Goal: Task Accomplishment & Management: Manage account settings

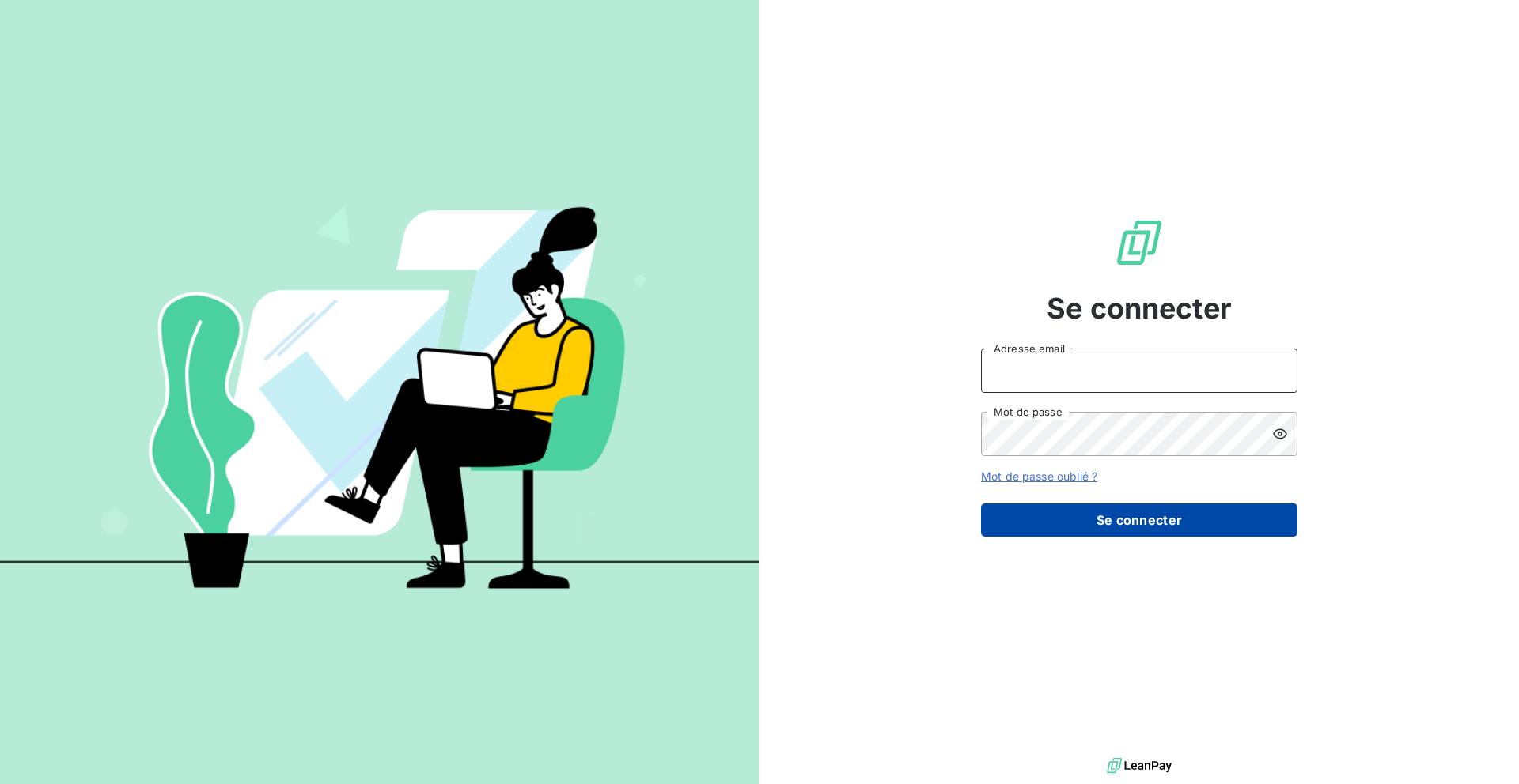
type input "nesrine@monga.io"
click at [997, 506] on button "Se connecter" at bounding box center [1138, 520] width 316 height 34
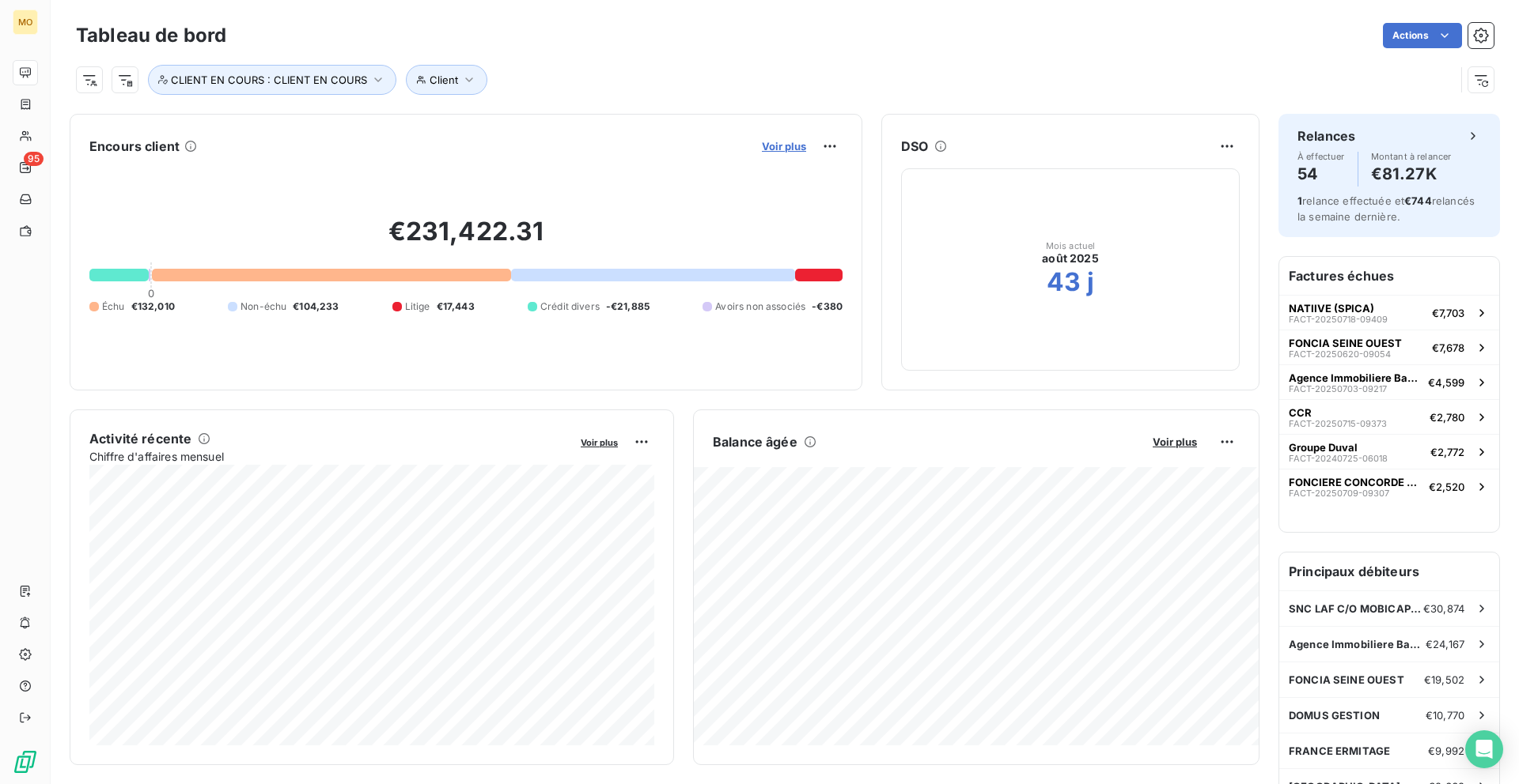
click at [789, 152] on span "Voir plus" at bounding box center [784, 146] width 44 height 12
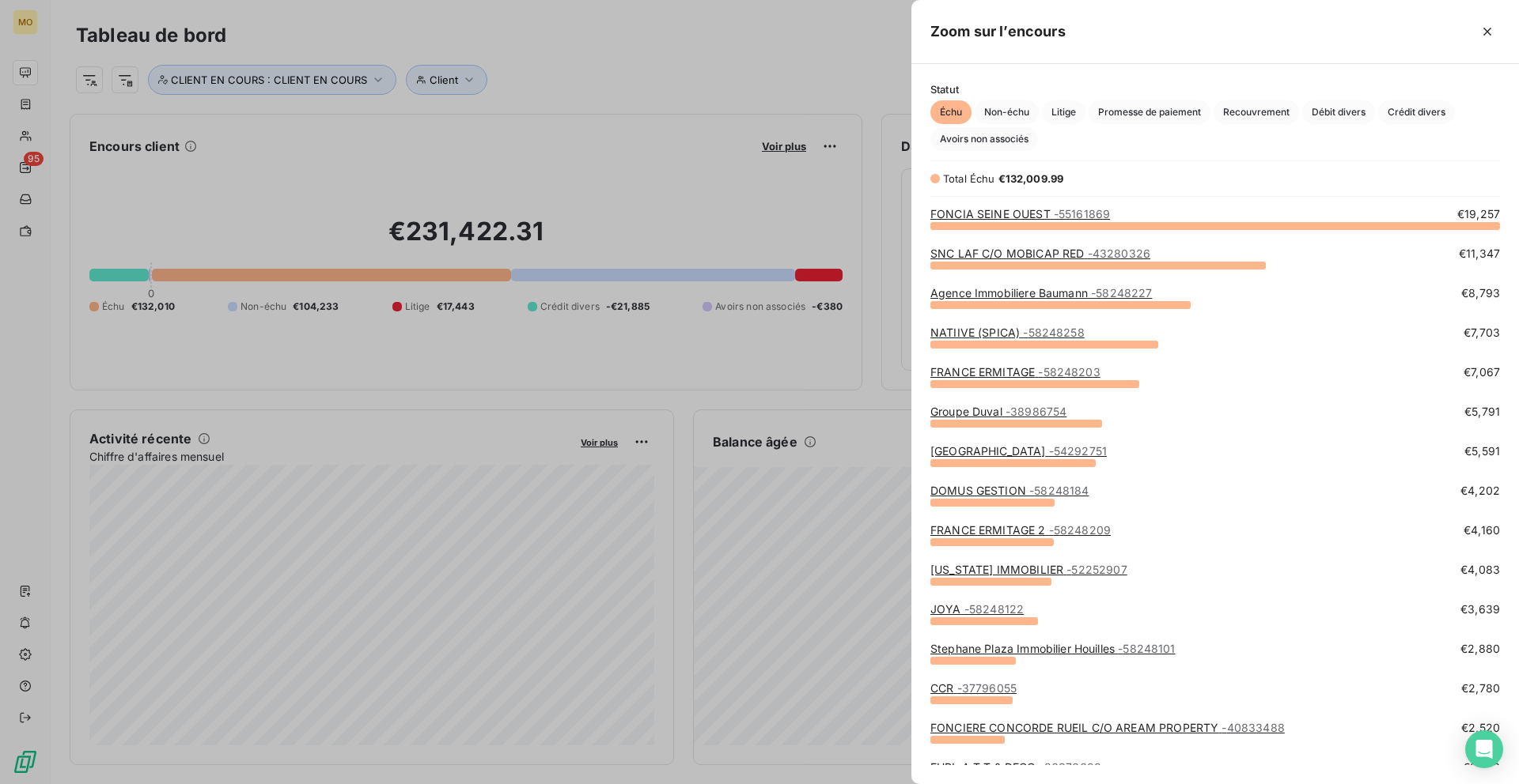
scroll to position [559, 608]
click at [1023, 209] on link "FONCIA SEINE OUEST - 55161869" at bounding box center [1019, 214] width 180 height 13
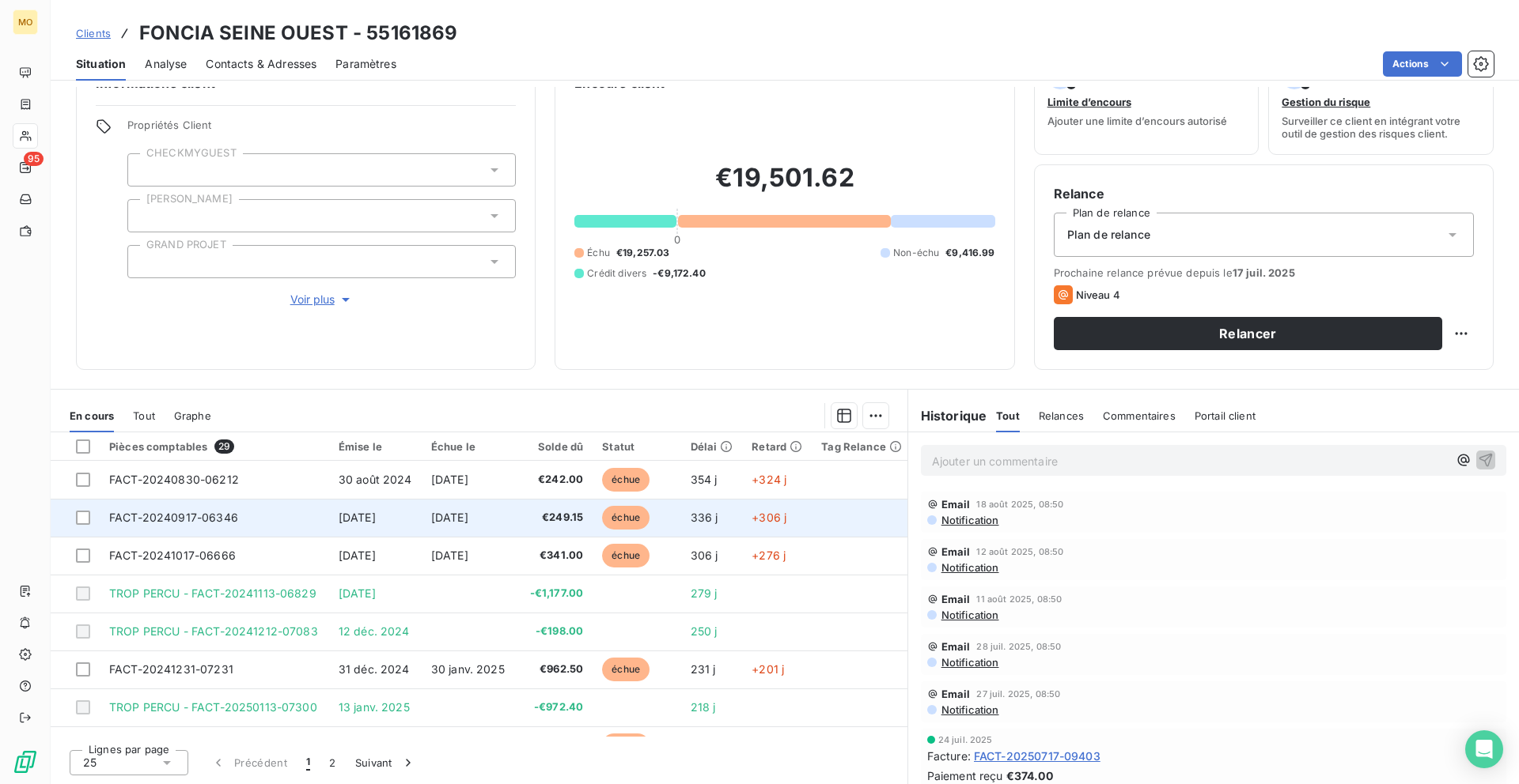
scroll to position [29, 0]
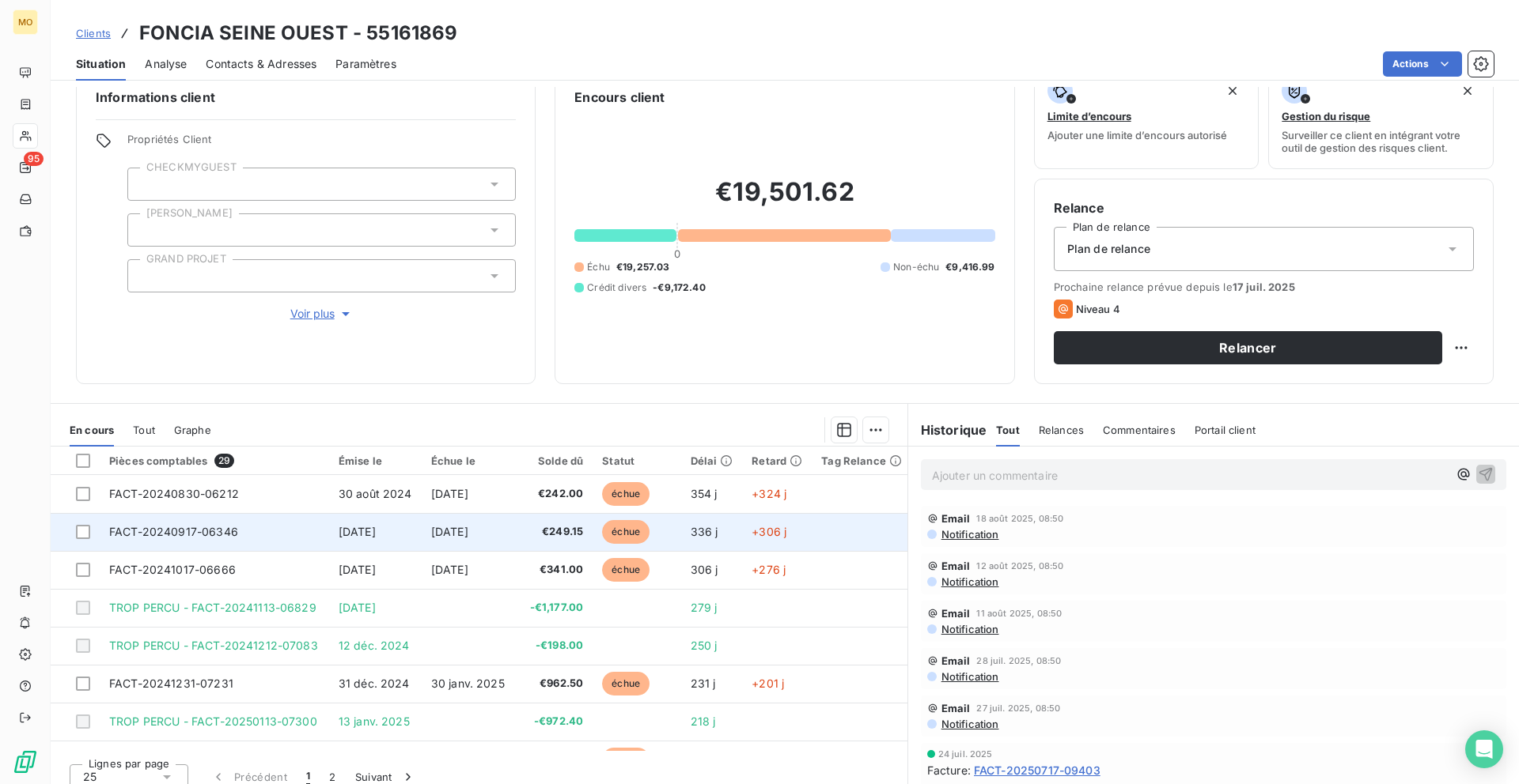
click at [343, 515] on td "[DATE]" at bounding box center [375, 531] width 92 height 37
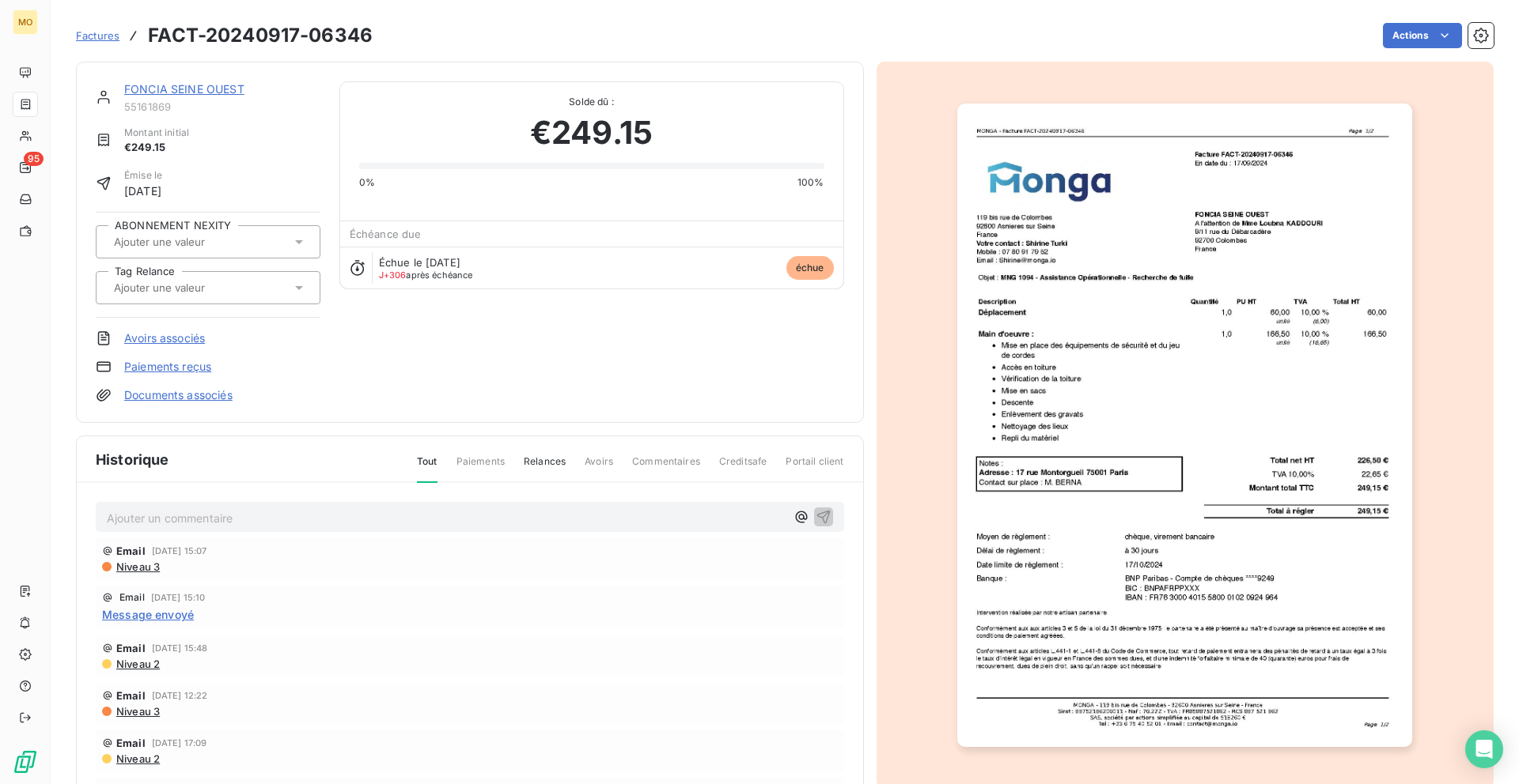
click at [1162, 243] on img "button" at bounding box center [1183, 426] width 455 height 644
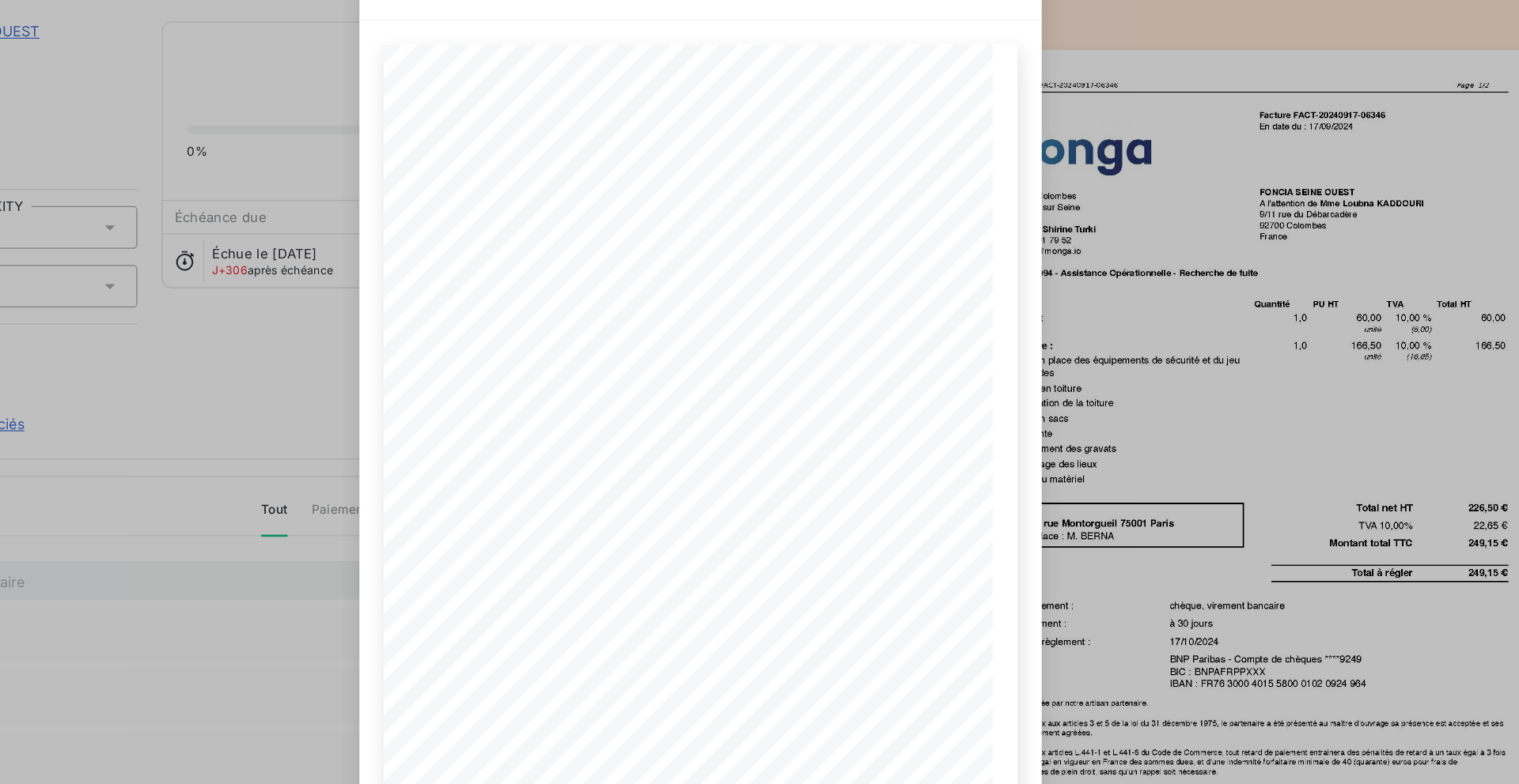
click at [1072, 287] on div "FACT-20240917-06346.pdf MONGA - Facture FACT-20240917-06346 Page 1/2 MONGA - [S…" at bounding box center [760, 392] width 1519 height 784
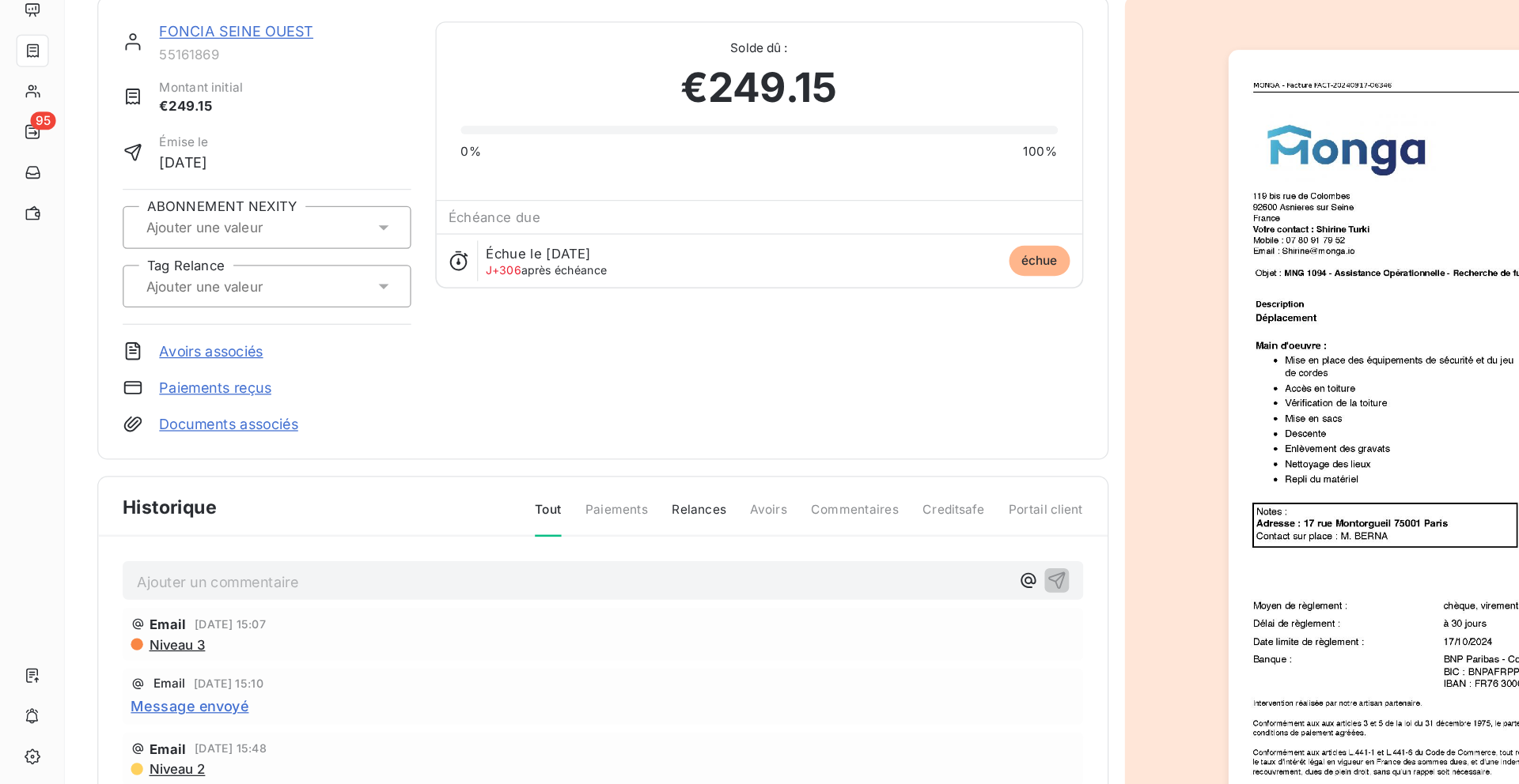
click at [221, 95] on link "FONCIA SEINE OUEST" at bounding box center [184, 89] width 120 height 13
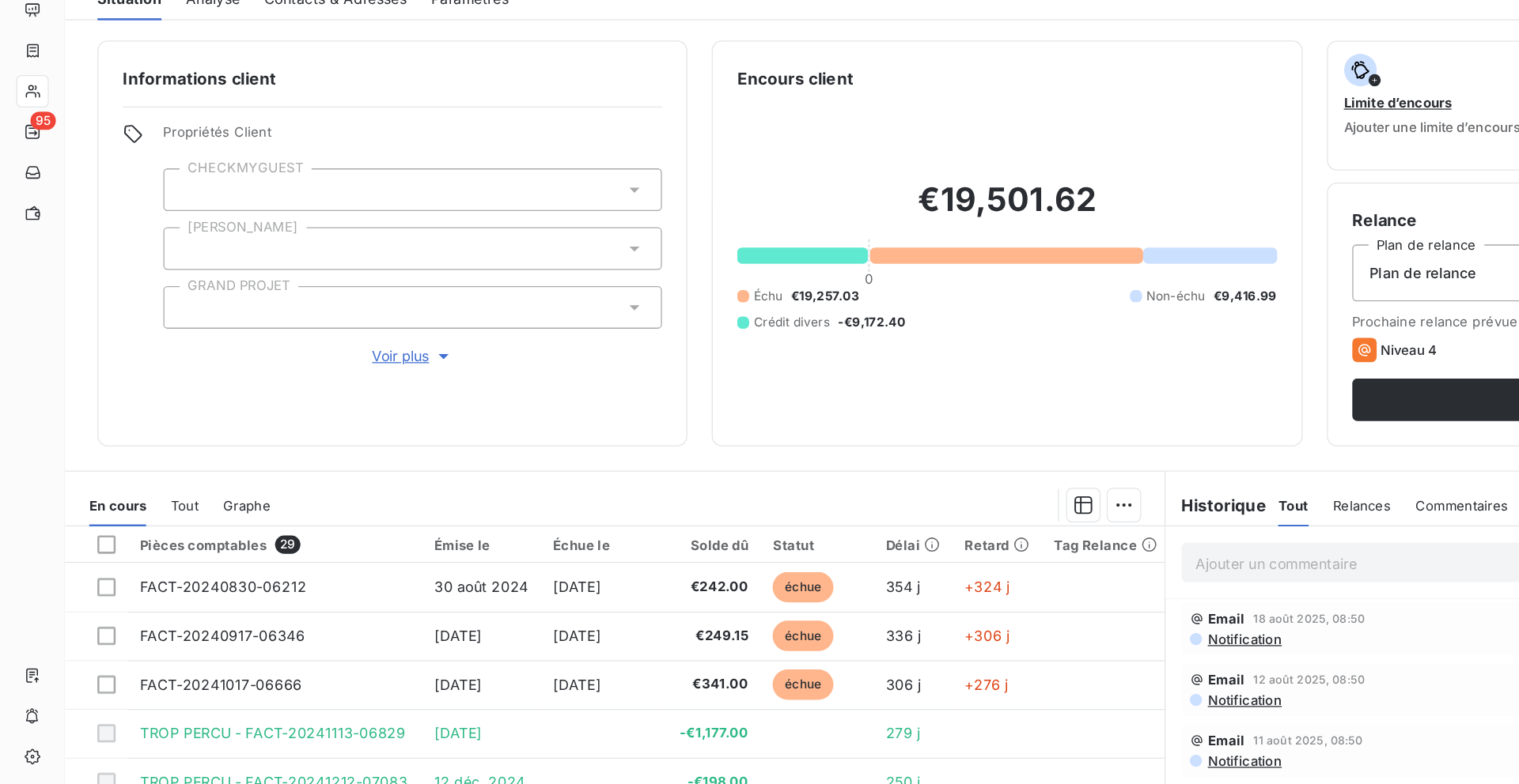
click at [221, 92] on div "Informations client Propriétés Client CHECKMYGUEST Duval GRAND PROJET Voir plus…" at bounding box center [784, 435] width 1468 height 698
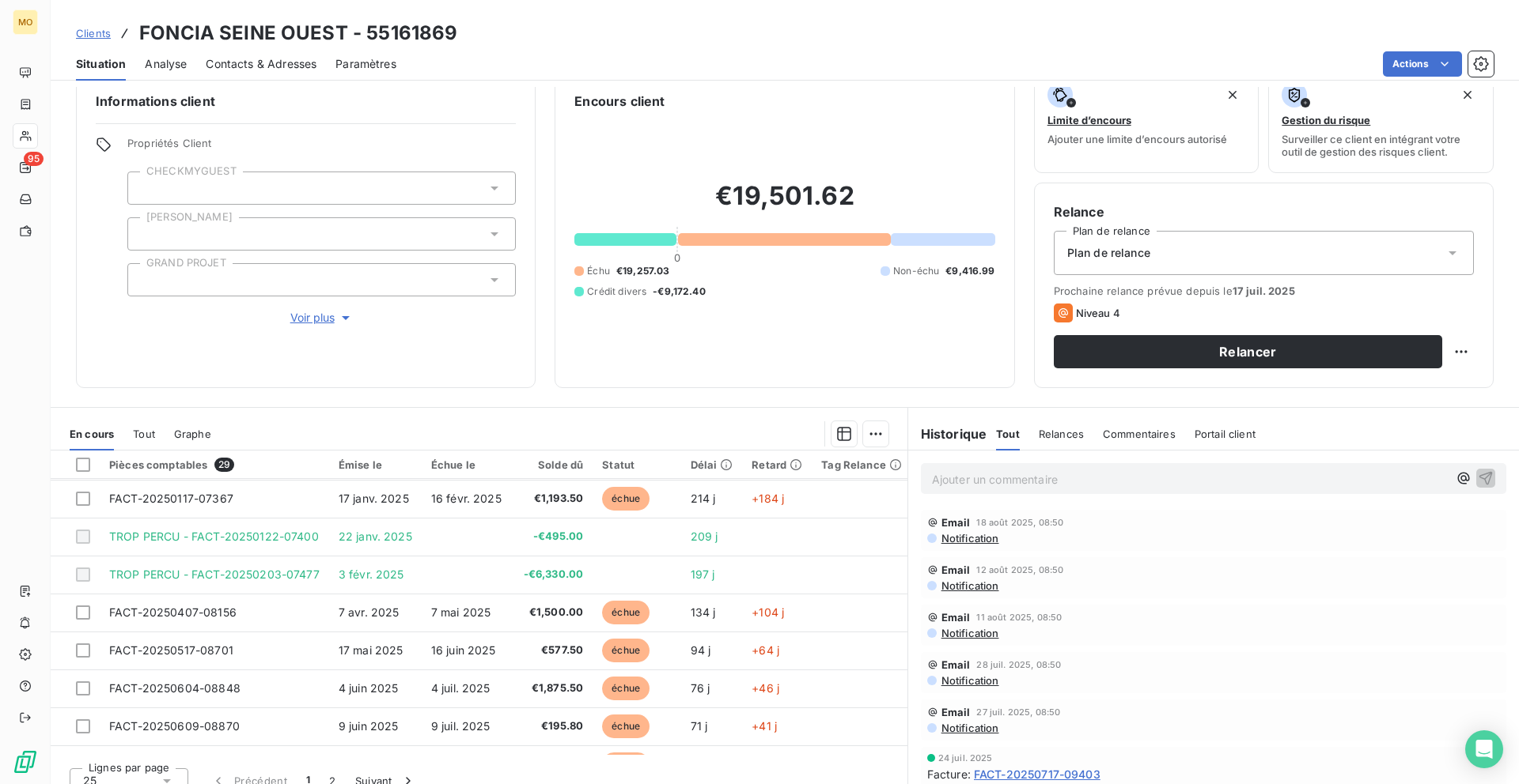
scroll to position [311, 0]
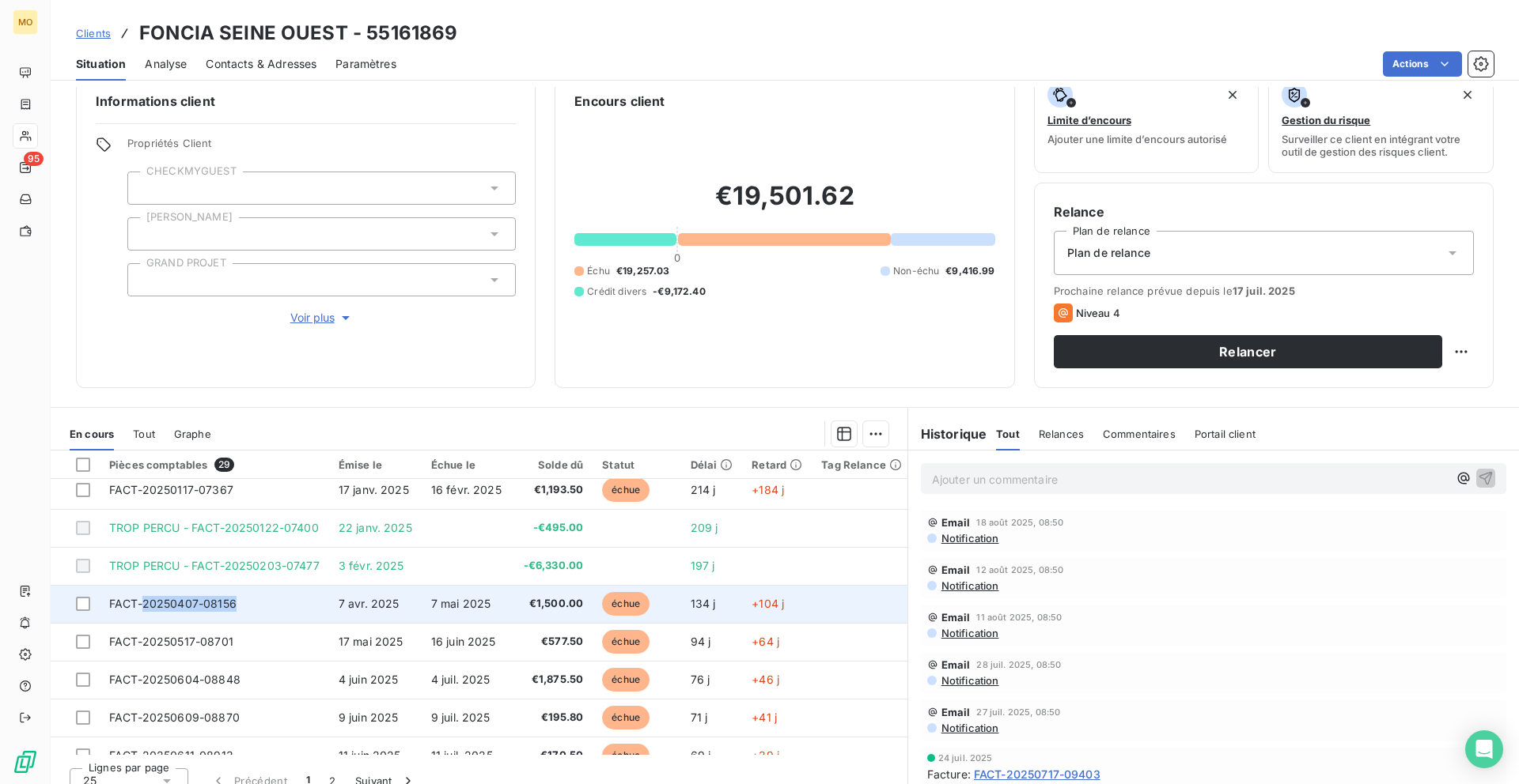
copy span "20250407-08156"
drag, startPoint x: 238, startPoint y: 602, endPoint x: 142, endPoint y: 608, distance: 96.2
click at [142, 608] on td "FACT-20250407-08156" at bounding box center [214, 603] width 230 height 37
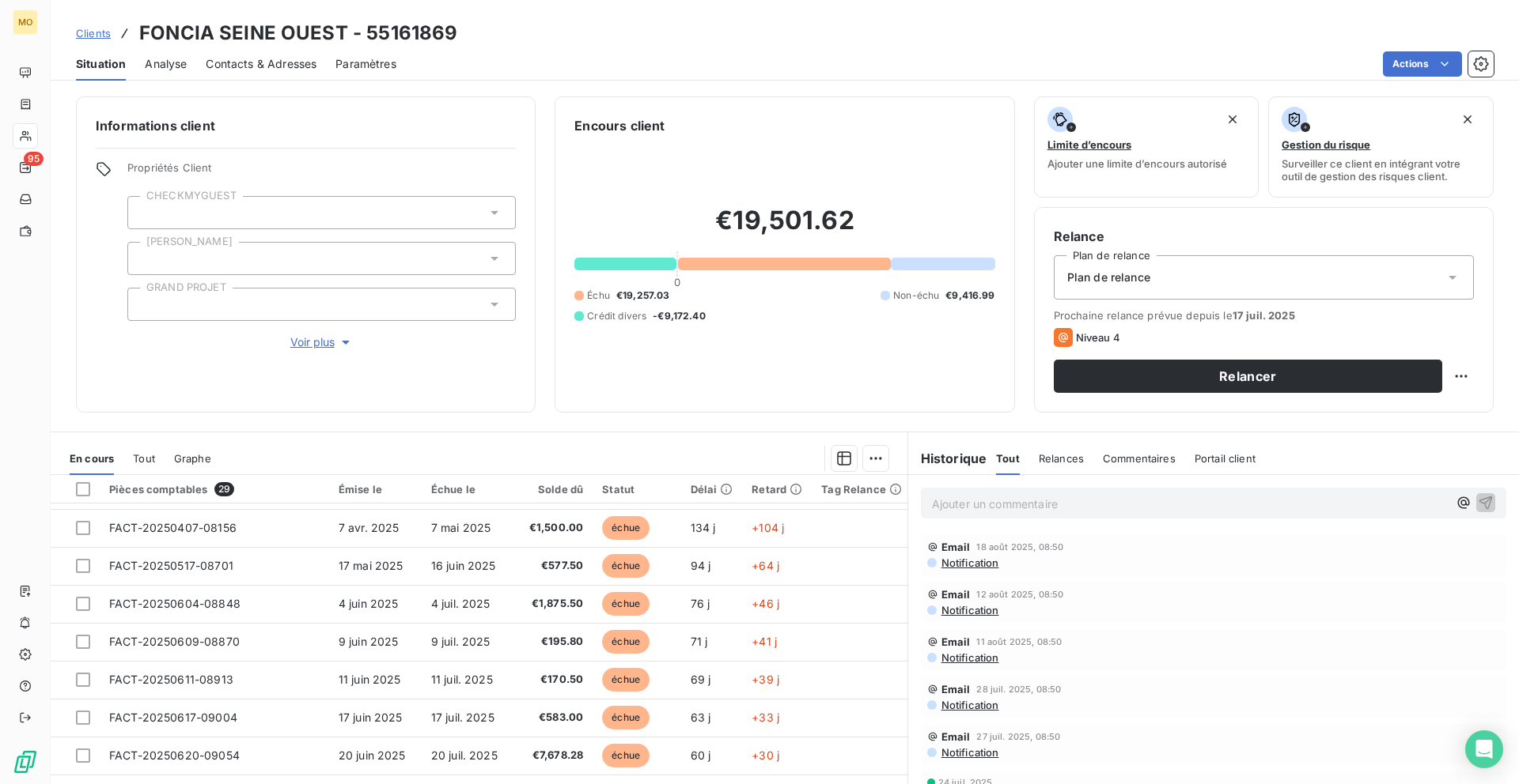
scroll to position [418, 0]
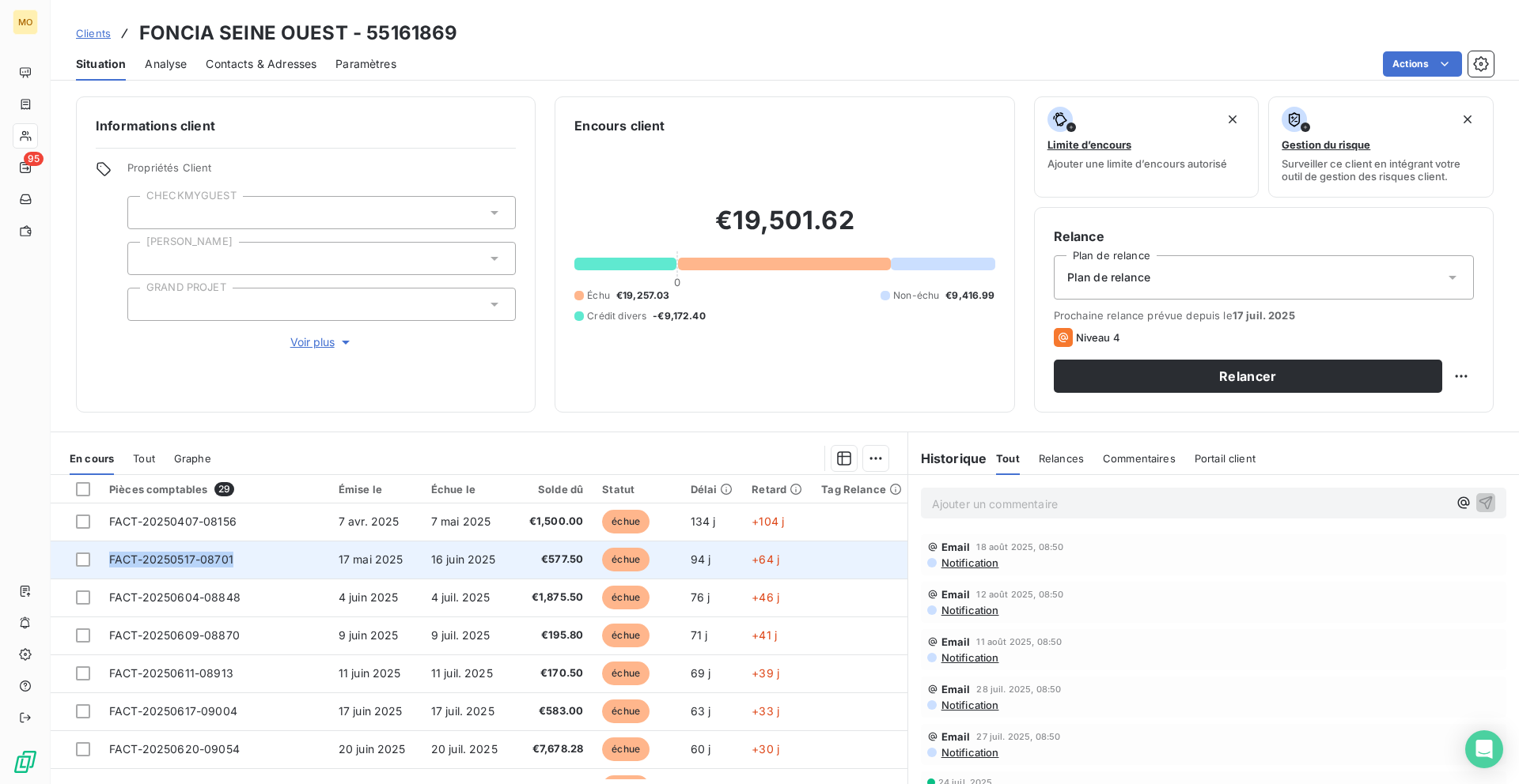
copy span "FACT-20250517-08701"
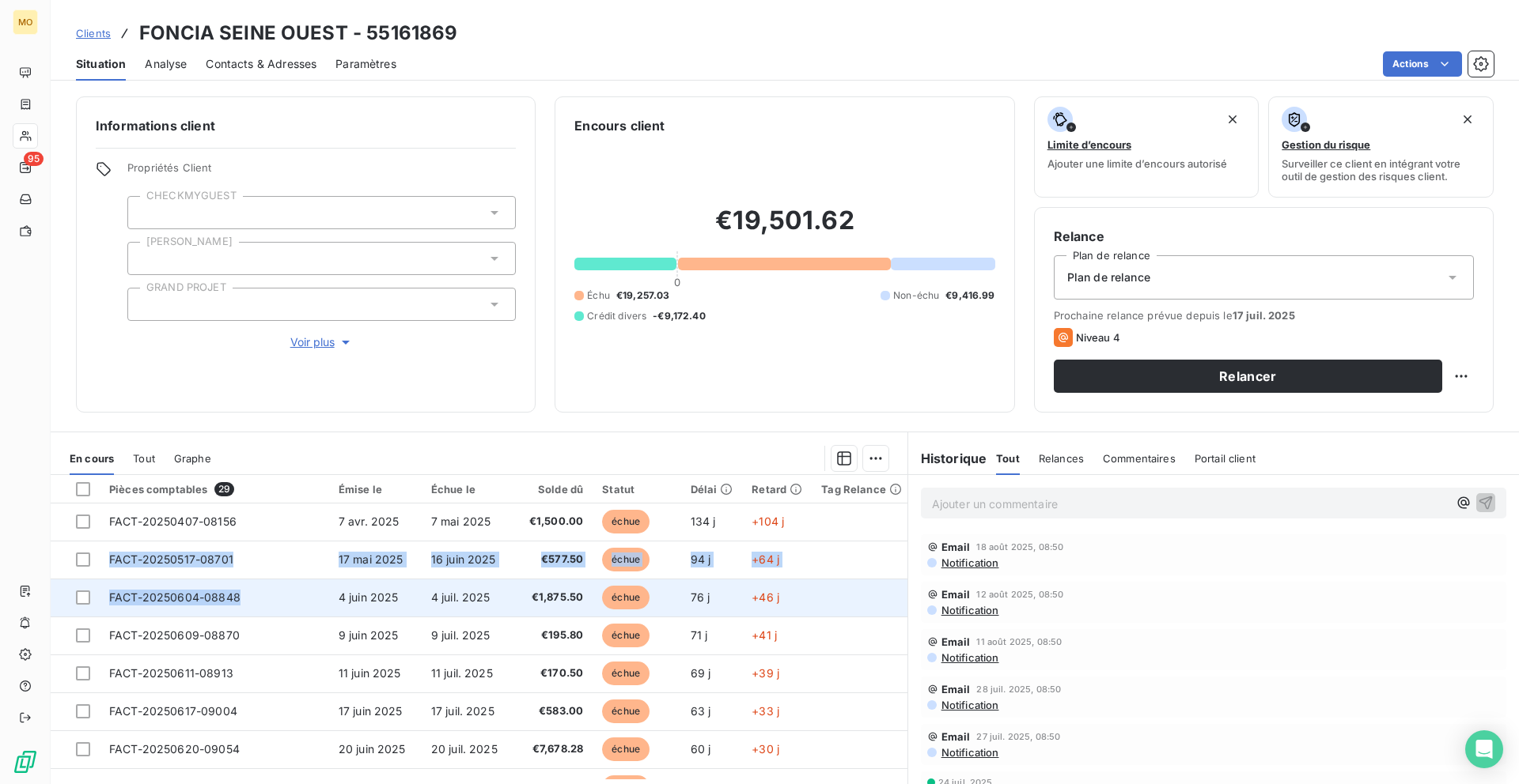
drag, startPoint x: 107, startPoint y: 556, endPoint x: 233, endPoint y: 601, distance: 133.8
click at [233, 601] on tbody "FACT-20240830-06212 [DATE] [DATE] €242.00 échue 354 j +324 j FACT-20240917-0634…" at bounding box center [481, 559] width 860 height 948
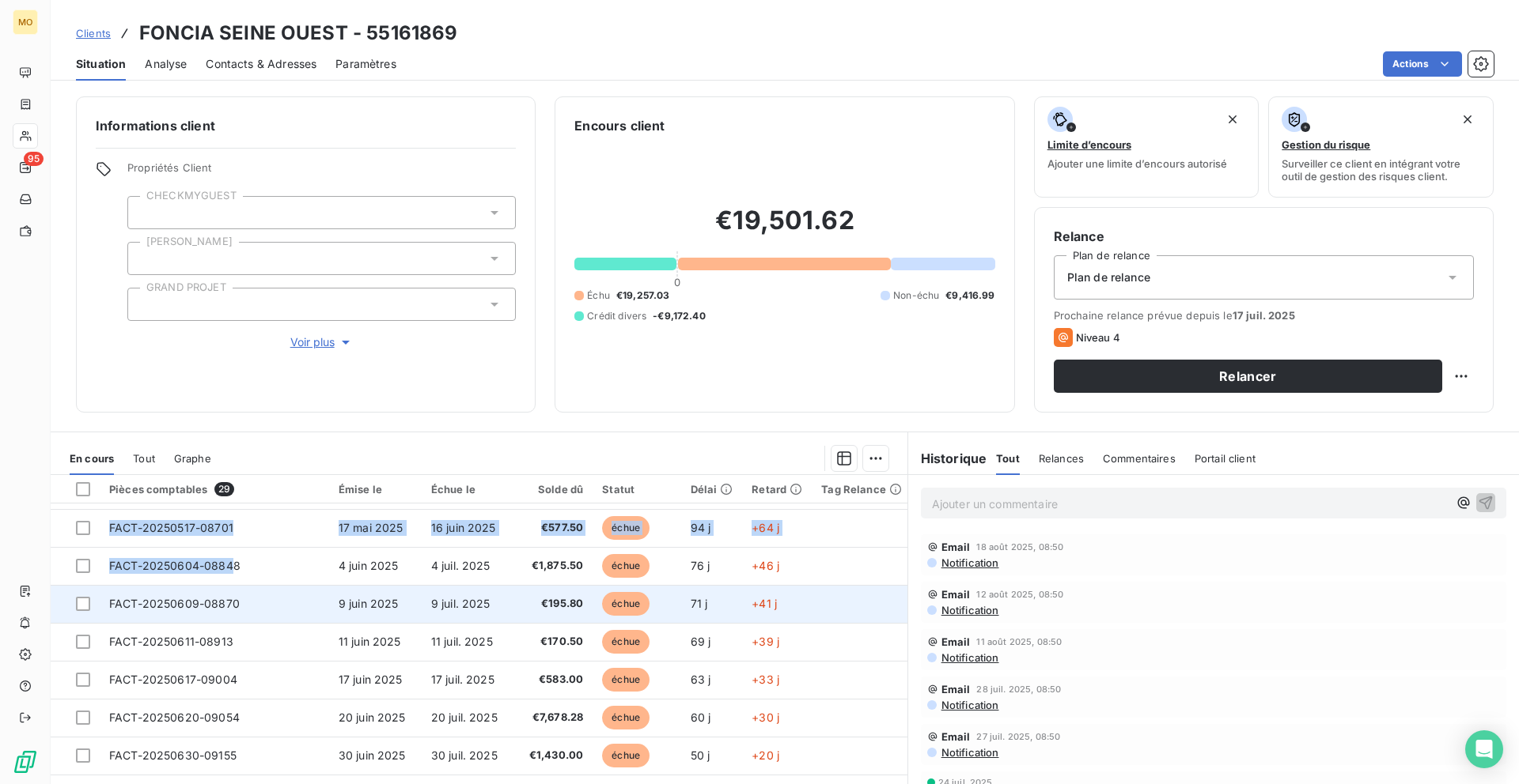
scroll to position [461, 0]
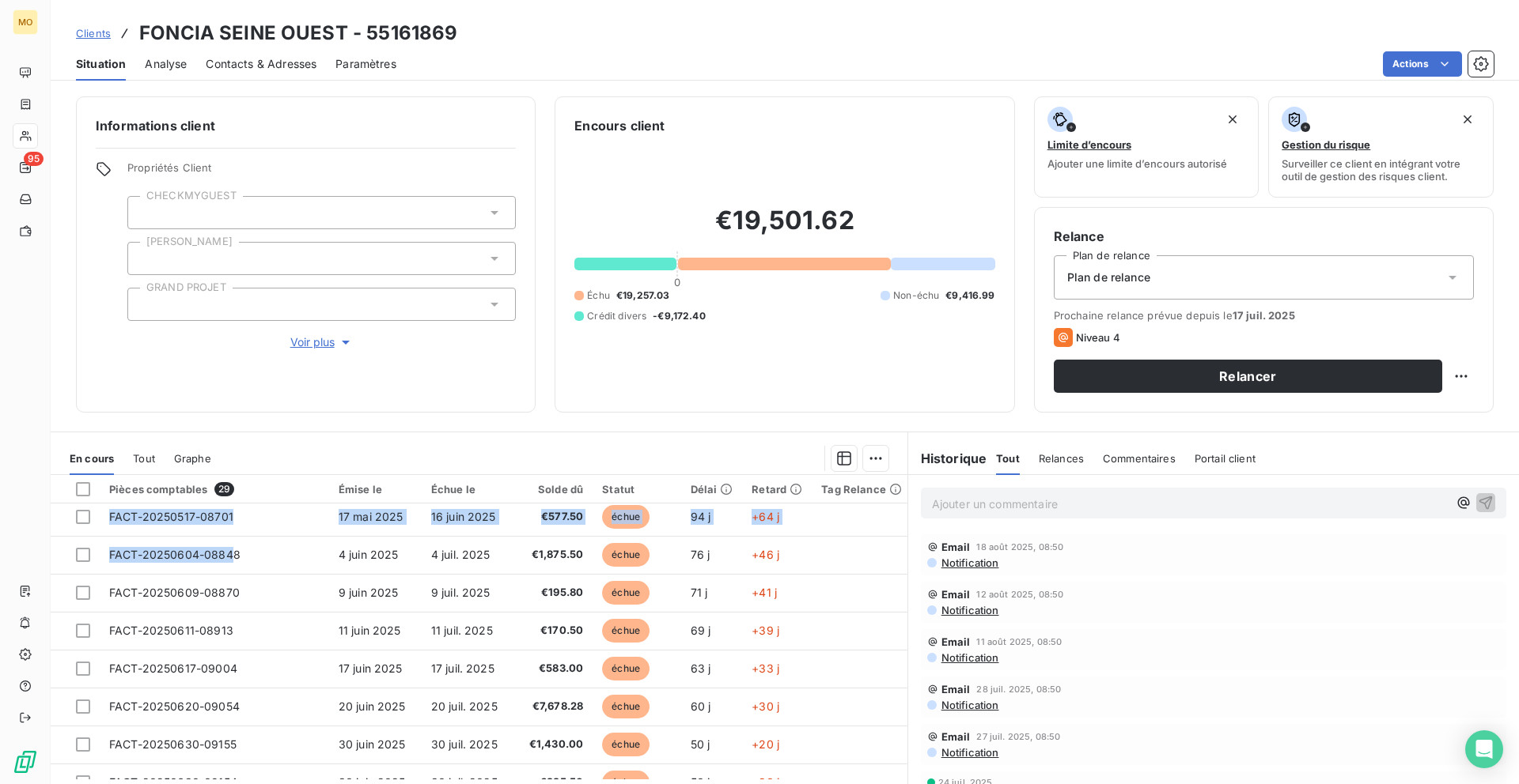
click at [394, 426] on div "Informations client Propriétés Client CHECKMYGUEST Duval GRAND PROJET Voir plus…" at bounding box center [784, 435] width 1468 height 698
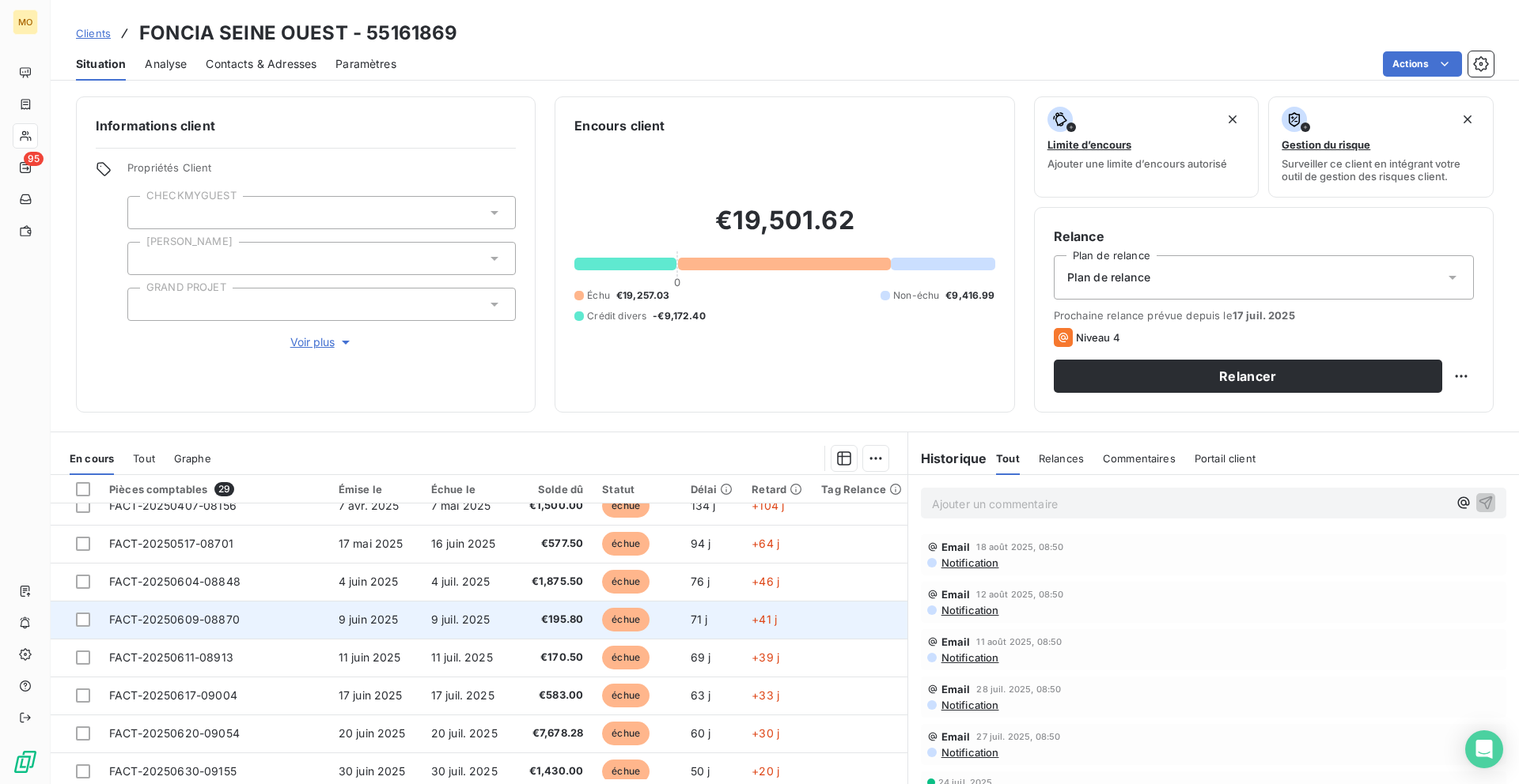
scroll to position [436, 2]
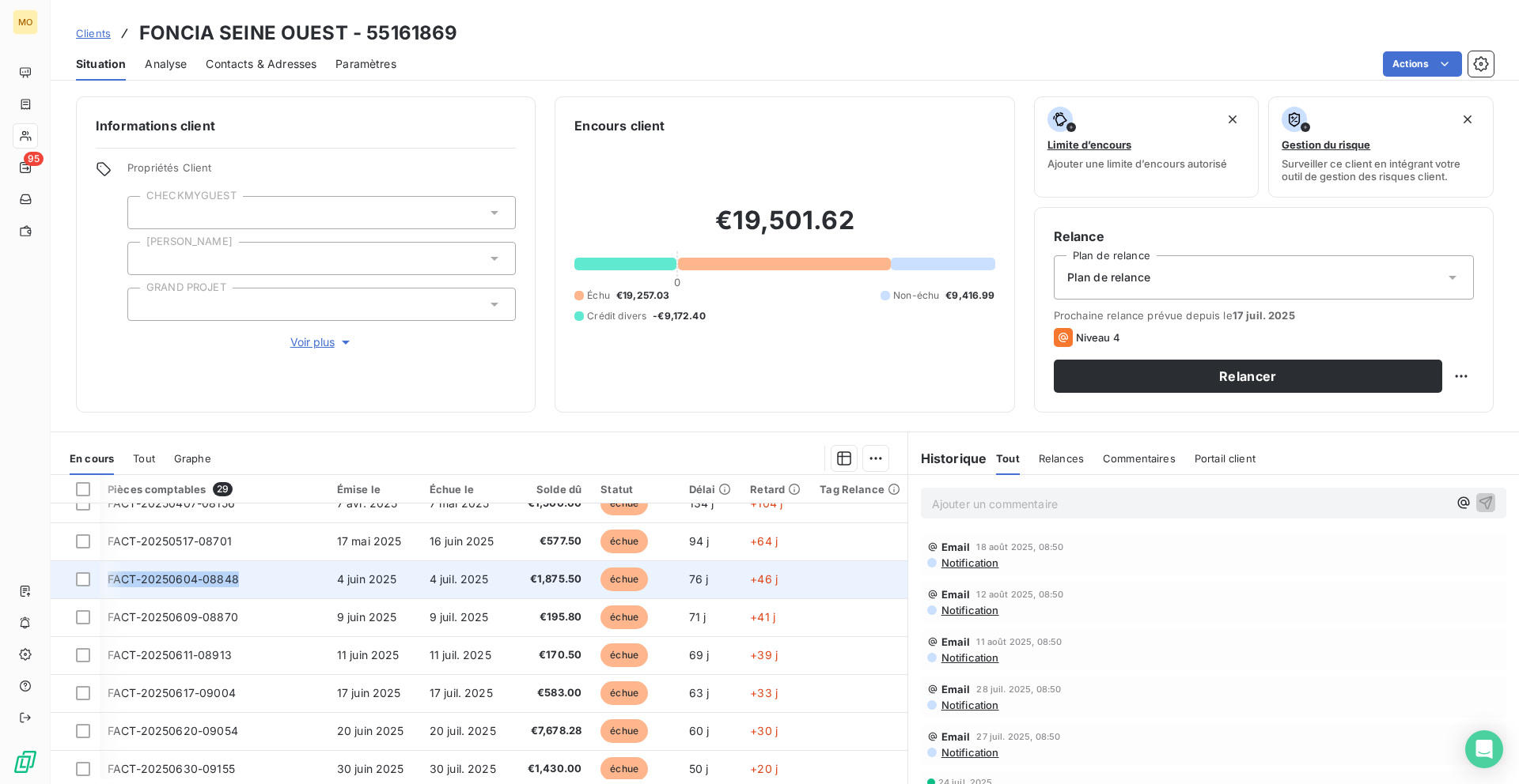
copy tr "FACT-20250604-08848"
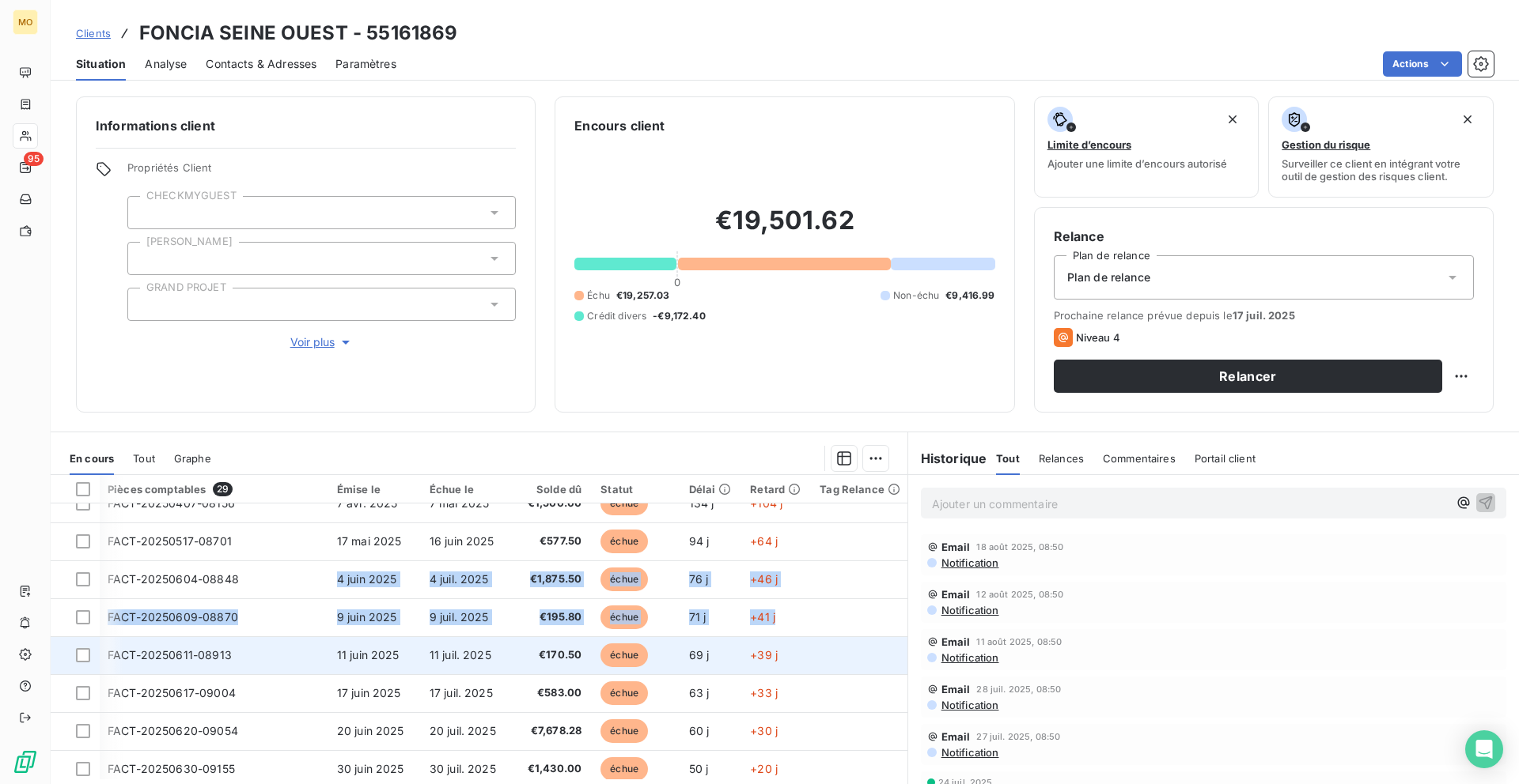
drag, startPoint x: 239, startPoint y: 577, endPoint x: 123, endPoint y: 667, distance: 146.8
click at [123, 667] on tbody "FACT-20240830-06212 [DATE] [DATE] €242.00 échue 354 j +324 j FACT-20240917-0634…" at bounding box center [479, 541] width 860 height 948
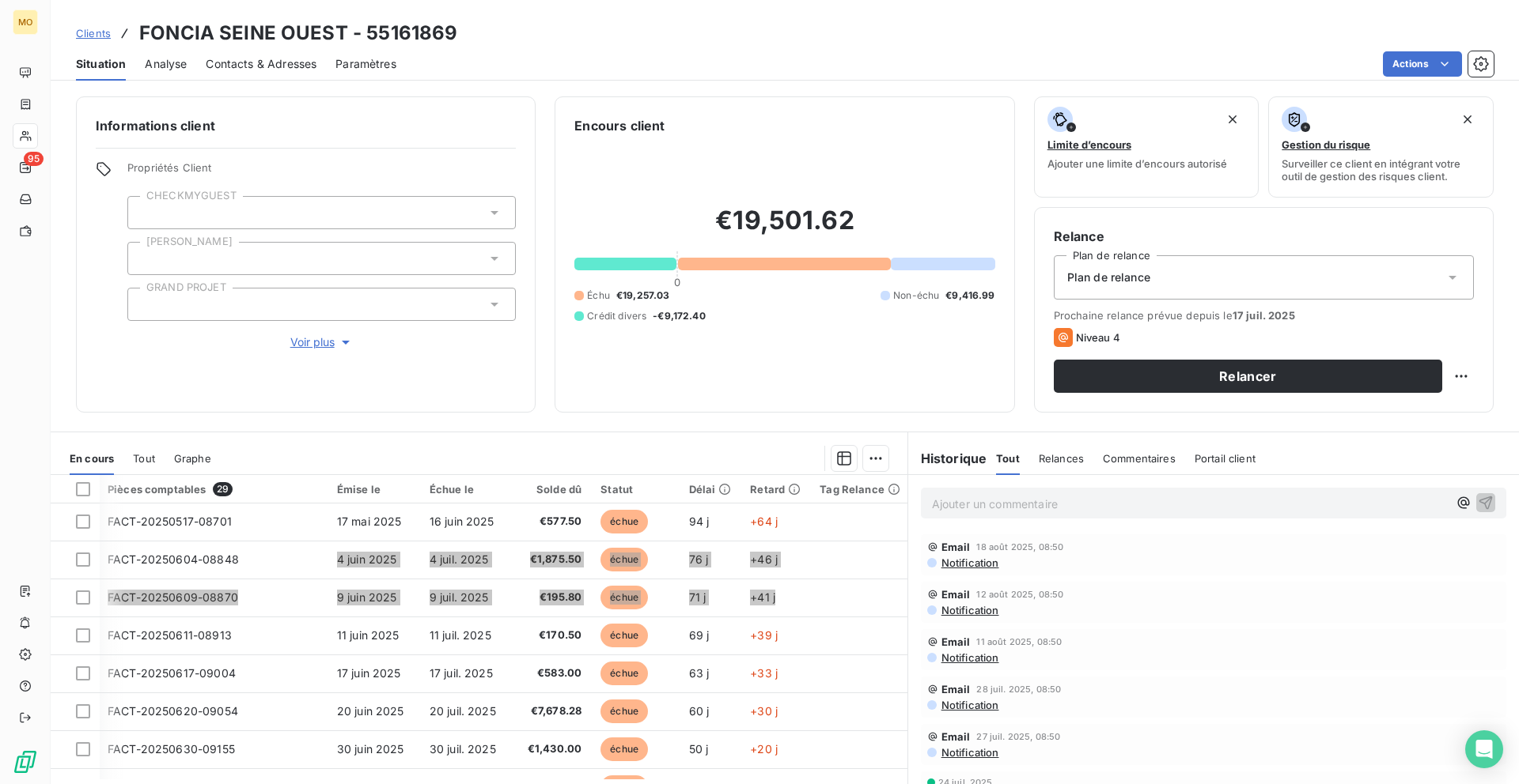
scroll to position [456, 2]
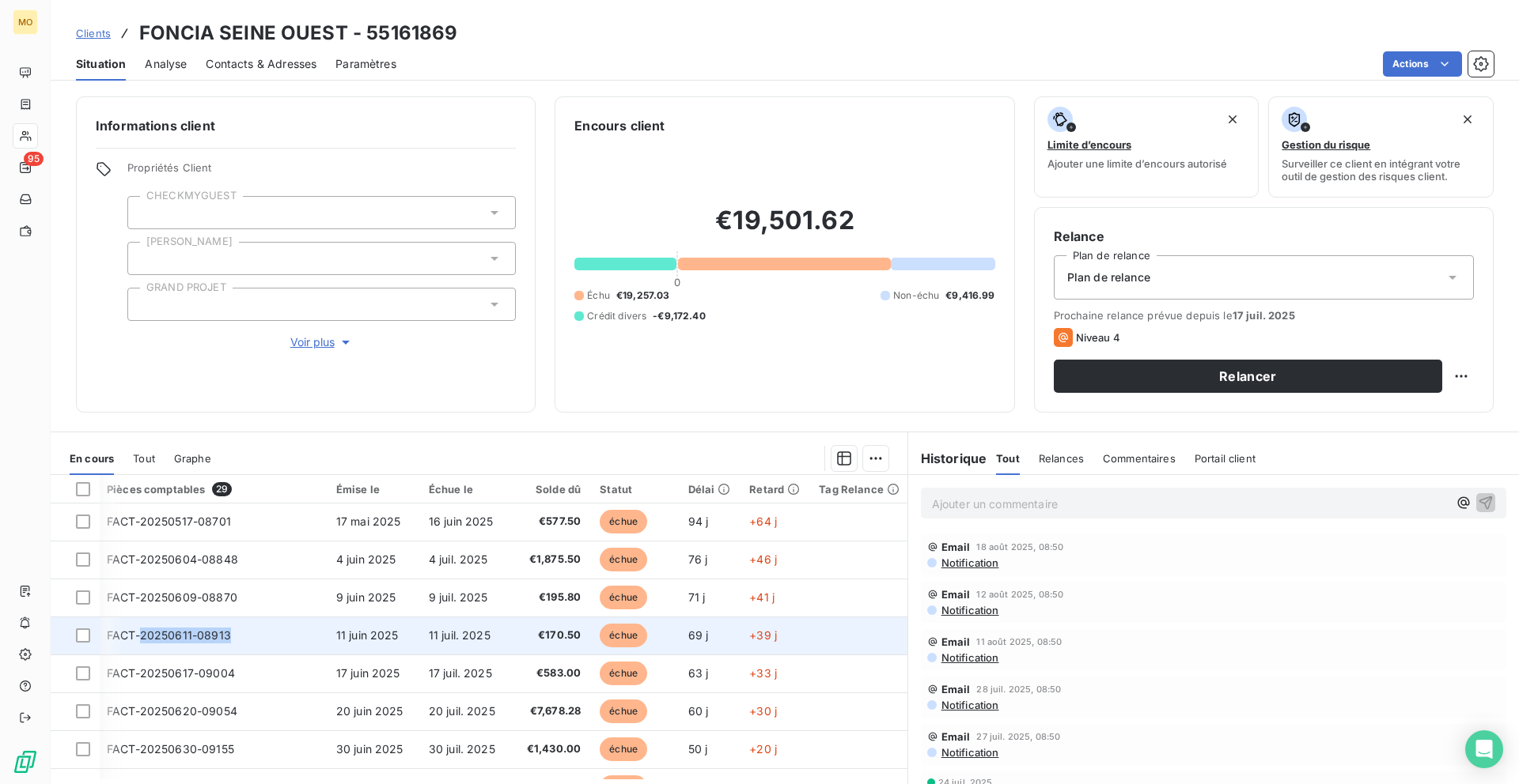
copy span "20250611-08913"
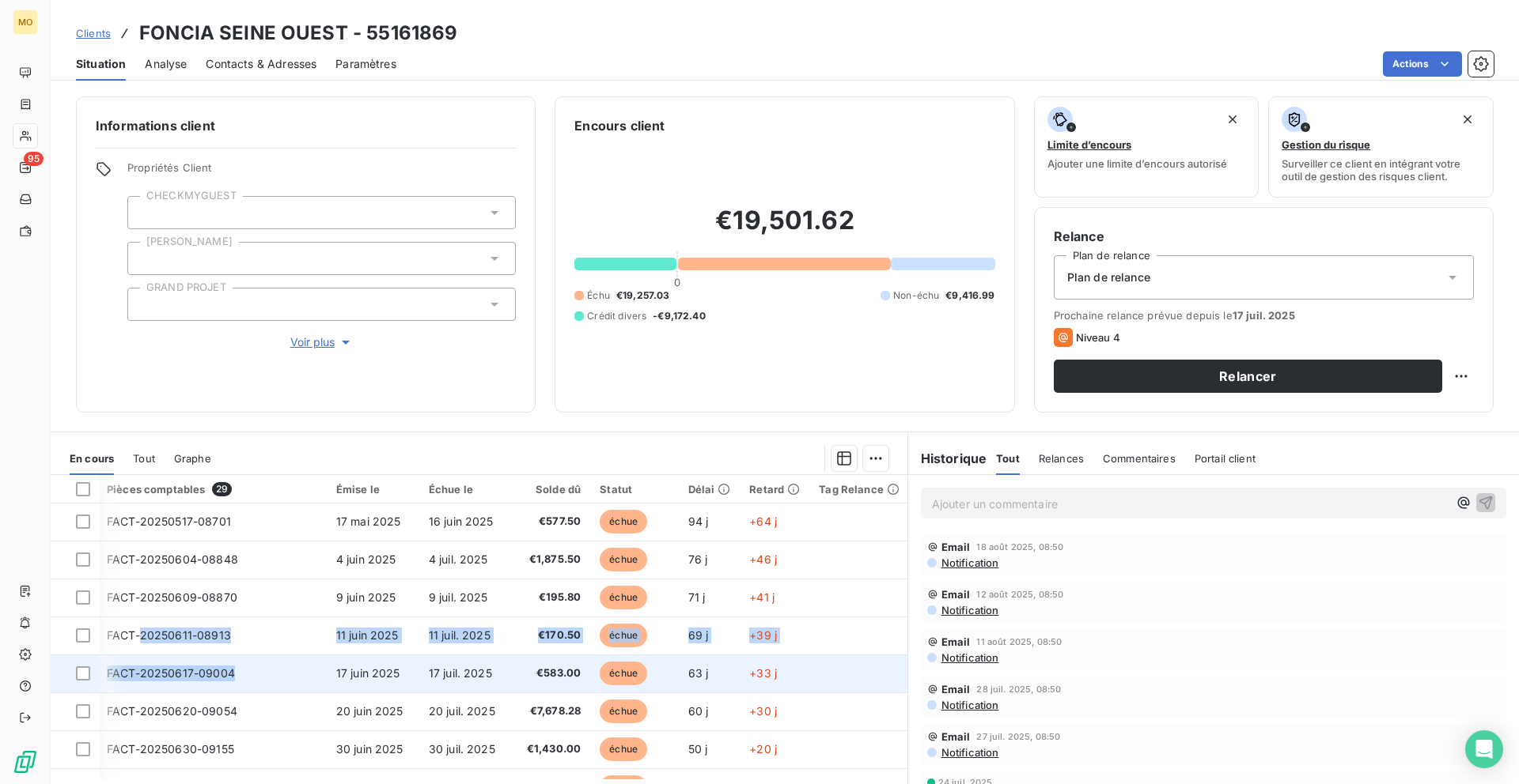
drag, startPoint x: 139, startPoint y: 635, endPoint x: 230, endPoint y: 690, distance: 106.3
click at [230, 690] on tbody "FACT-20240830-06212 [DATE] [DATE] €242.00 échue 354 j +324 j FACT-20240917-0634…" at bounding box center [478, 521] width 860 height 948
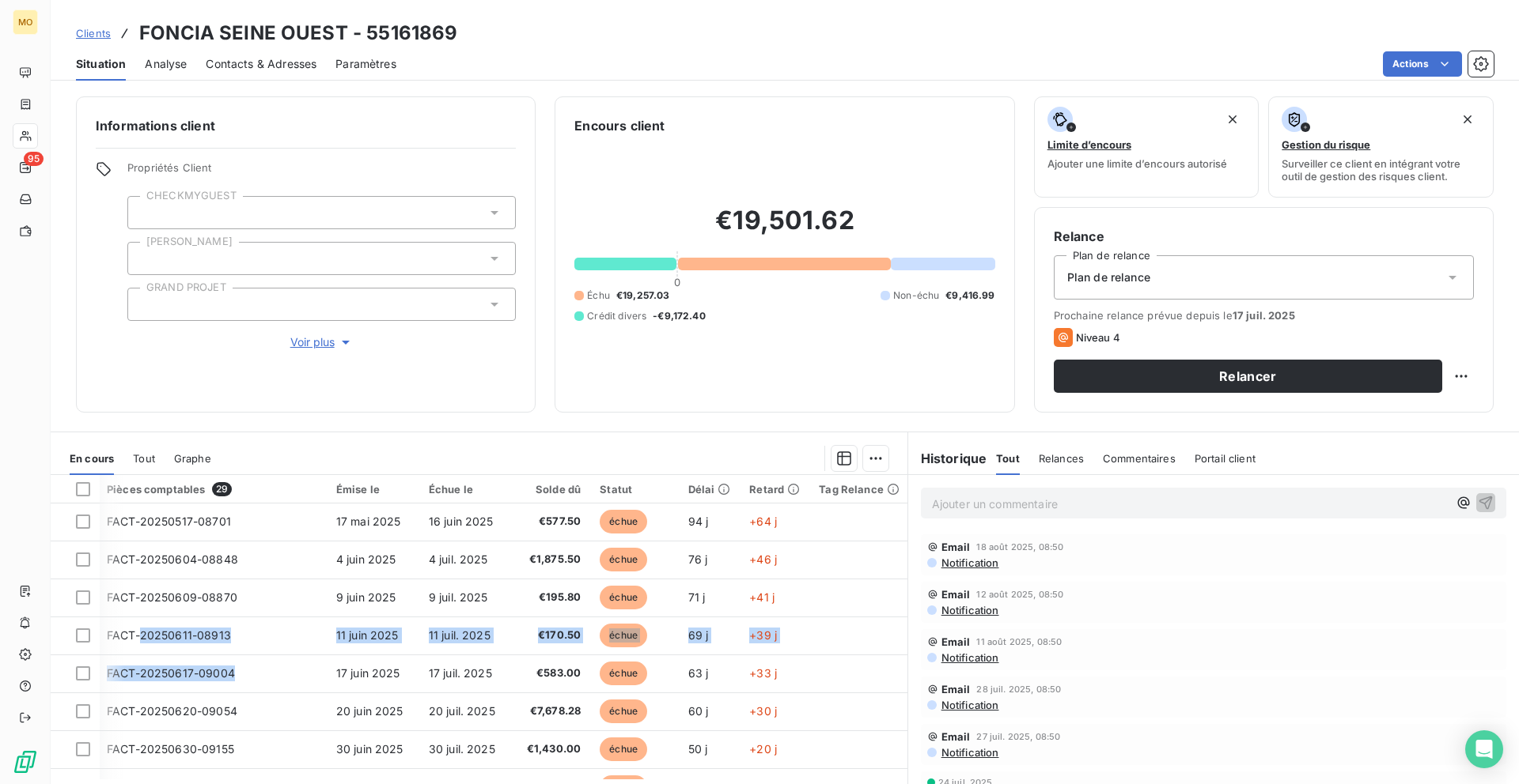
click at [323, 444] on div "En cours Tout Graphe" at bounding box center [479, 458] width 857 height 34
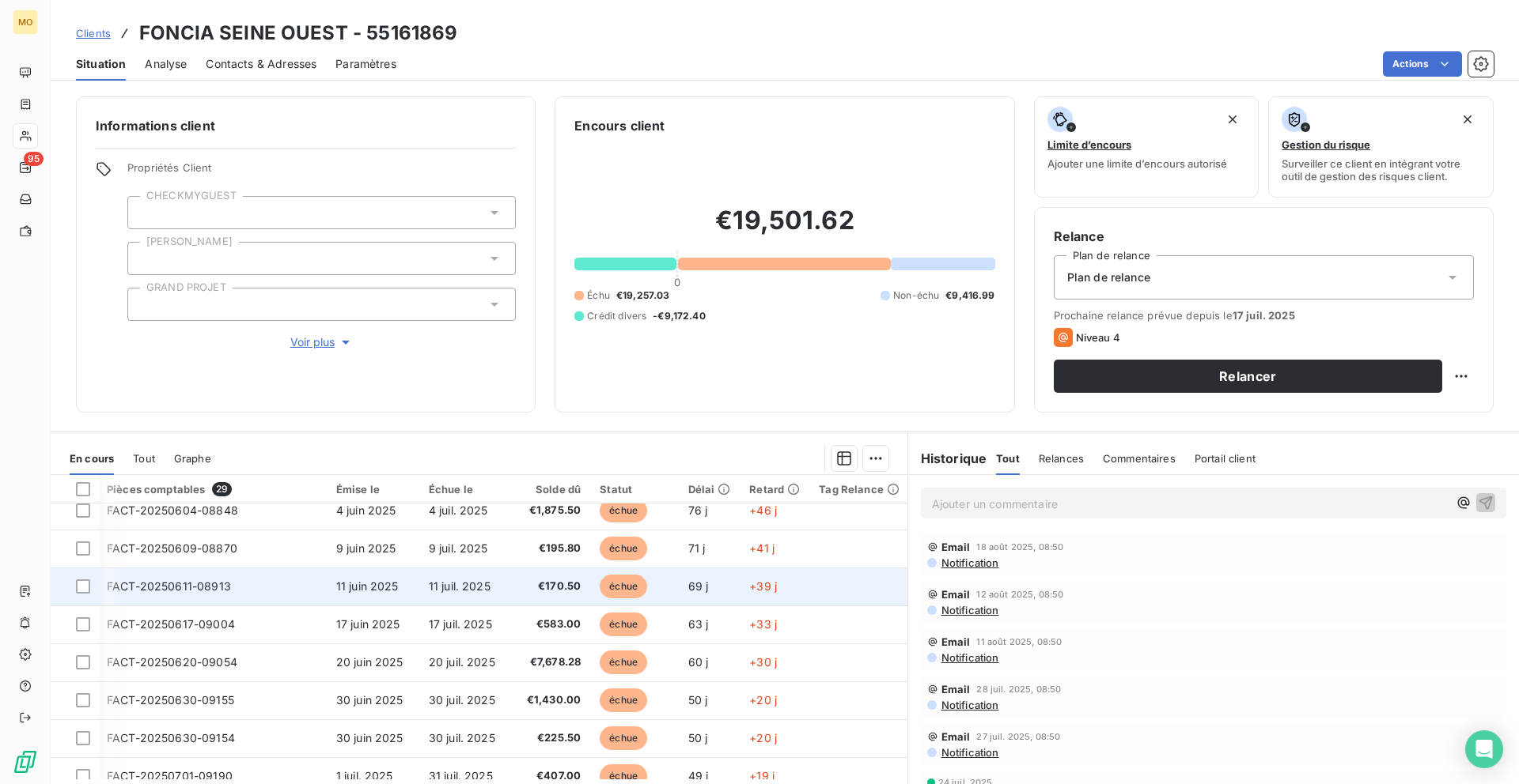
scroll to position [511, 2]
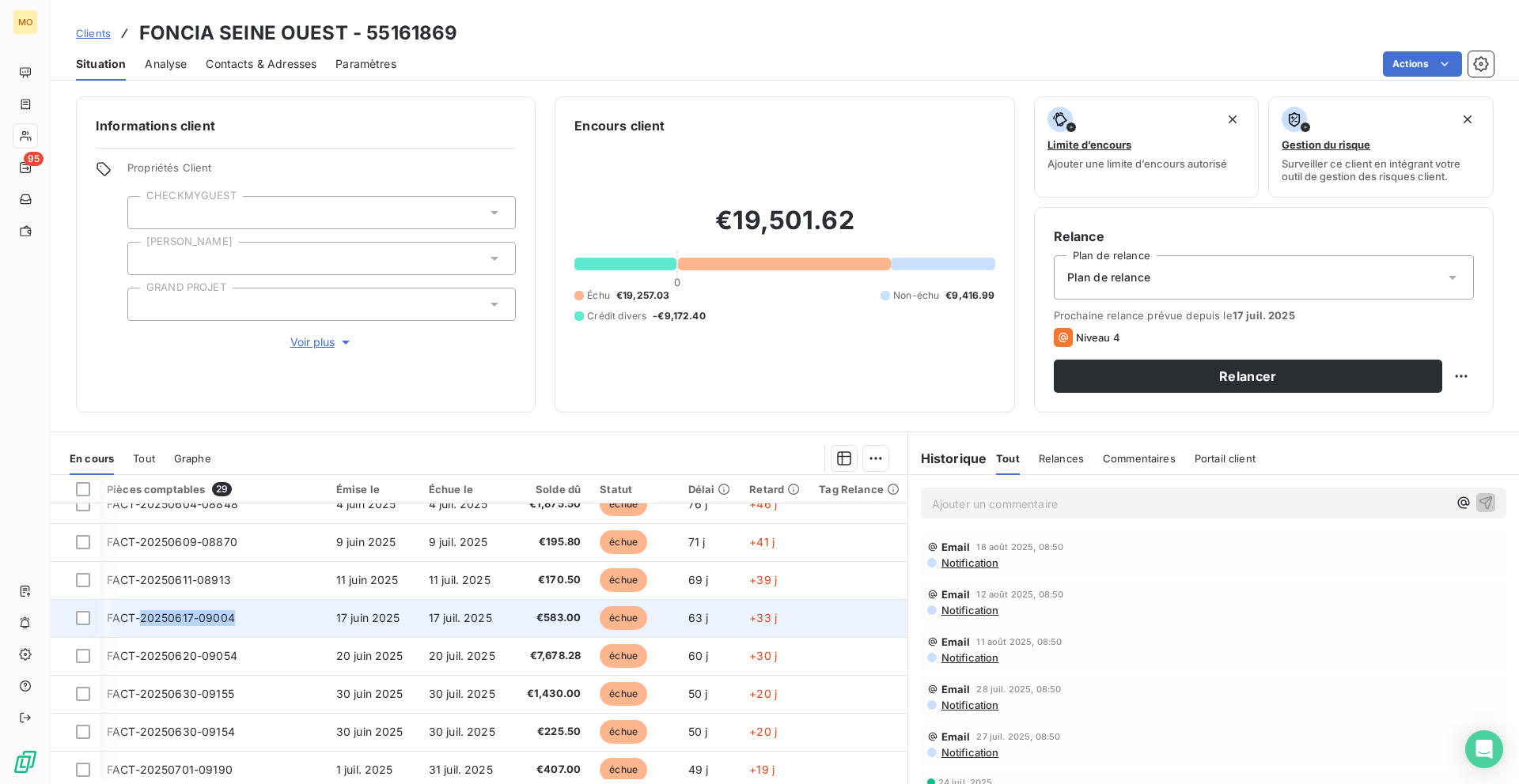
copy span "20250617-09004"
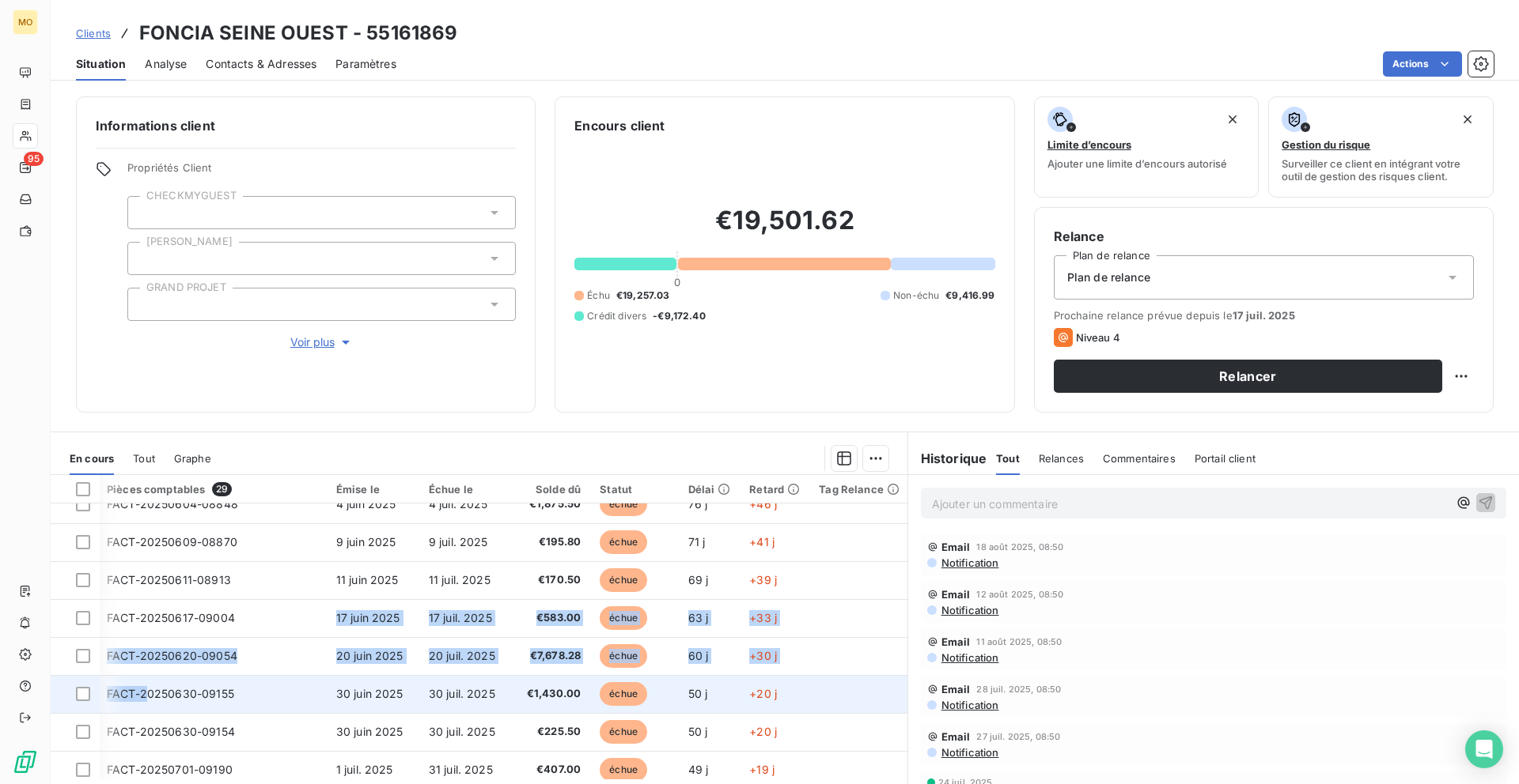
drag, startPoint x: 242, startPoint y: 626, endPoint x: 149, endPoint y: 705, distance: 122.0
click at [149, 705] on tbody "FACT-20240830-06212 [DATE] [DATE] €242.00 échue 354 j +324 j FACT-20240917-0634…" at bounding box center [478, 466] width 860 height 948
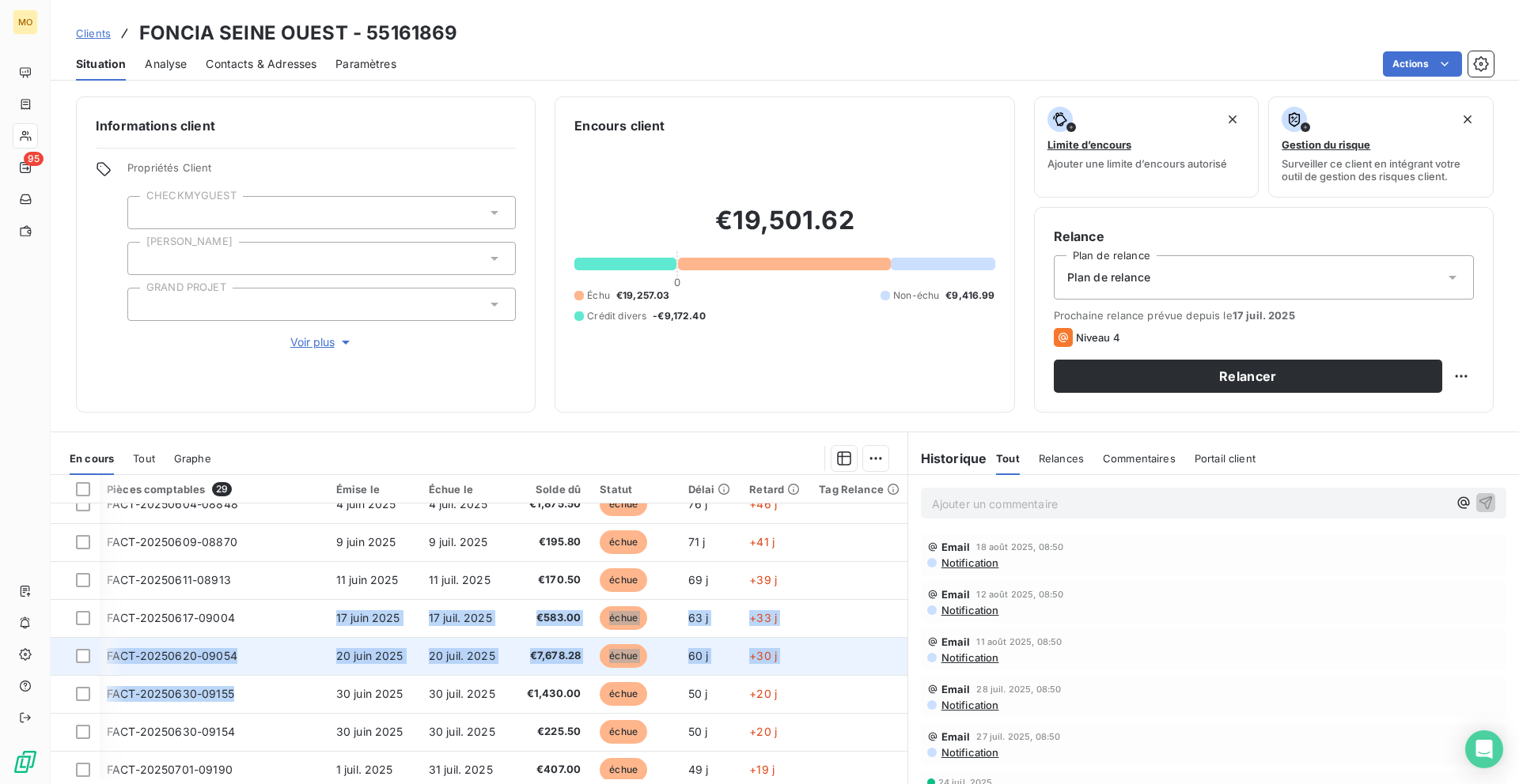
click at [238, 658] on td "FACT-20250620-09054" at bounding box center [212, 655] width 230 height 37
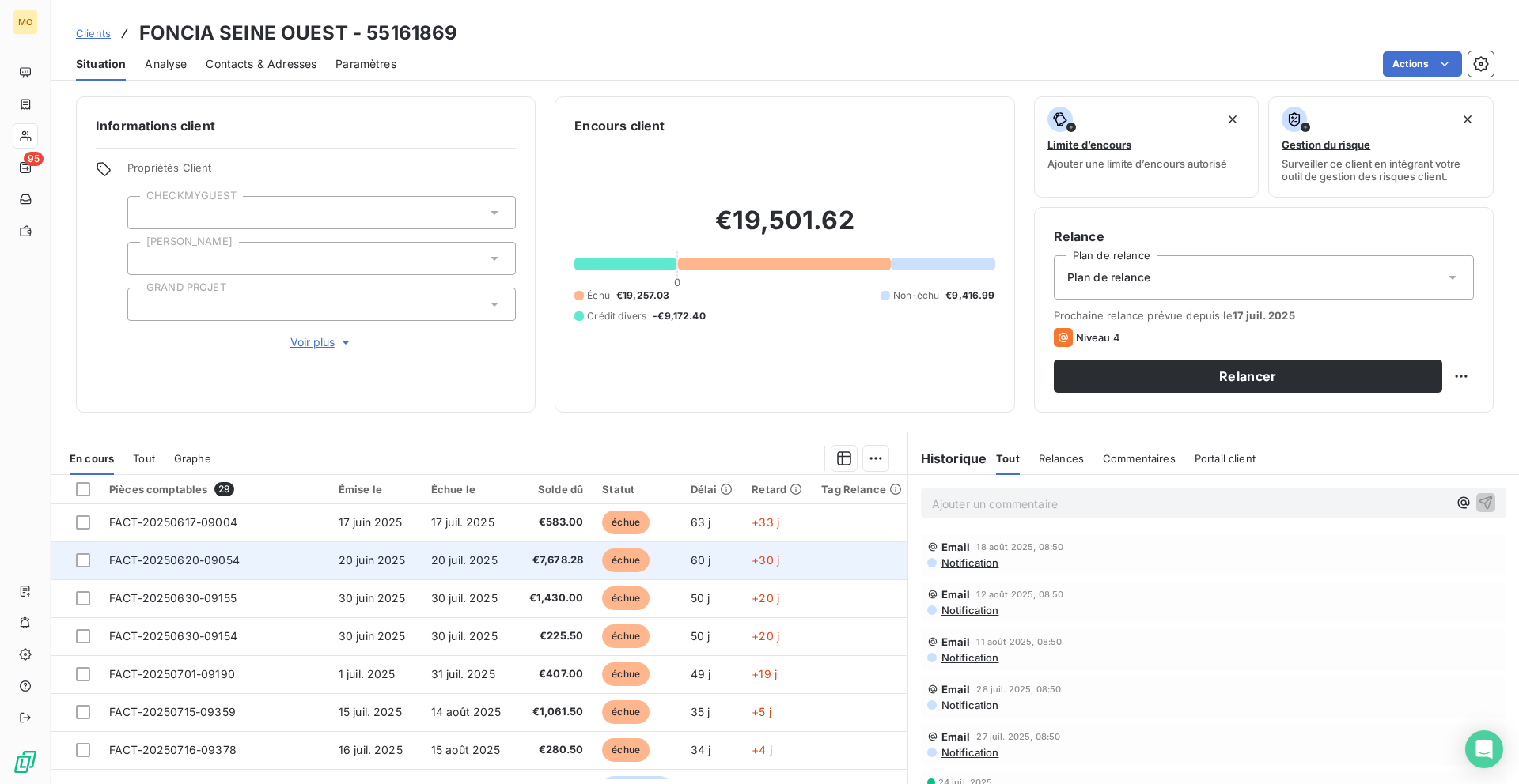
scroll to position [608, 0]
copy tr "FACT-20250620-09054"
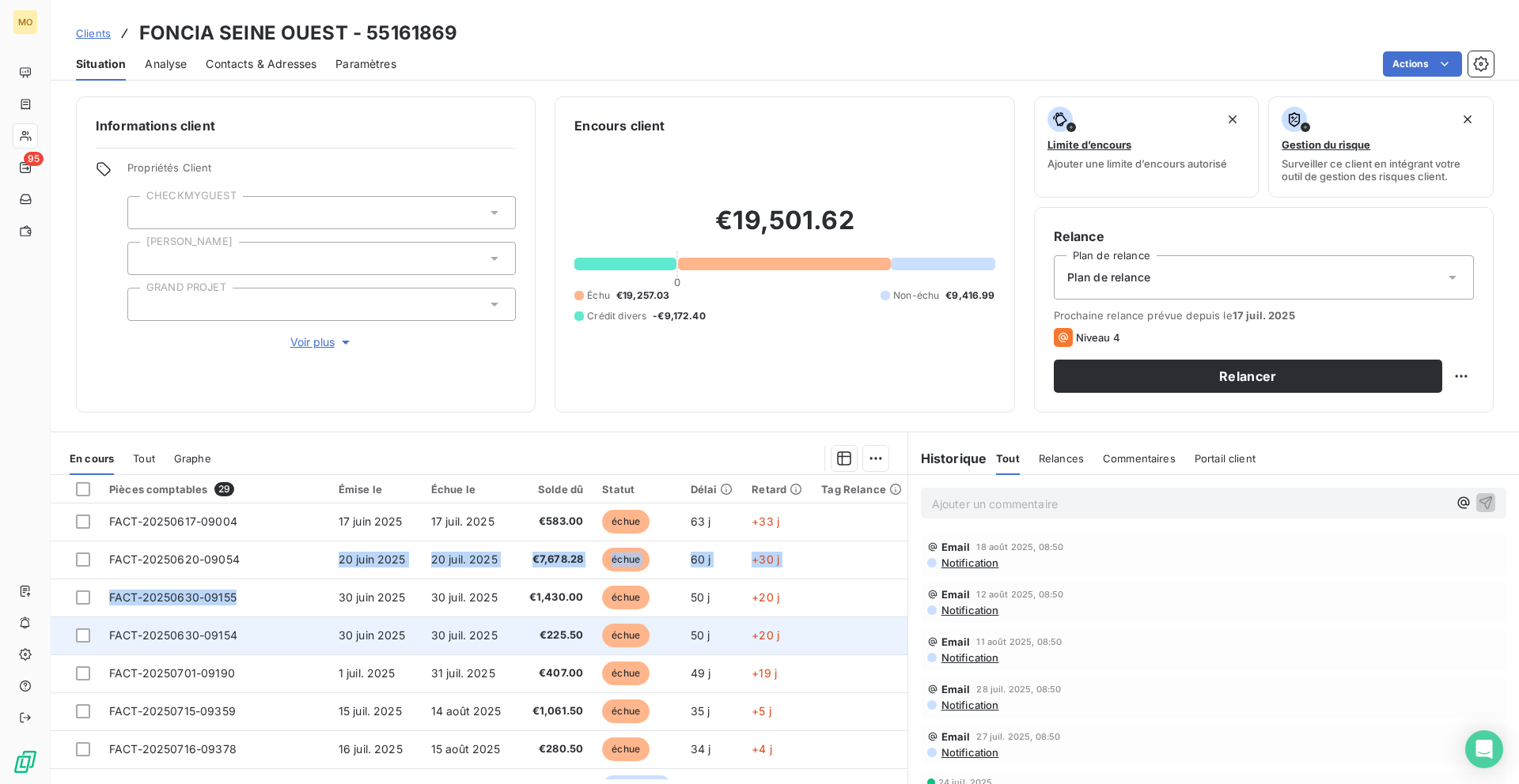
drag, startPoint x: 230, startPoint y: 557, endPoint x: 103, endPoint y: 630, distance: 146.5
click at [103, 630] on tbody "FACT-20240830-06212 [DATE] [DATE] €242.00 échue 354 j +324 j FACT-20240917-0634…" at bounding box center [481, 369] width 860 height 948
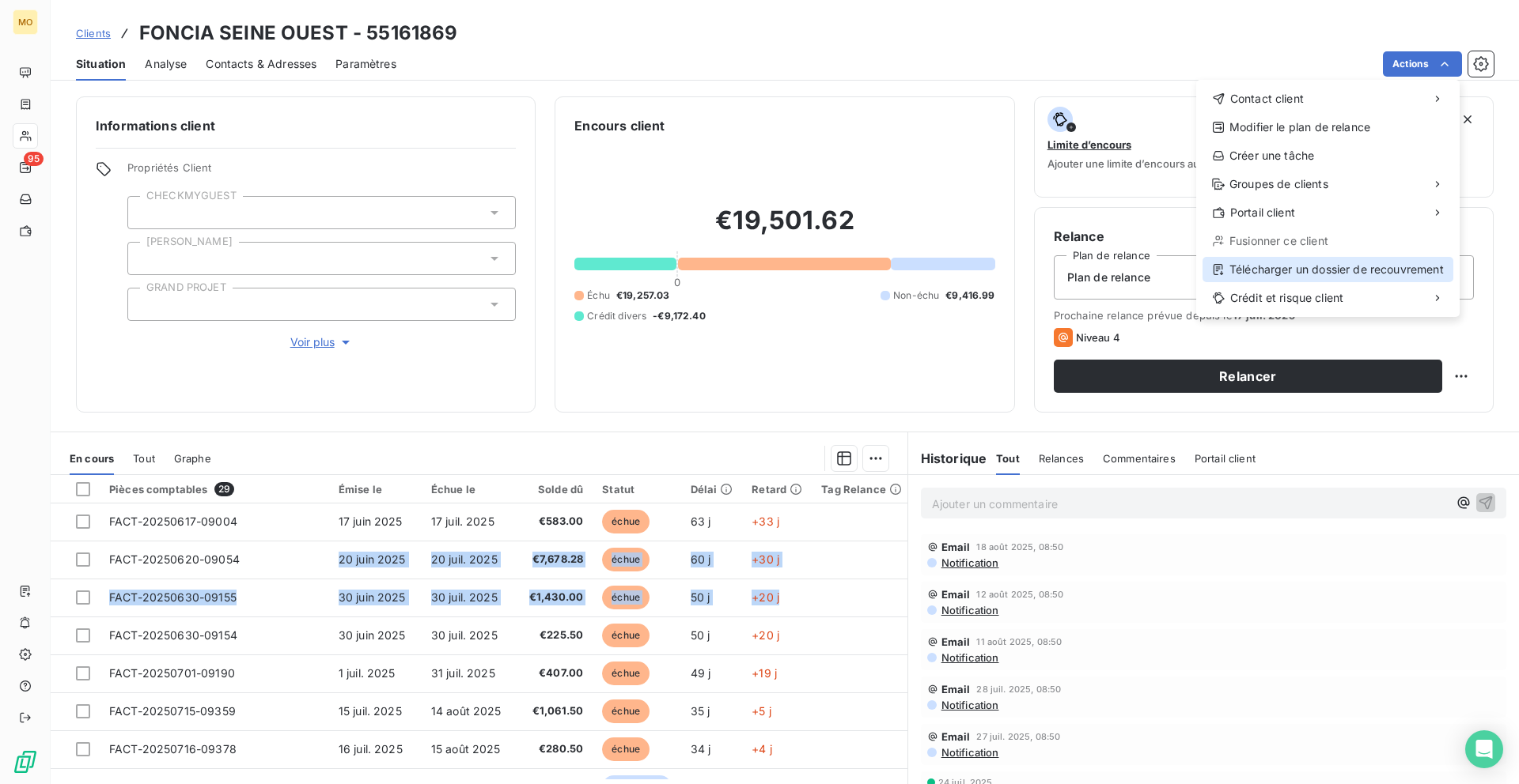
click at [1249, 257] on div "Télécharger un dossier de recouvrement" at bounding box center [1327, 269] width 251 height 25
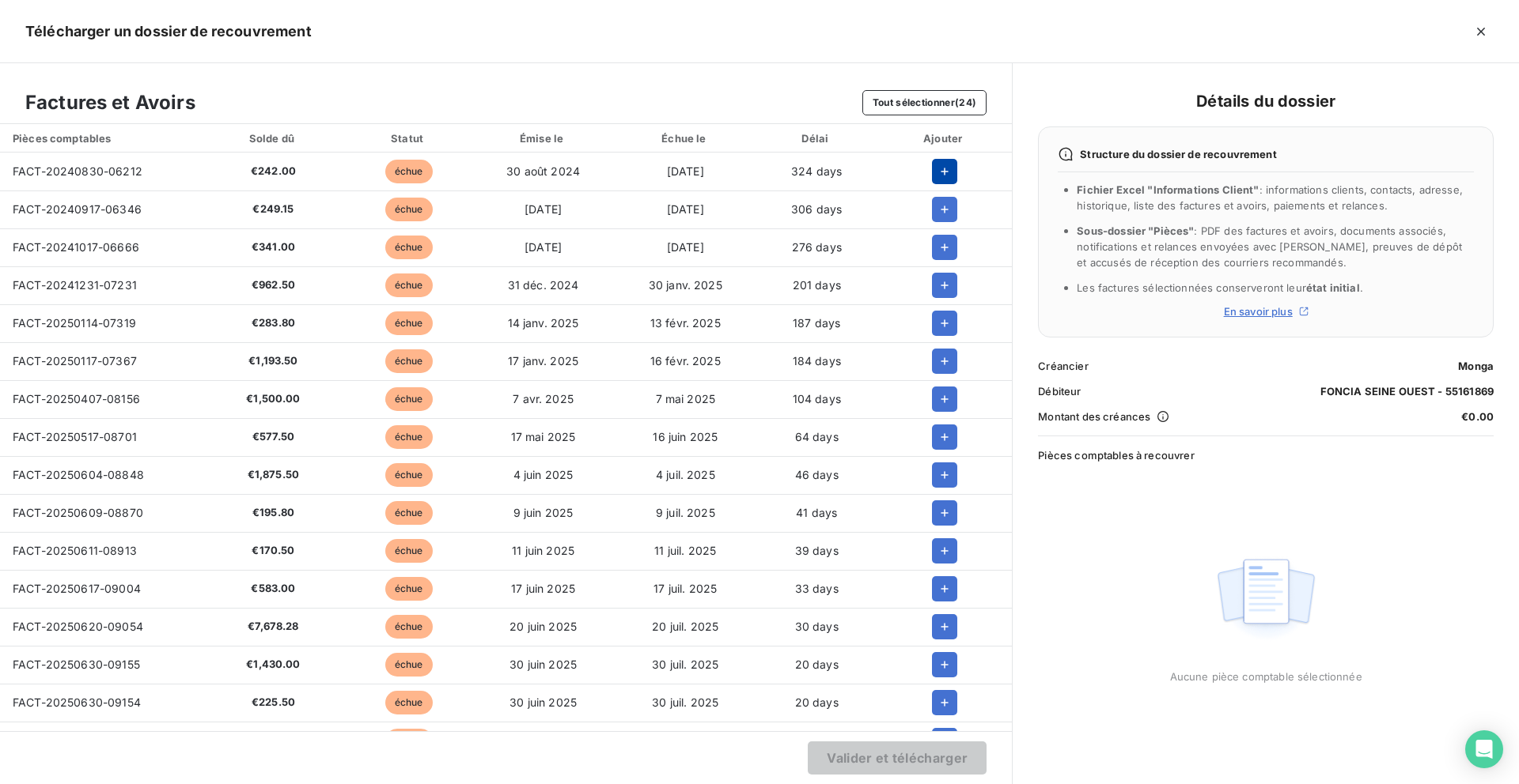
click at [946, 159] on button "button" at bounding box center [944, 171] width 25 height 25
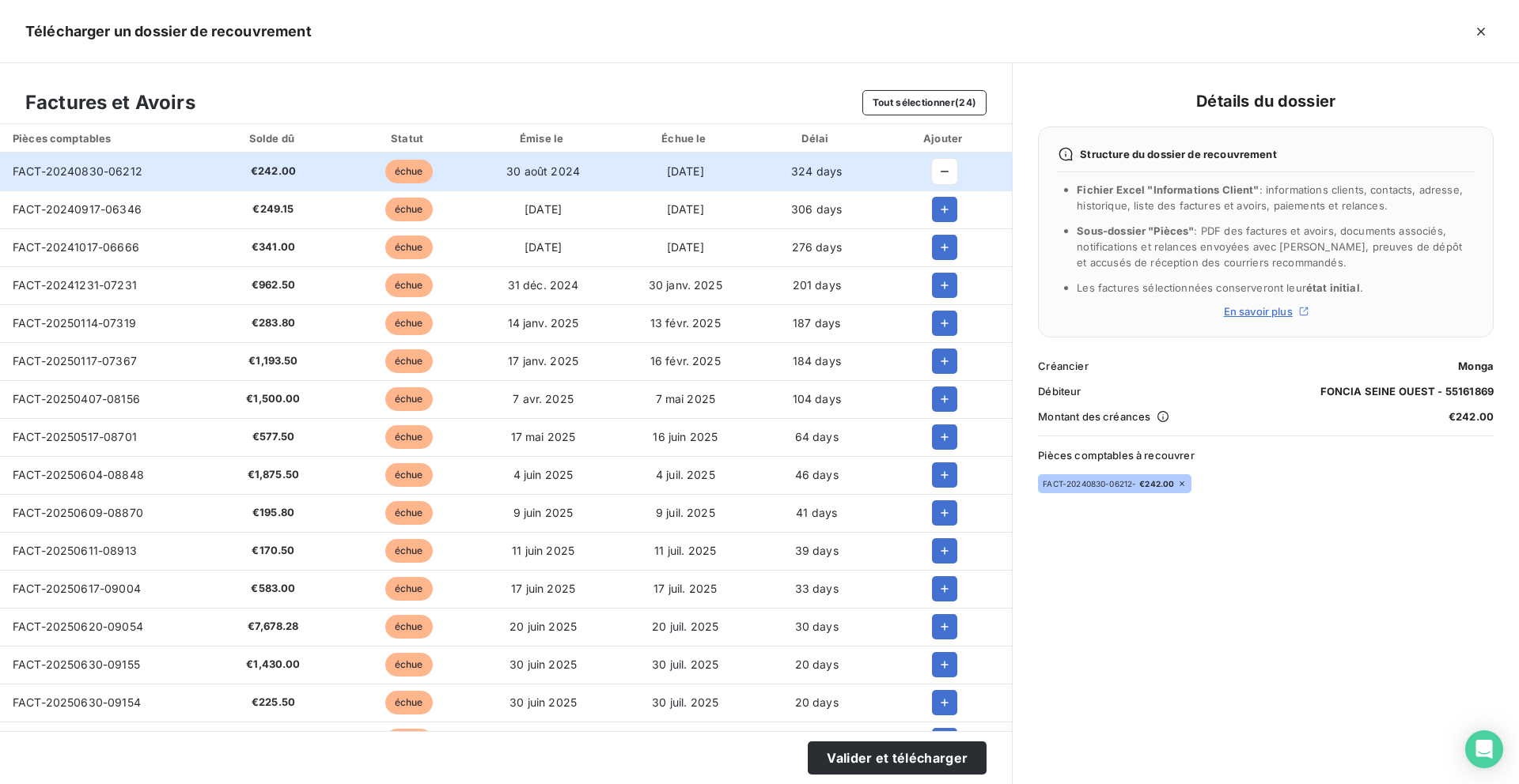
click at [933, 194] on td at bounding box center [944, 208] width 136 height 37
click at [936, 203] on icon "button" at bounding box center [944, 209] width 15 height 15
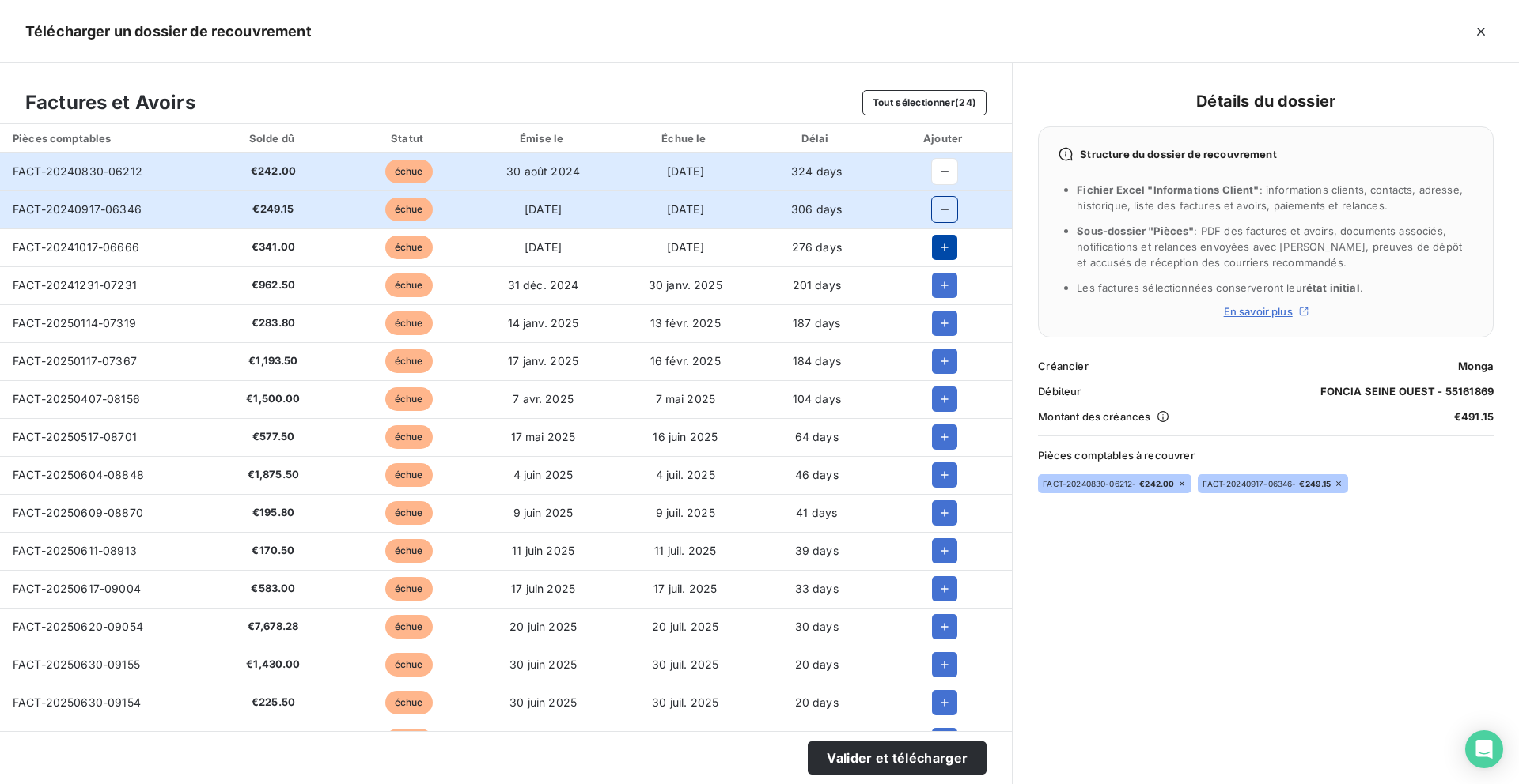
click at [940, 247] on icon "button" at bounding box center [944, 247] width 8 height 8
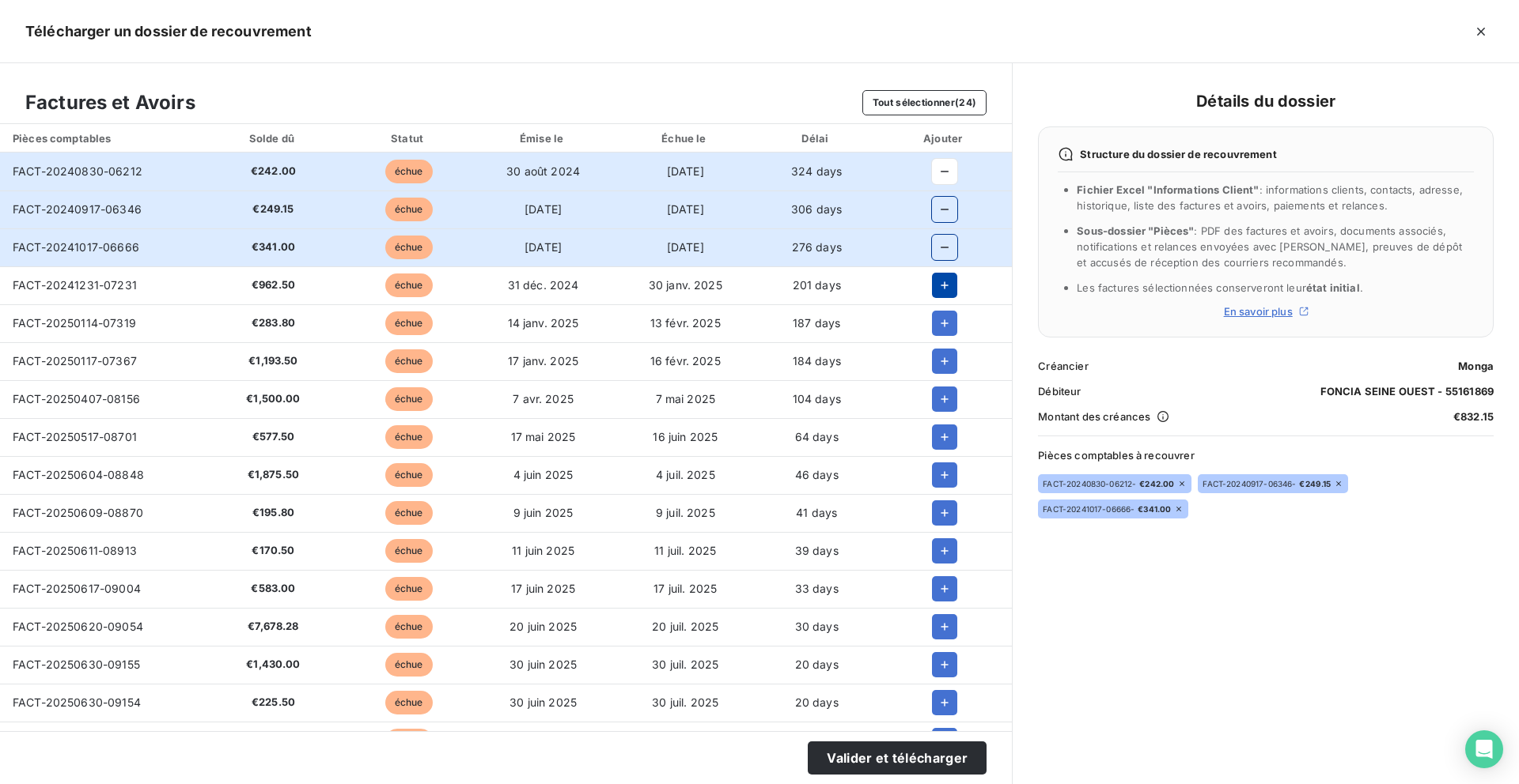
click at [940, 284] on icon "button" at bounding box center [944, 285] width 8 height 8
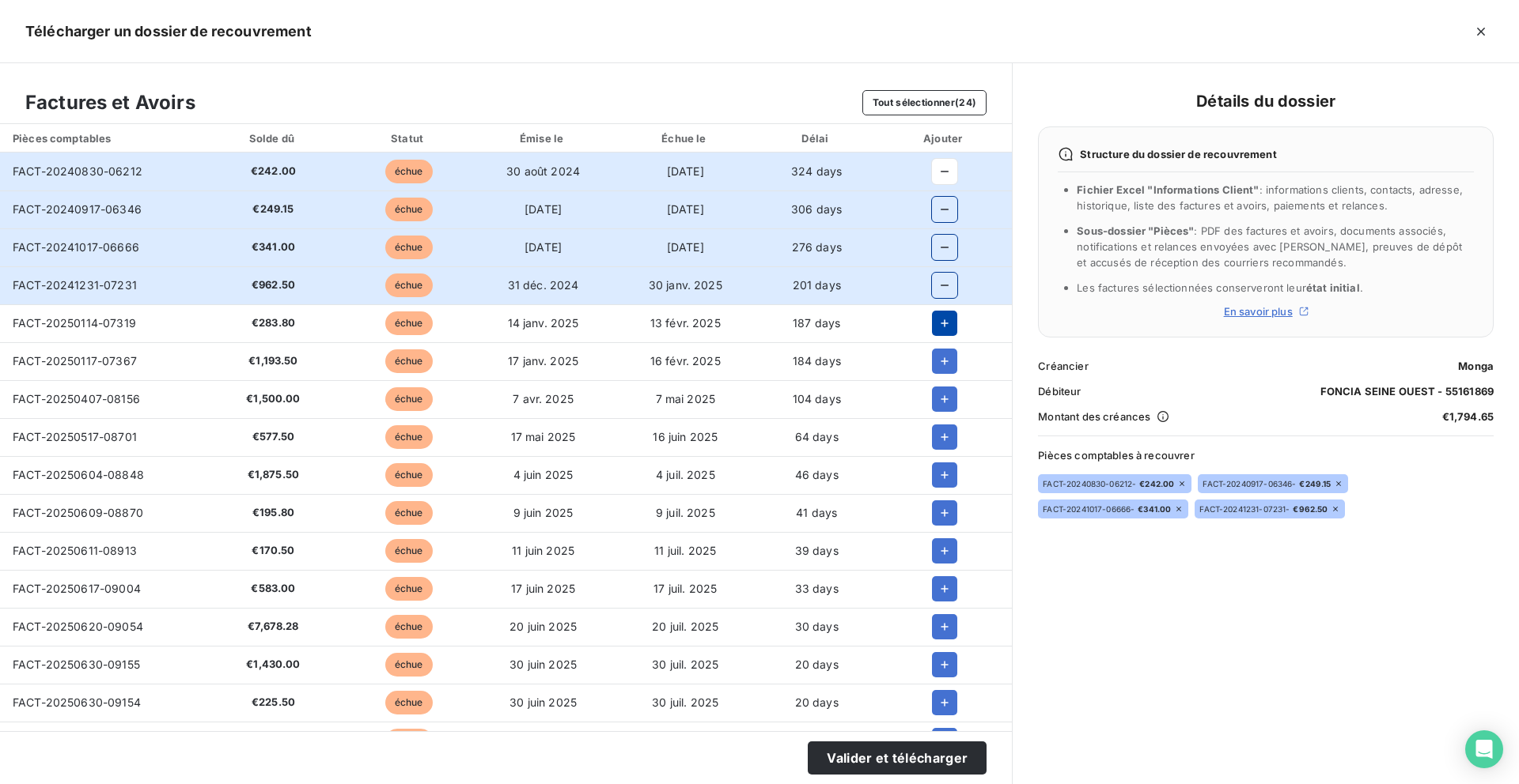
click at [939, 328] on icon "button" at bounding box center [944, 323] width 15 height 15
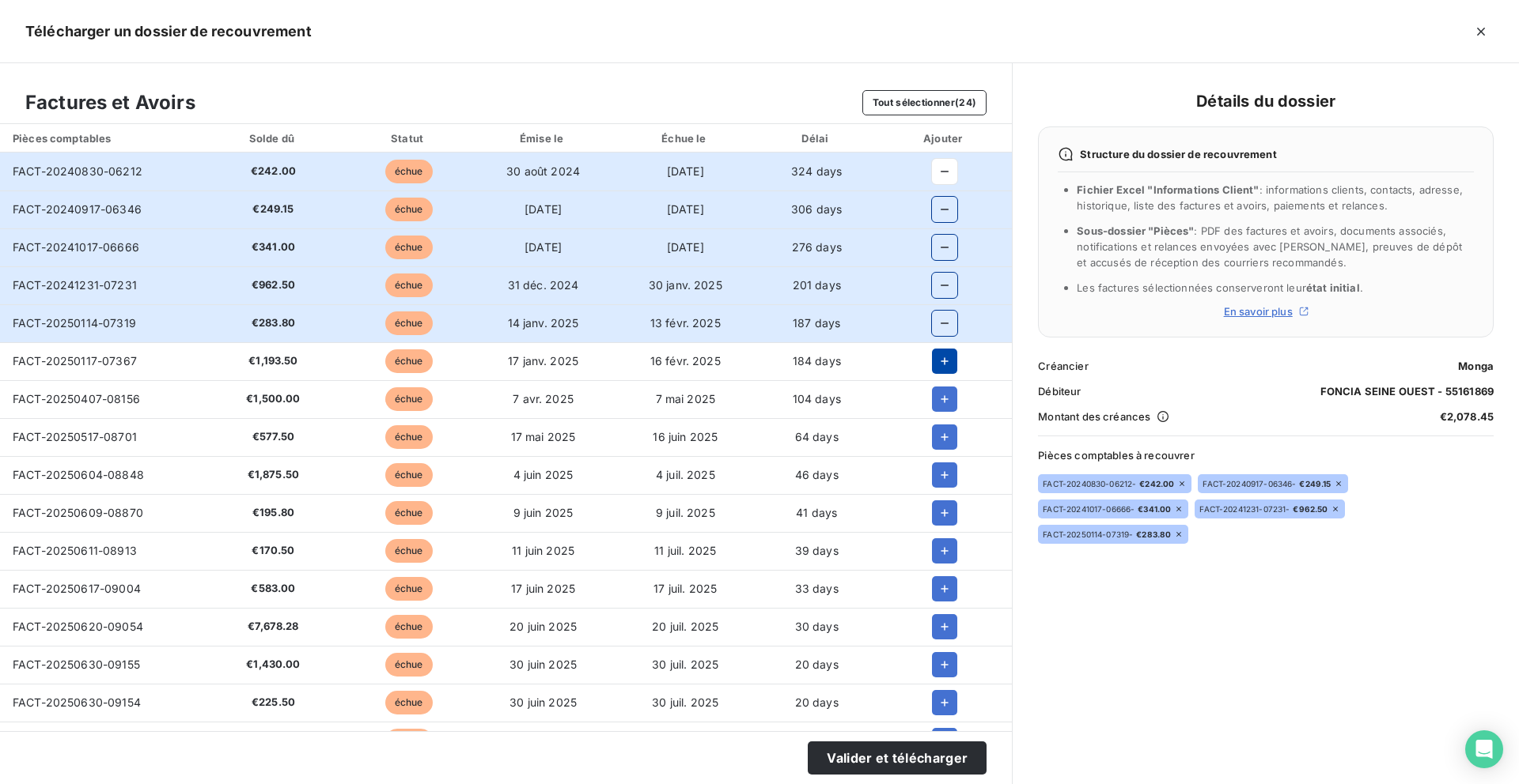
click at [939, 355] on icon "button" at bounding box center [944, 361] width 15 height 15
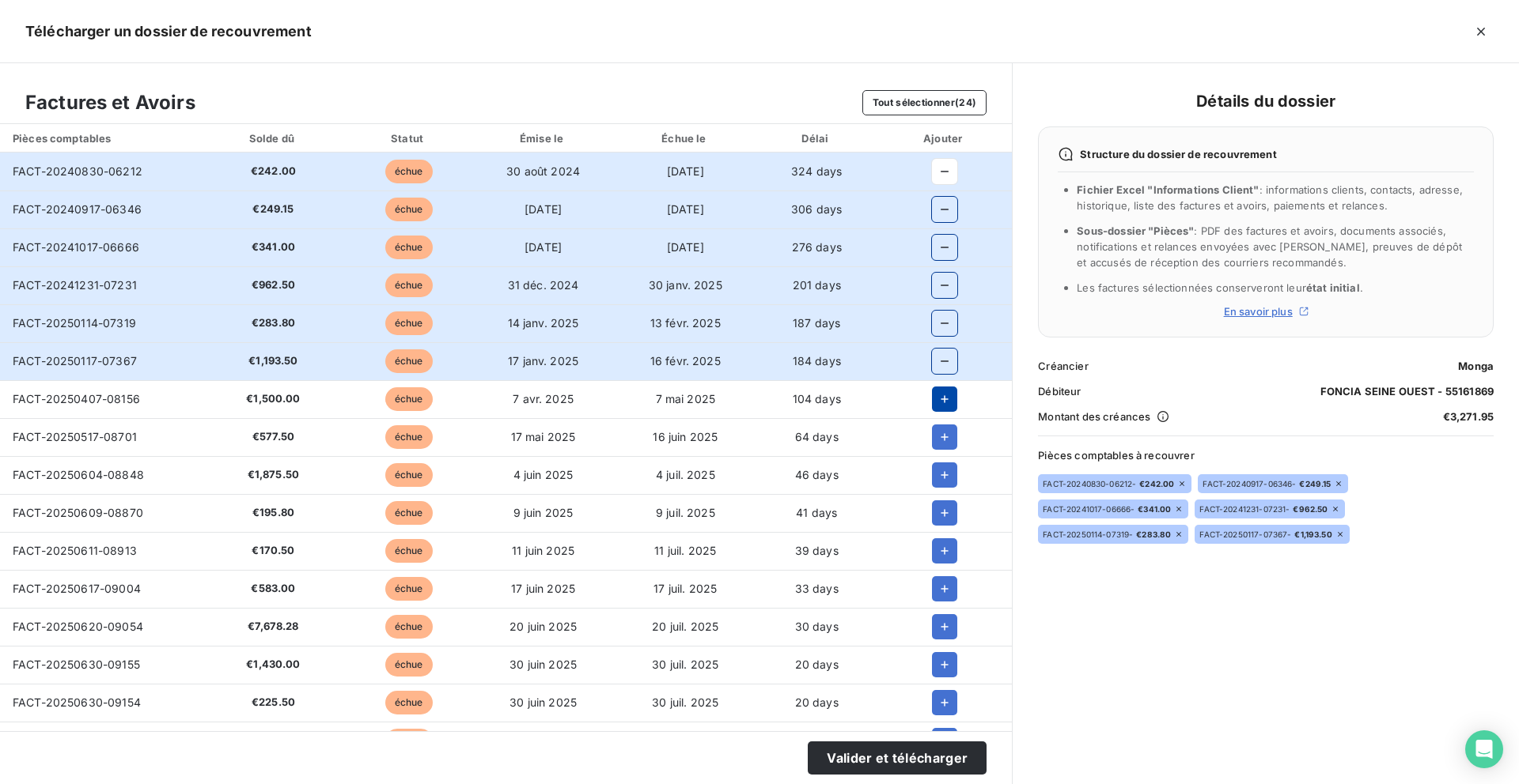
click at [940, 397] on icon "button" at bounding box center [944, 399] width 8 height 8
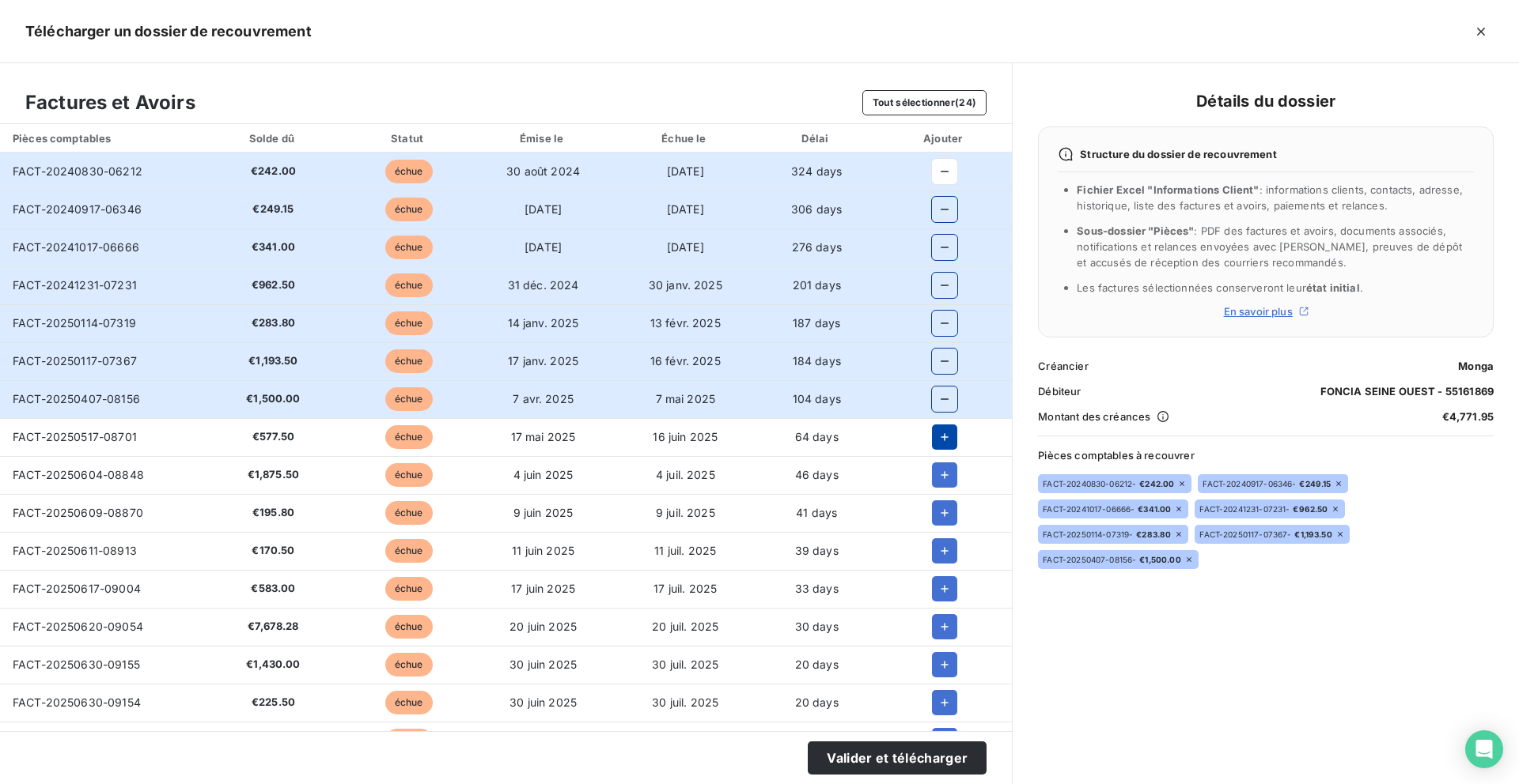
click at [936, 439] on icon "button" at bounding box center [944, 437] width 15 height 15
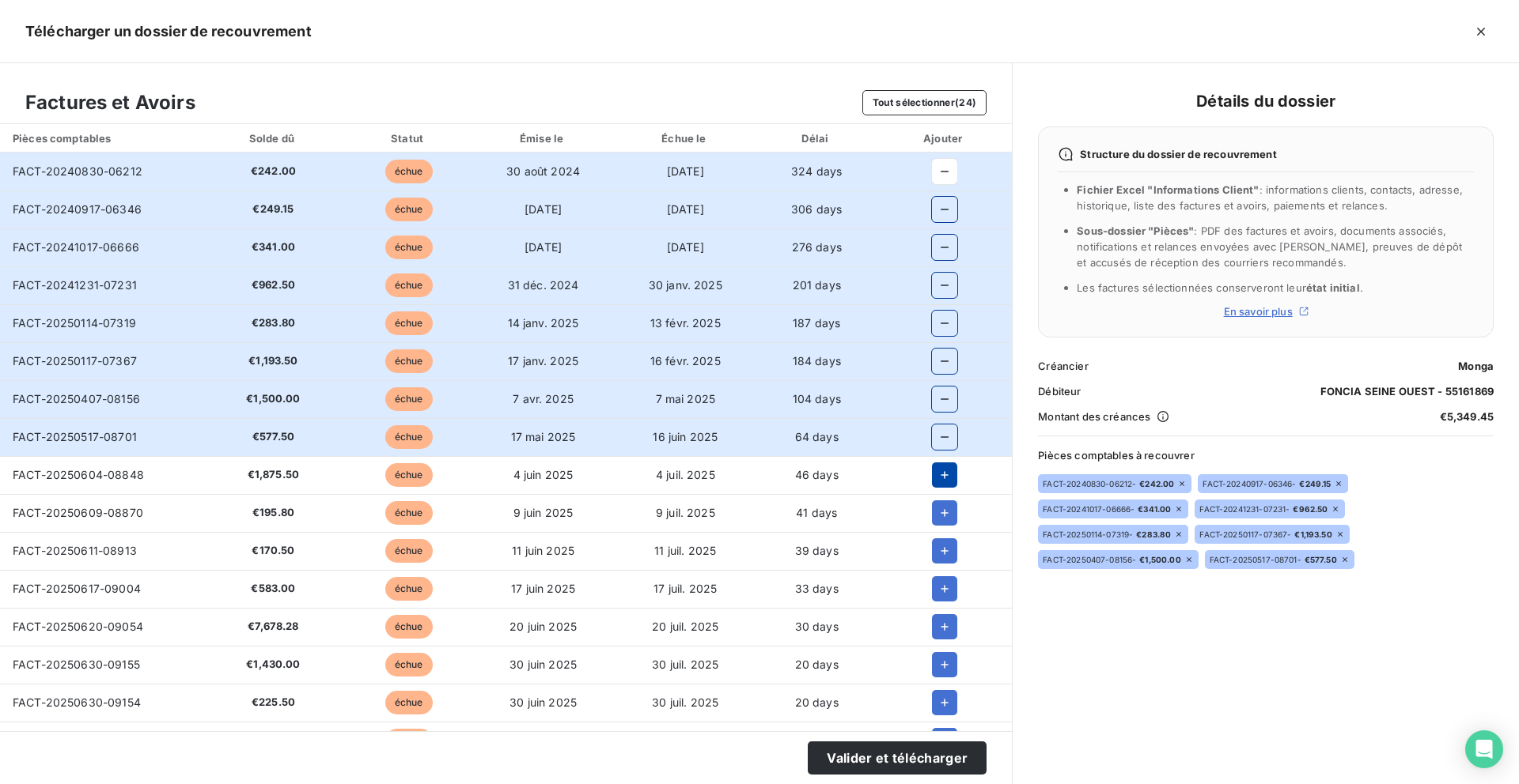
click at [936, 472] on icon "button" at bounding box center [944, 475] width 15 height 15
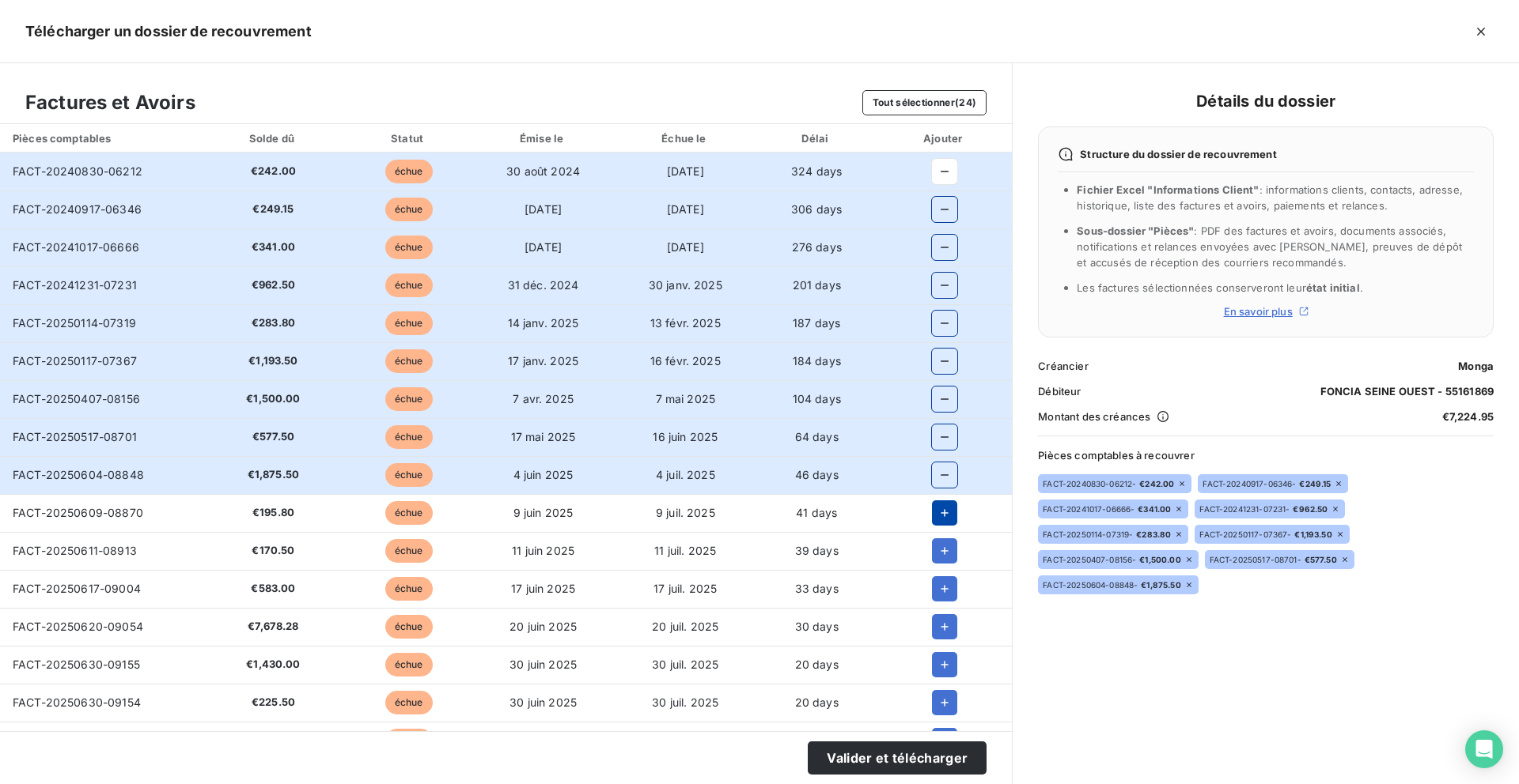
click at [940, 507] on icon "button" at bounding box center [944, 513] width 15 height 15
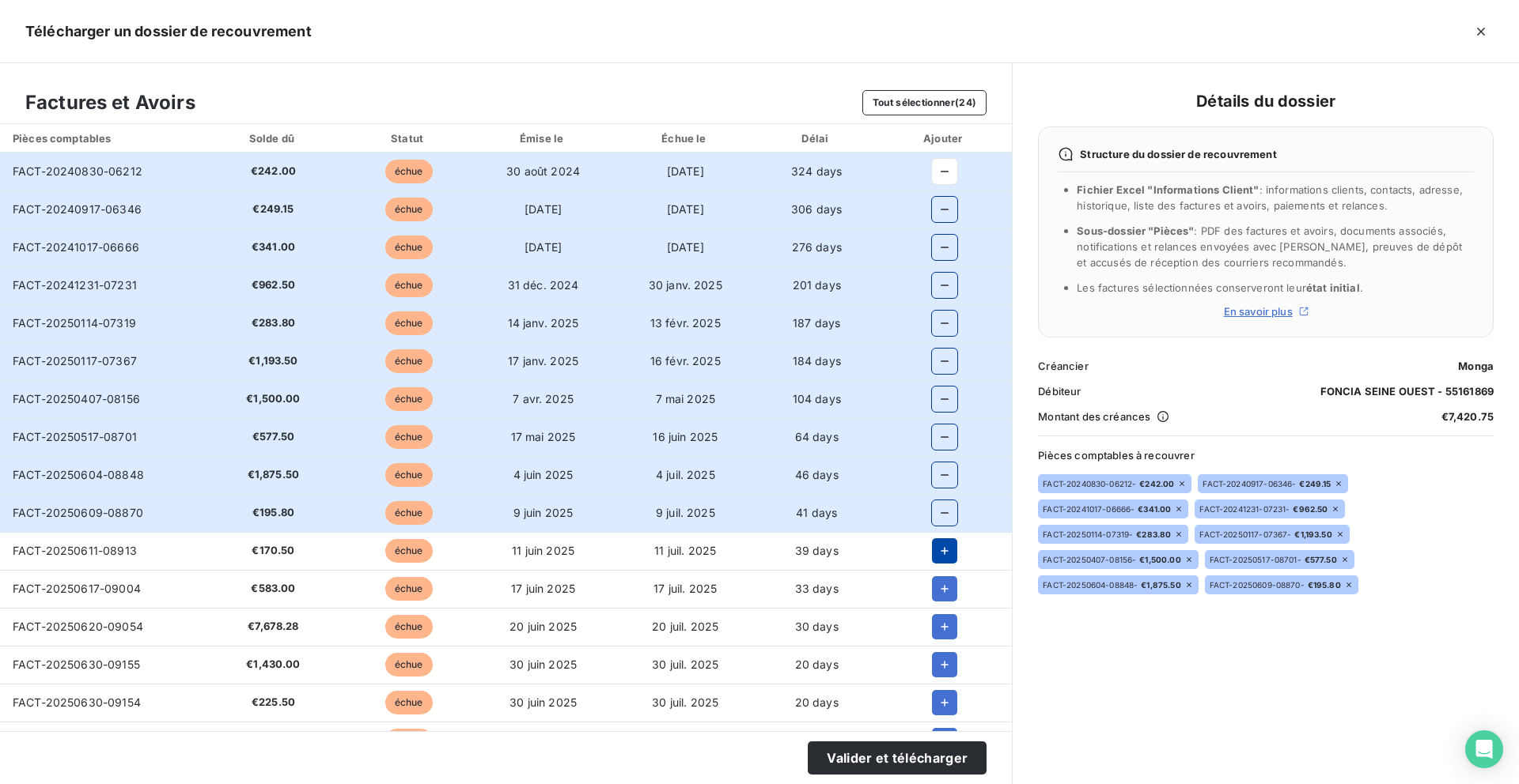
click at [940, 551] on icon "button" at bounding box center [944, 551] width 8 height 8
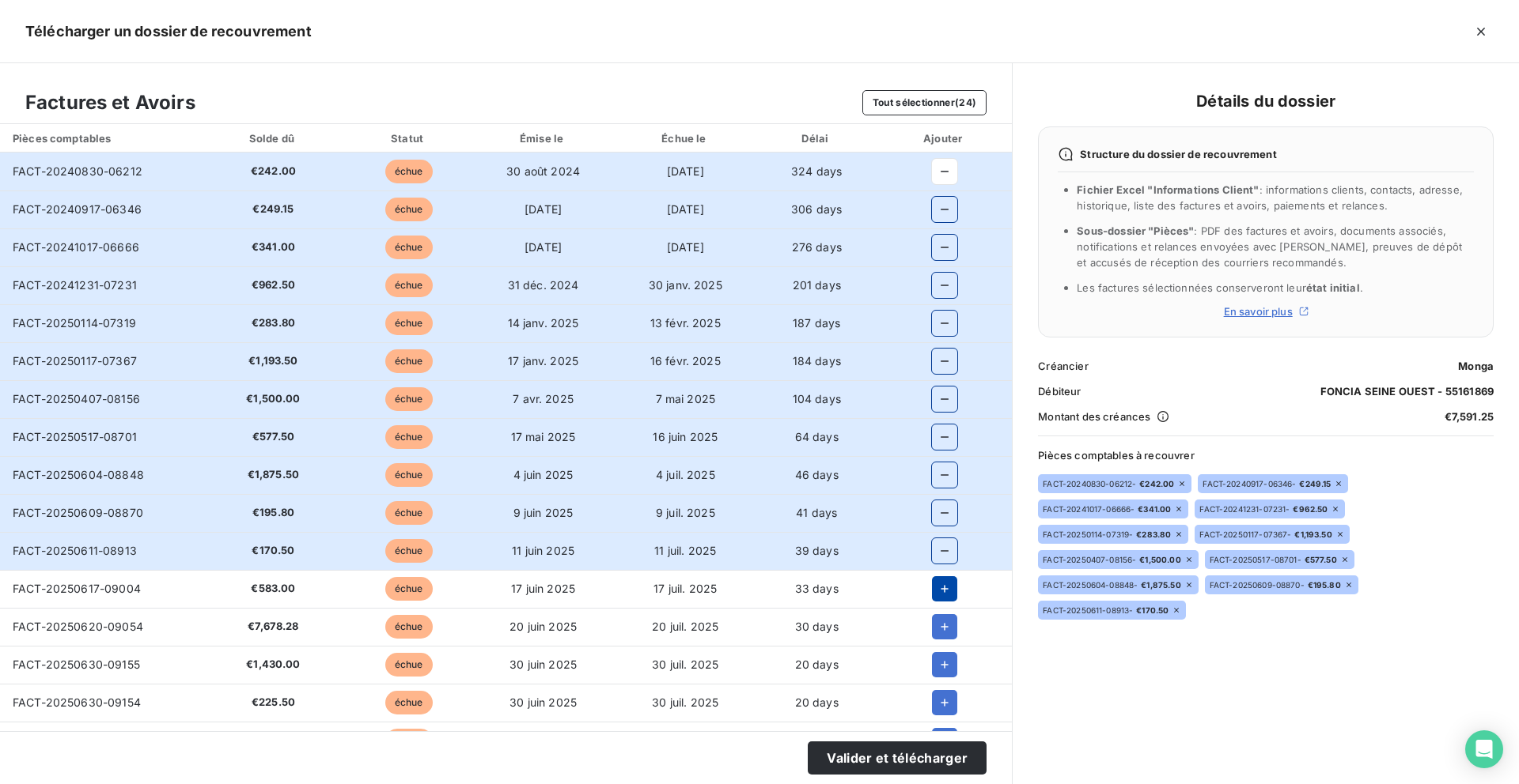
click at [936, 594] on icon "button" at bounding box center [944, 589] width 15 height 15
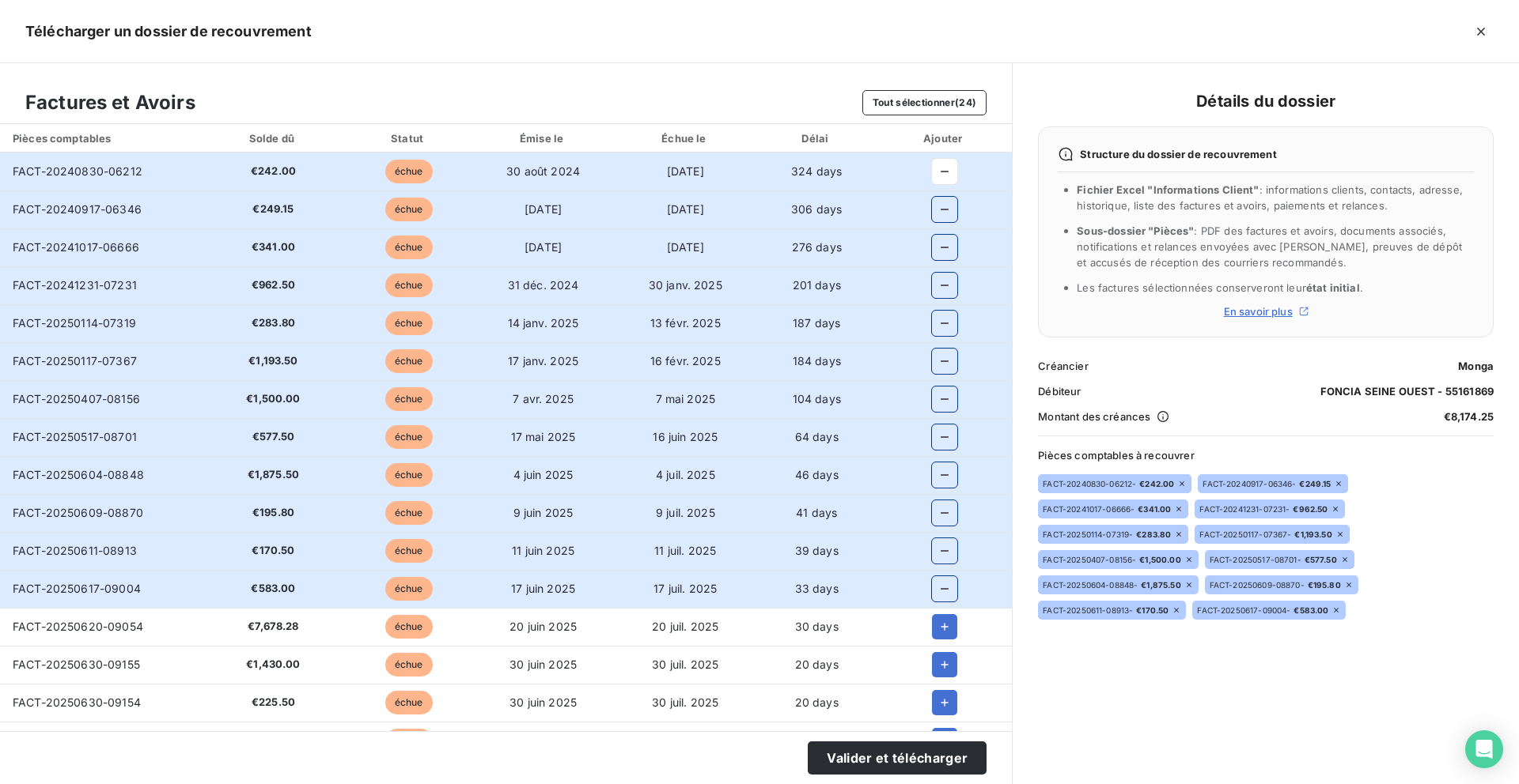
click at [145, 483] on td "FACT-20250604-08848" at bounding box center [101, 475] width 202 height 37
copy span "20250604-08848"
drag, startPoint x: 162, startPoint y: 469, endPoint x: 145, endPoint y: 502, distance: 37.1
click at [145, 502] on tbody "FACT-20240830-06212 €242.00 échue [DATE] [DATE] 324 days FACT-20240917-06346 €2…" at bounding box center [506, 608] width 1011 height 911
copy span "20250609-08870"
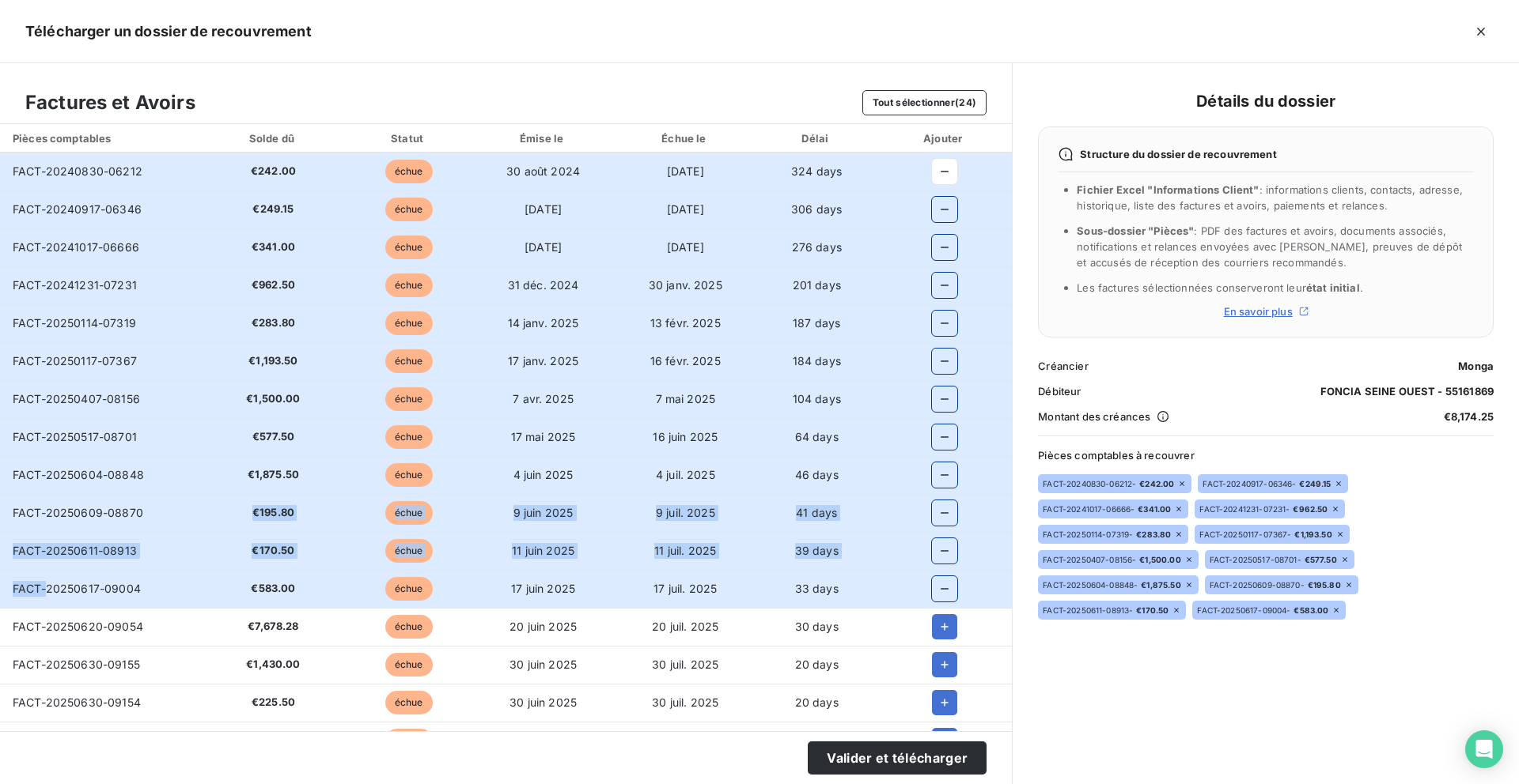
drag, startPoint x: 138, startPoint y: 520, endPoint x: 48, endPoint y: 596, distance: 117.8
click at [48, 596] on tbody "FACT-20240830-06212 €242.00 échue [DATE] [DATE] 324 days FACT-20240917-06346 €2…" at bounding box center [506, 608] width 1011 height 911
click at [855, 763] on button "Valider et télécharger" at bounding box center [897, 758] width 179 height 34
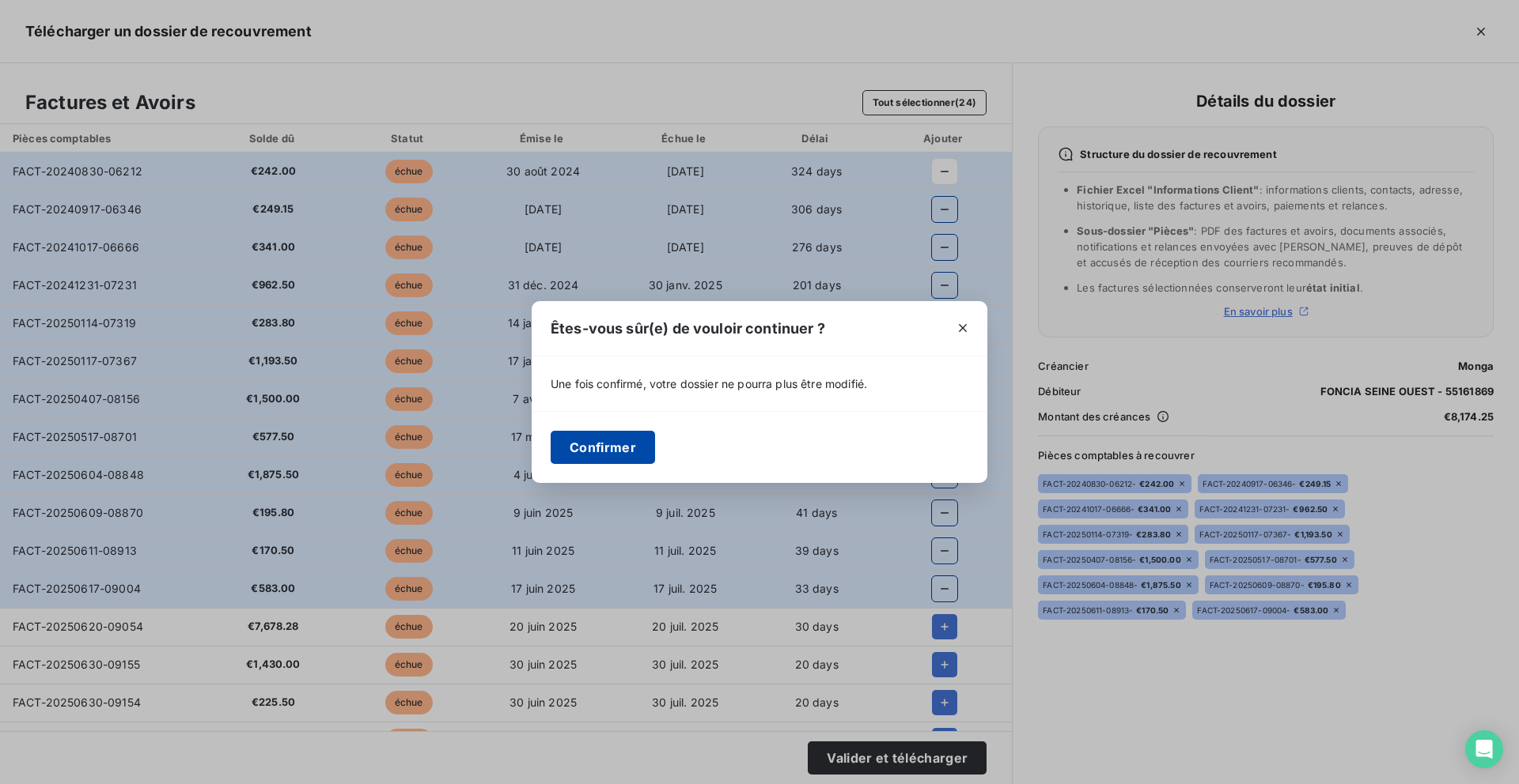
click at [561, 448] on button "Confirmer" at bounding box center [603, 447] width 105 height 34
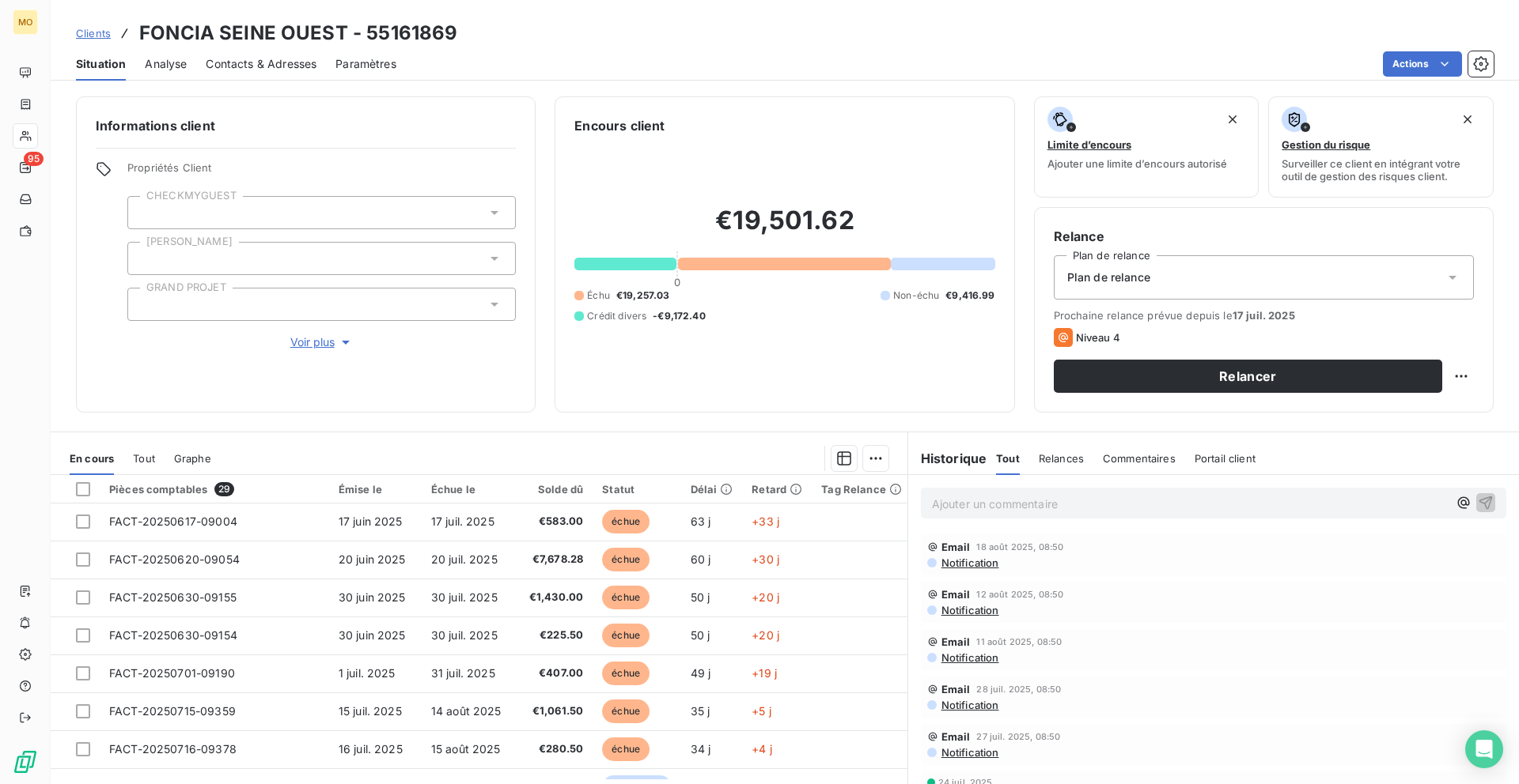
click at [103, 31] on span "Clients" at bounding box center [93, 33] width 35 height 12
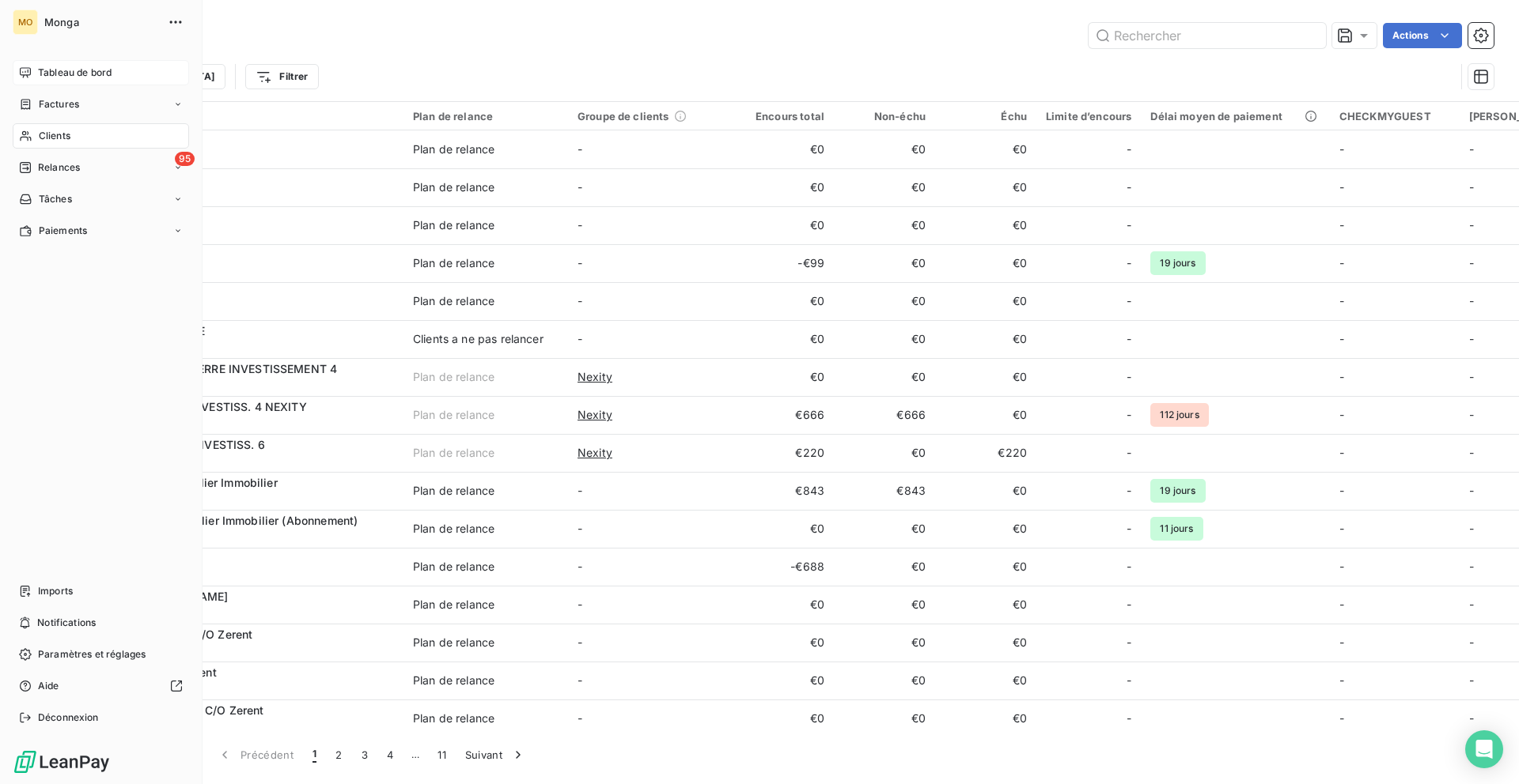
click at [35, 64] on div "Tableau de bord" at bounding box center [100, 73] width 176 height 25
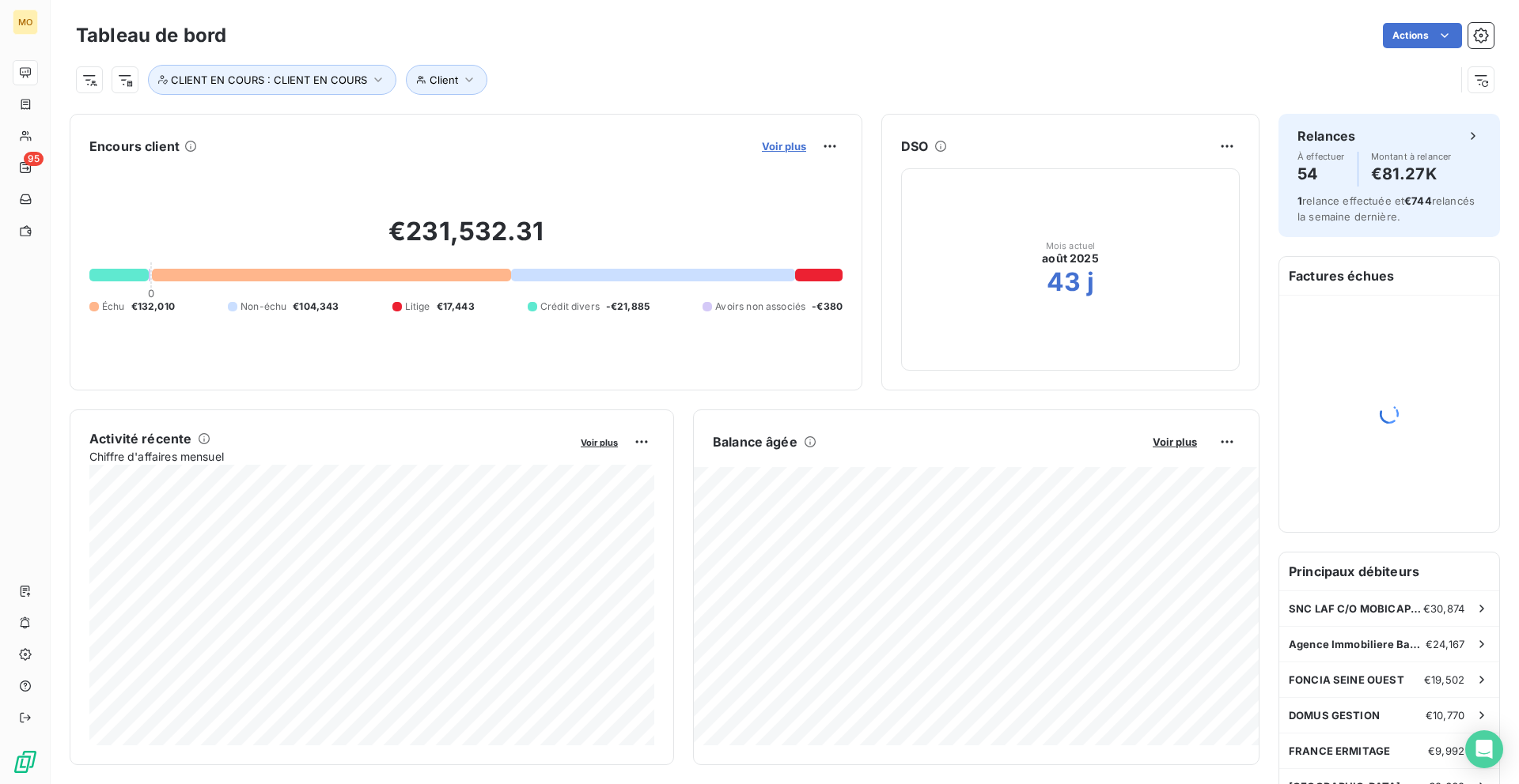
click at [771, 141] on span "Voir plus" at bounding box center [784, 146] width 44 height 12
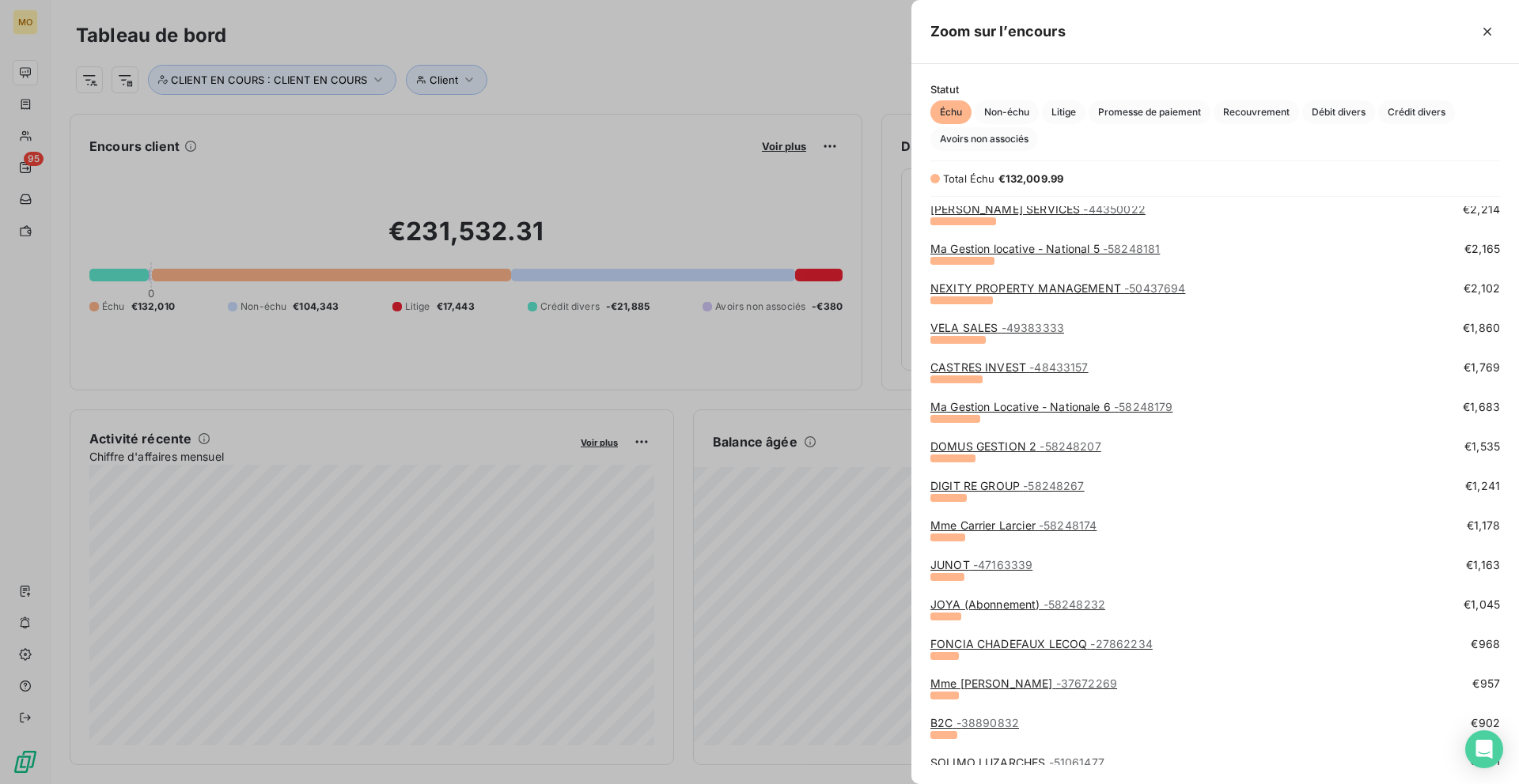
scroll to position [647, 0]
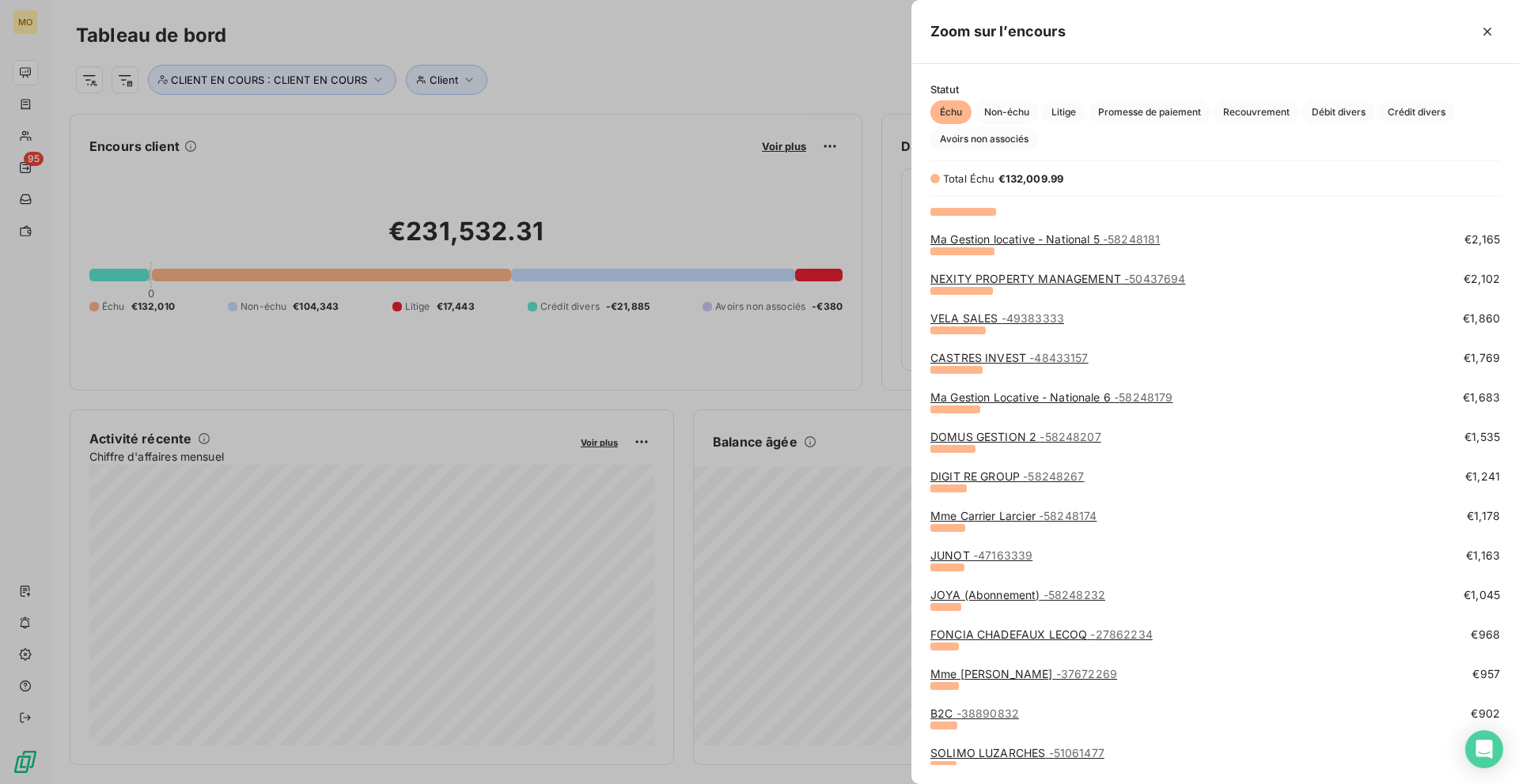
click at [992, 511] on link "Mme Carrier Larcier - 58248174" at bounding box center [1012, 516] width 166 height 13
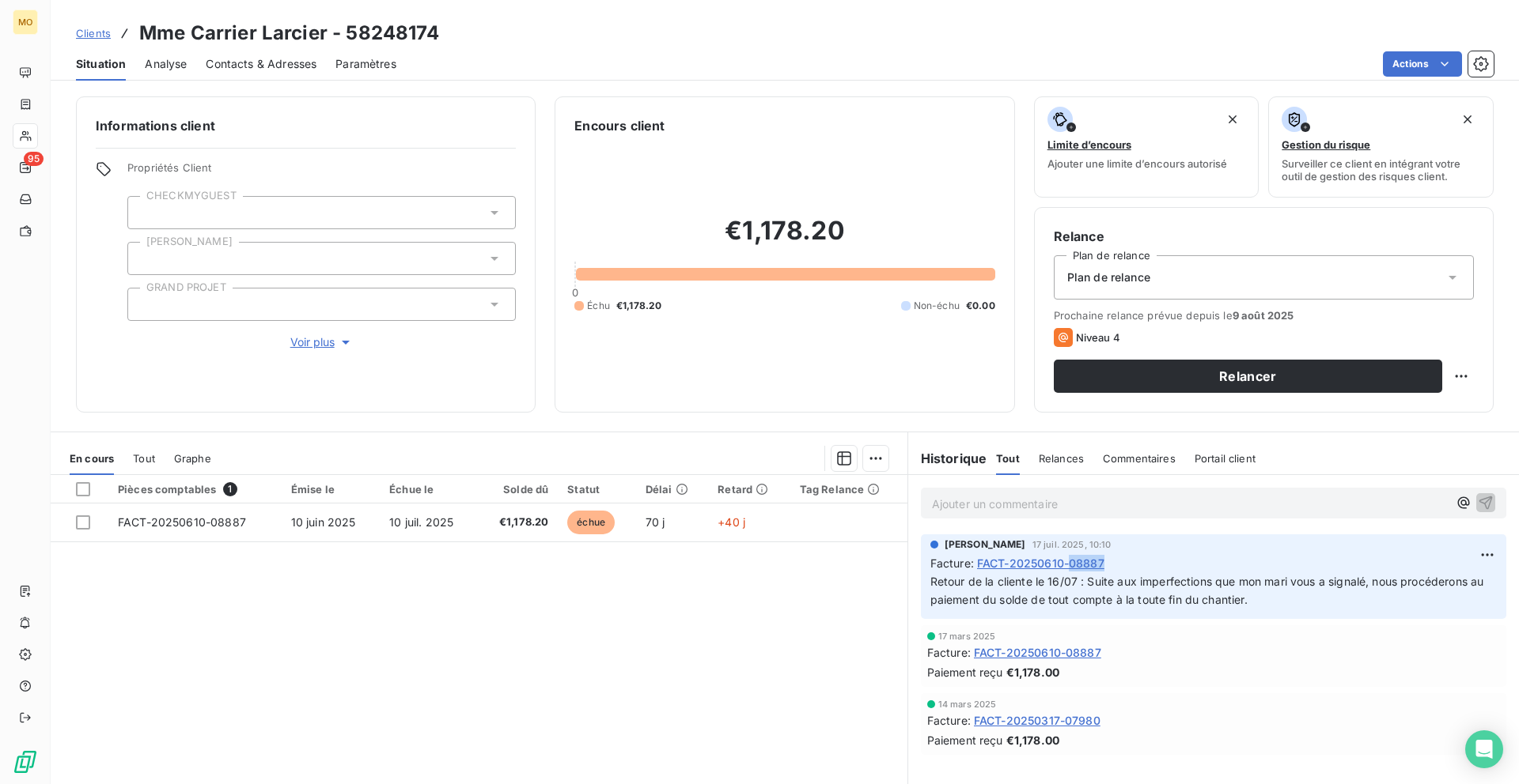
copy span "08887"
drag, startPoint x: 1122, startPoint y: 559, endPoint x: 1072, endPoint y: 563, distance: 50.2
click at [1072, 563] on div "Facture : FACT-20250610-08887" at bounding box center [1212, 563] width 566 height 16
click at [995, 564] on span "FACT-20250610-08887" at bounding box center [1040, 563] width 127 height 16
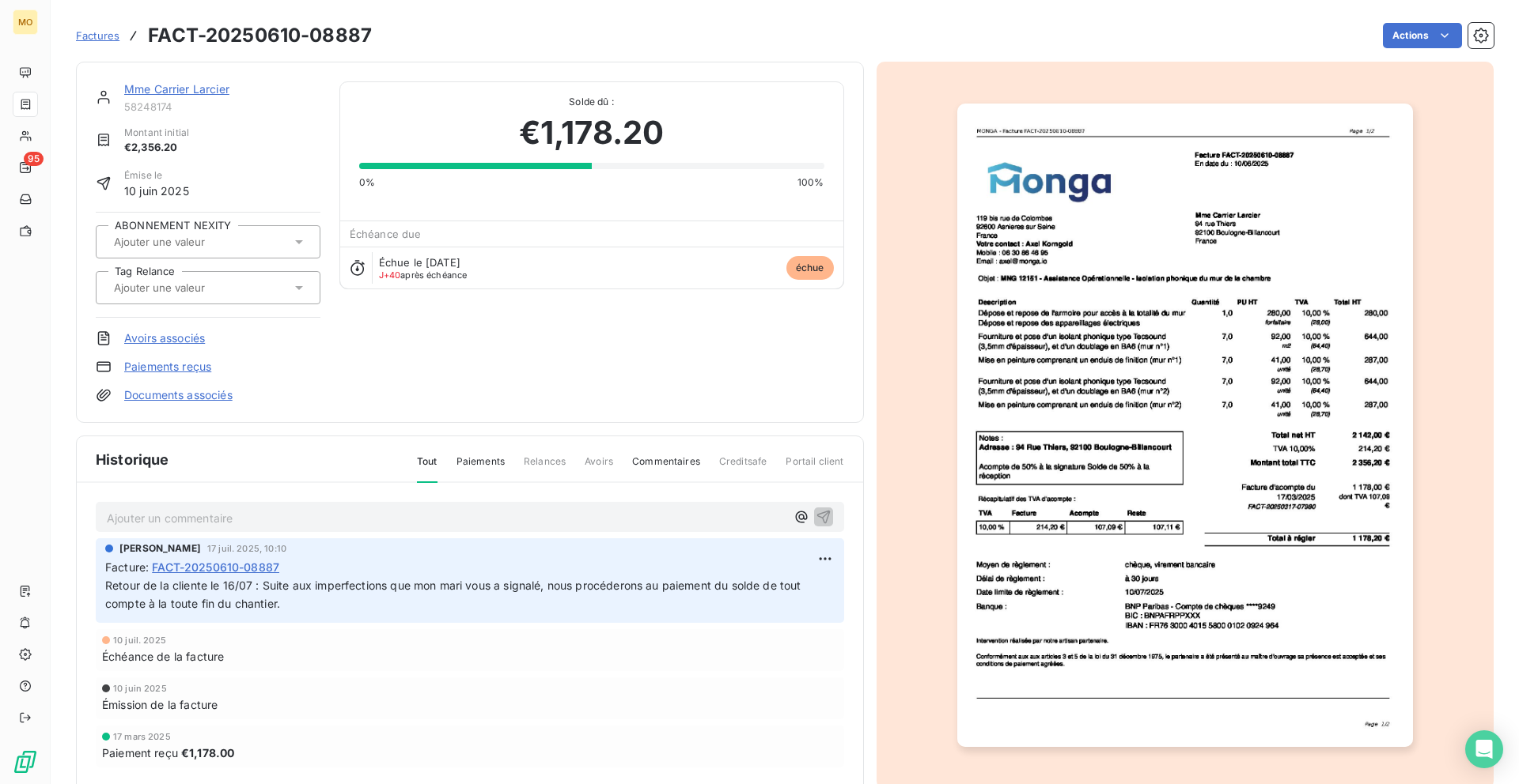
click at [1215, 249] on img "button" at bounding box center [1184, 426] width 456 height 644
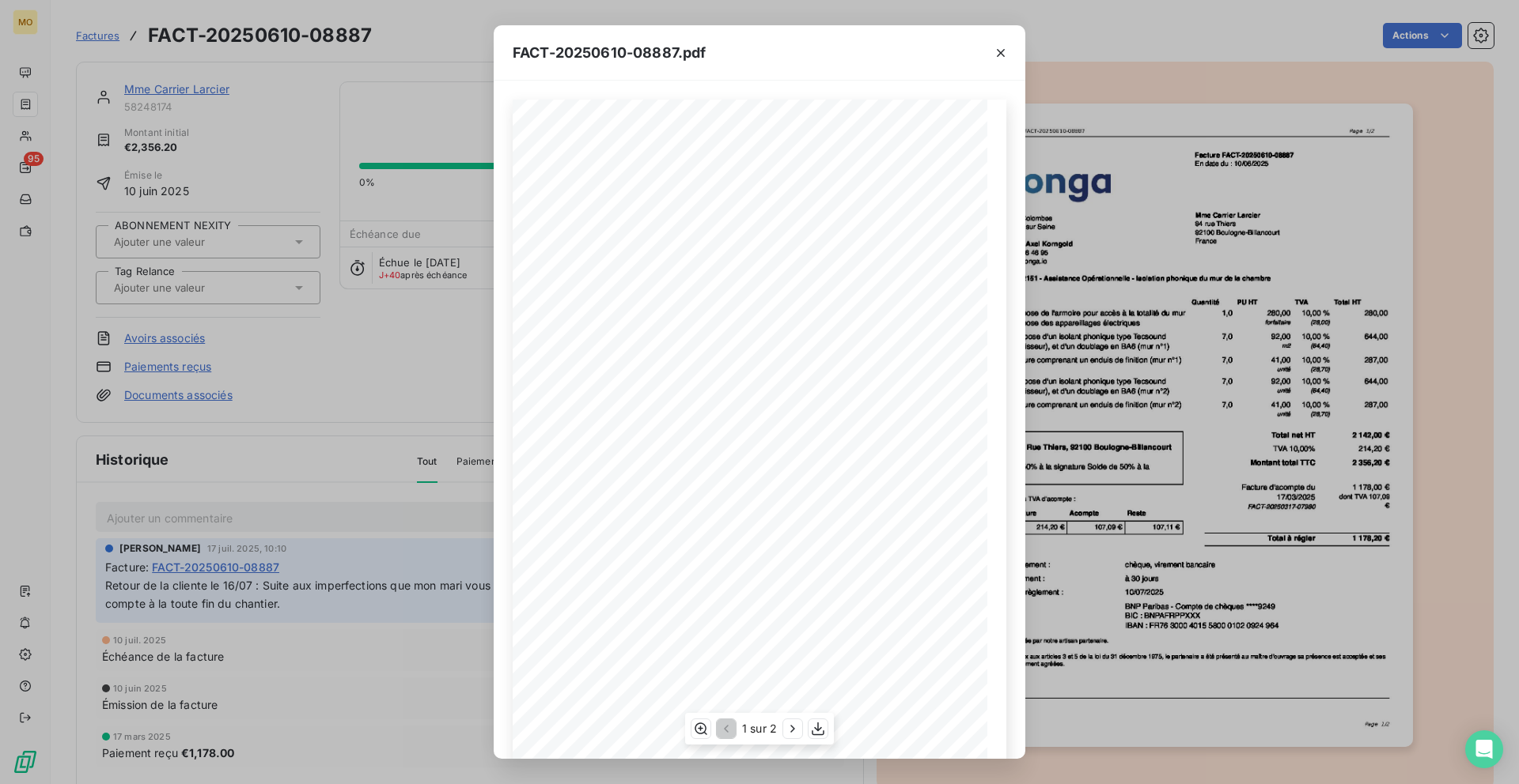
click at [582, 283] on span "MNG 12151 - Assistance Opérationnelle - Isolation phonique du mur de la chambre" at bounding box center [708, 280] width 281 height 7
click at [55, 105] on div "FACT-20250610-08887.pdf [STREET_ADDRESS] Votre contact : [PERSON_NAME] Mobile :…" at bounding box center [760, 392] width 1519 height 784
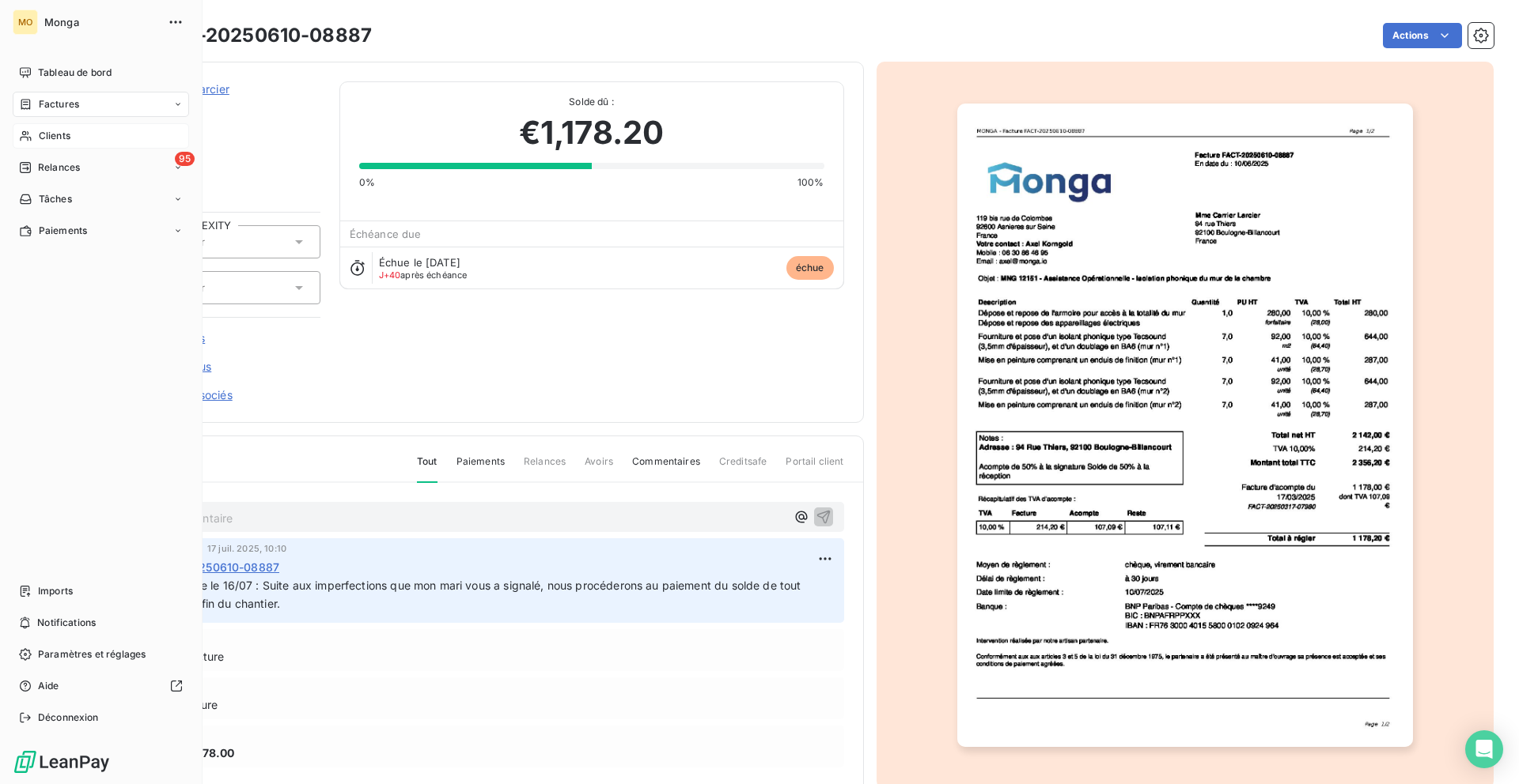
click at [28, 136] on icon at bounding box center [26, 135] width 13 height 12
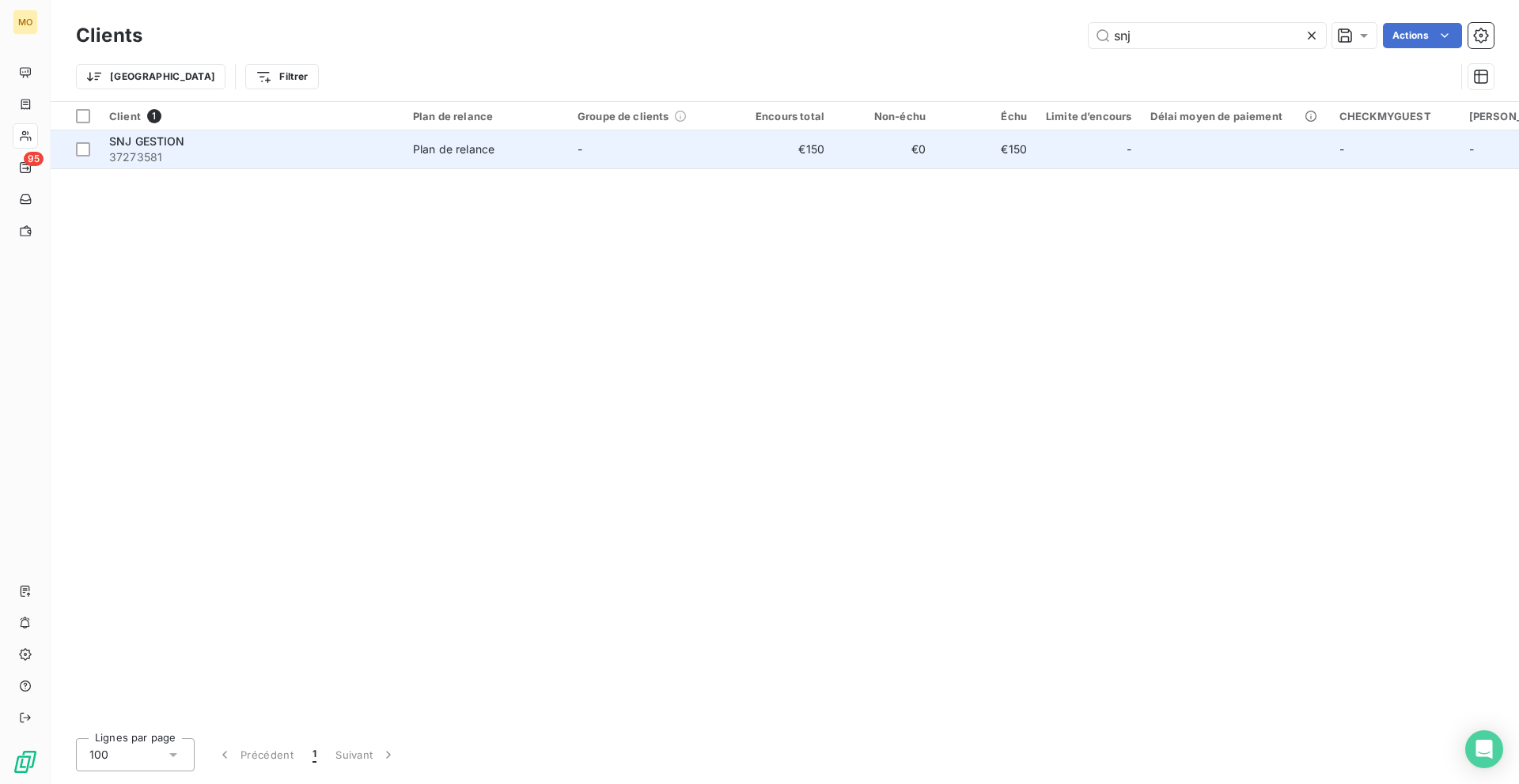
type input "snj"
click at [758, 151] on td "€150" at bounding box center [783, 149] width 101 height 37
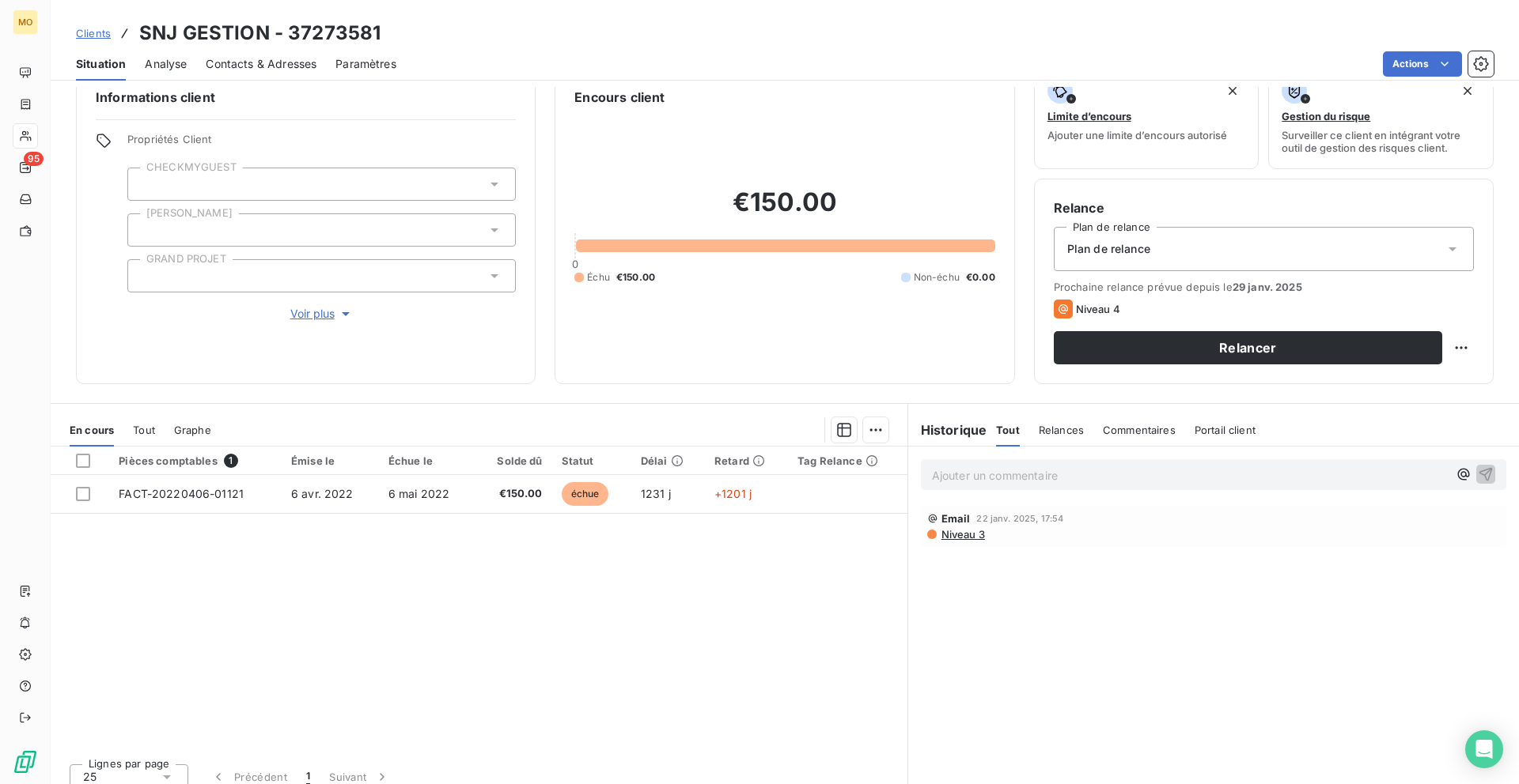
scroll to position [40, 0]
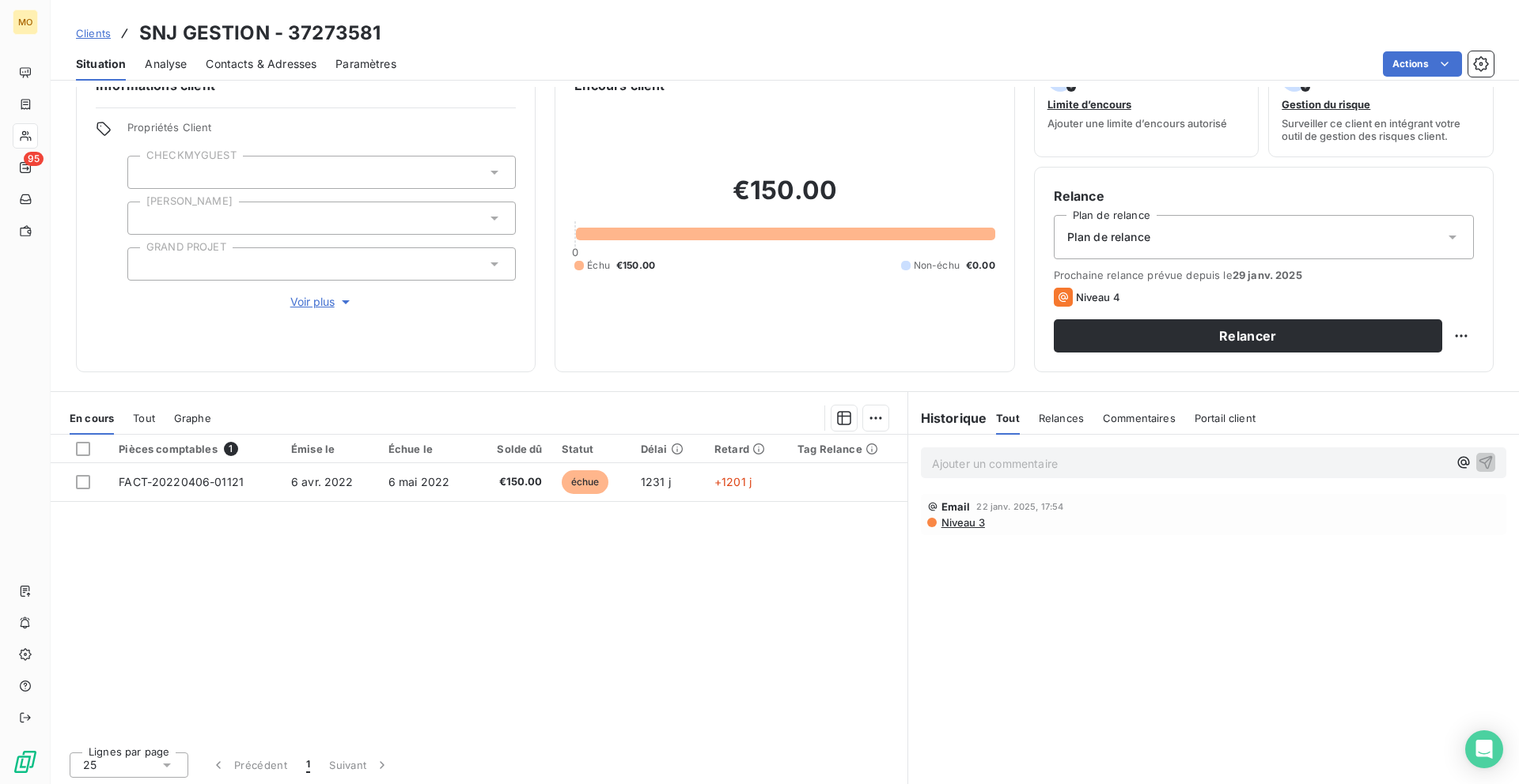
click at [222, 56] on span "Contacts & Adresses" at bounding box center [261, 63] width 111 height 15
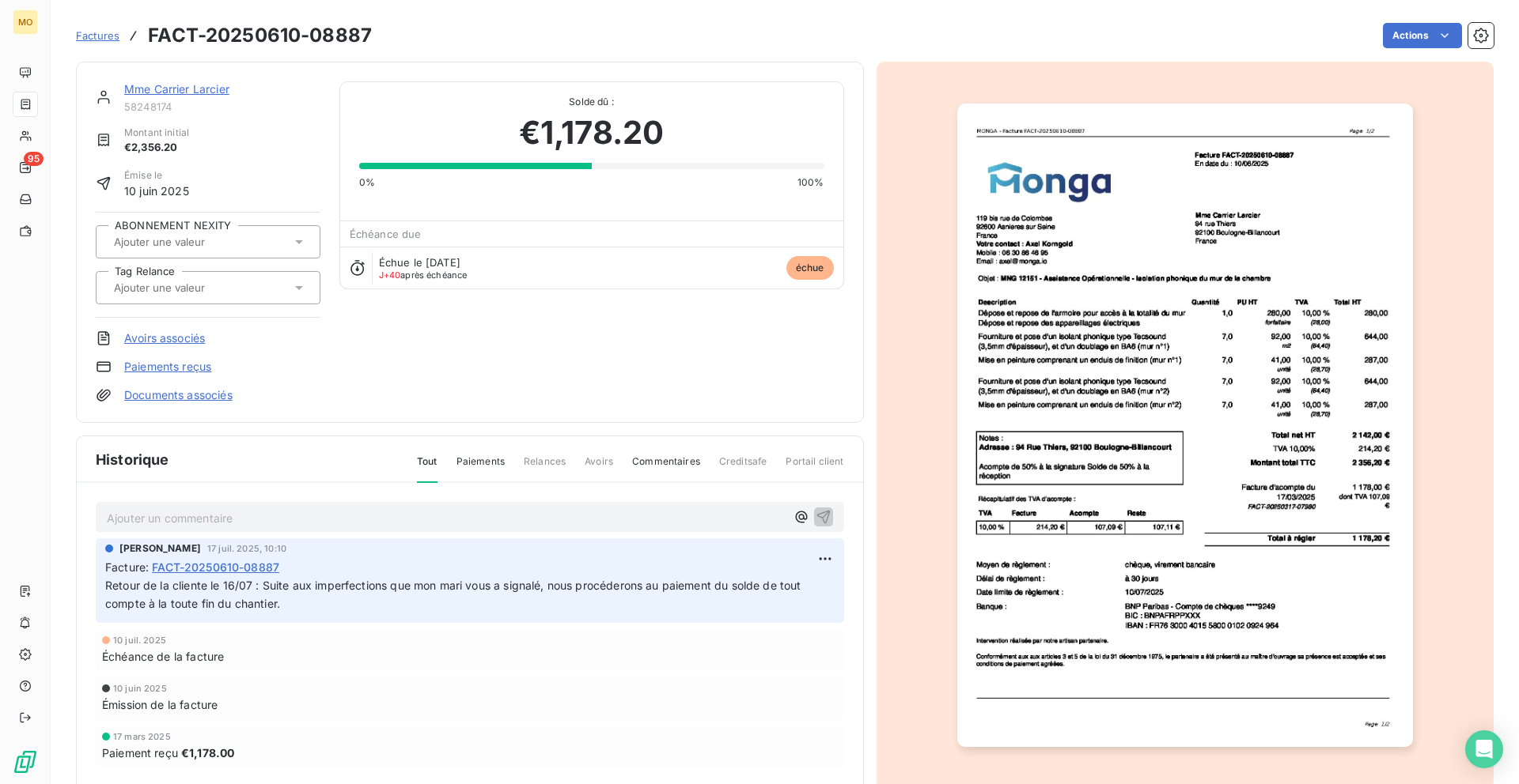
click at [1073, 297] on img "button" at bounding box center [1184, 426] width 456 height 644
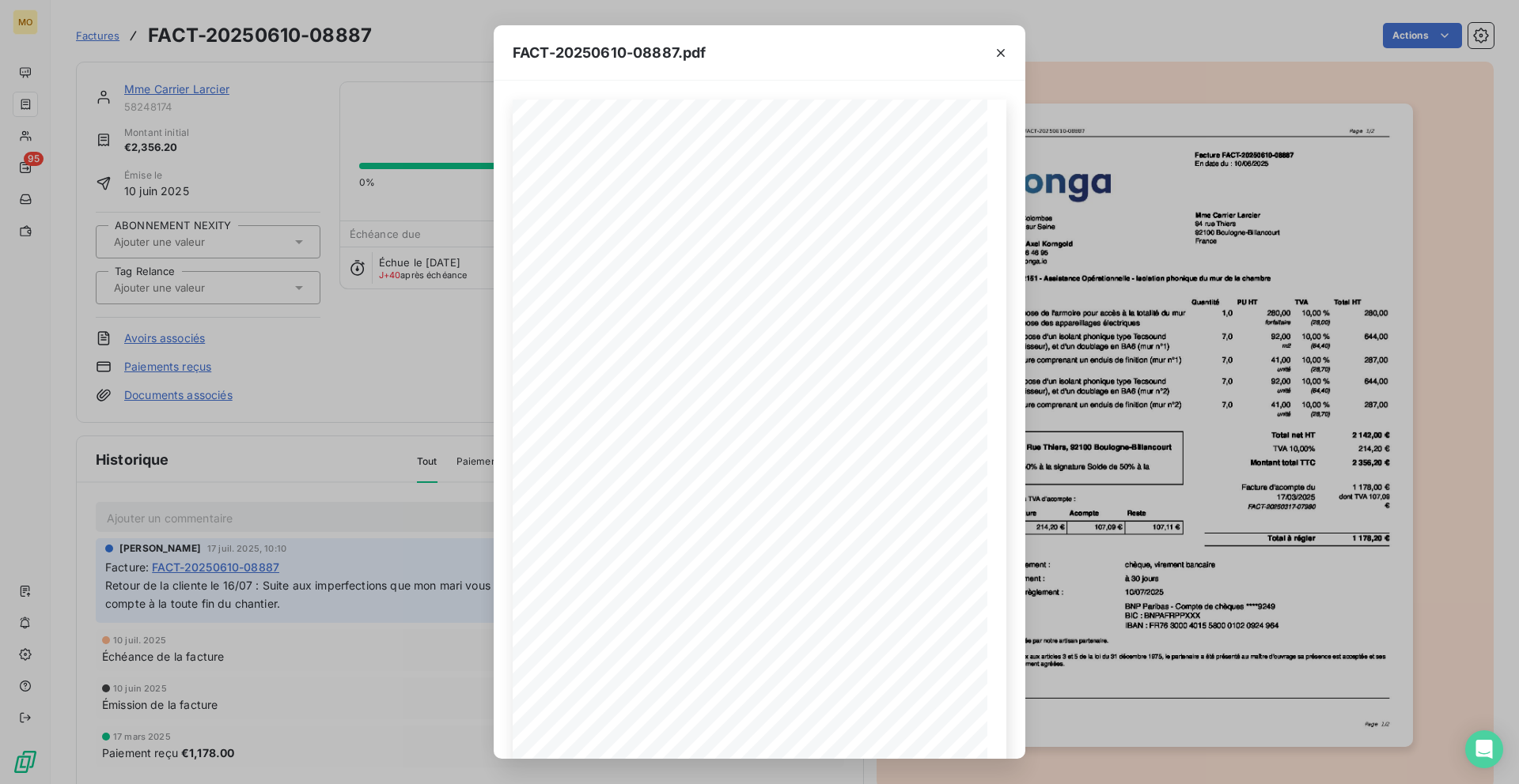
click at [1153, 265] on div "FACT-20250610-08887.pdf [STREET_ADDRESS] Votre contact : [PERSON_NAME] Mobile :…" at bounding box center [760, 392] width 1519 height 784
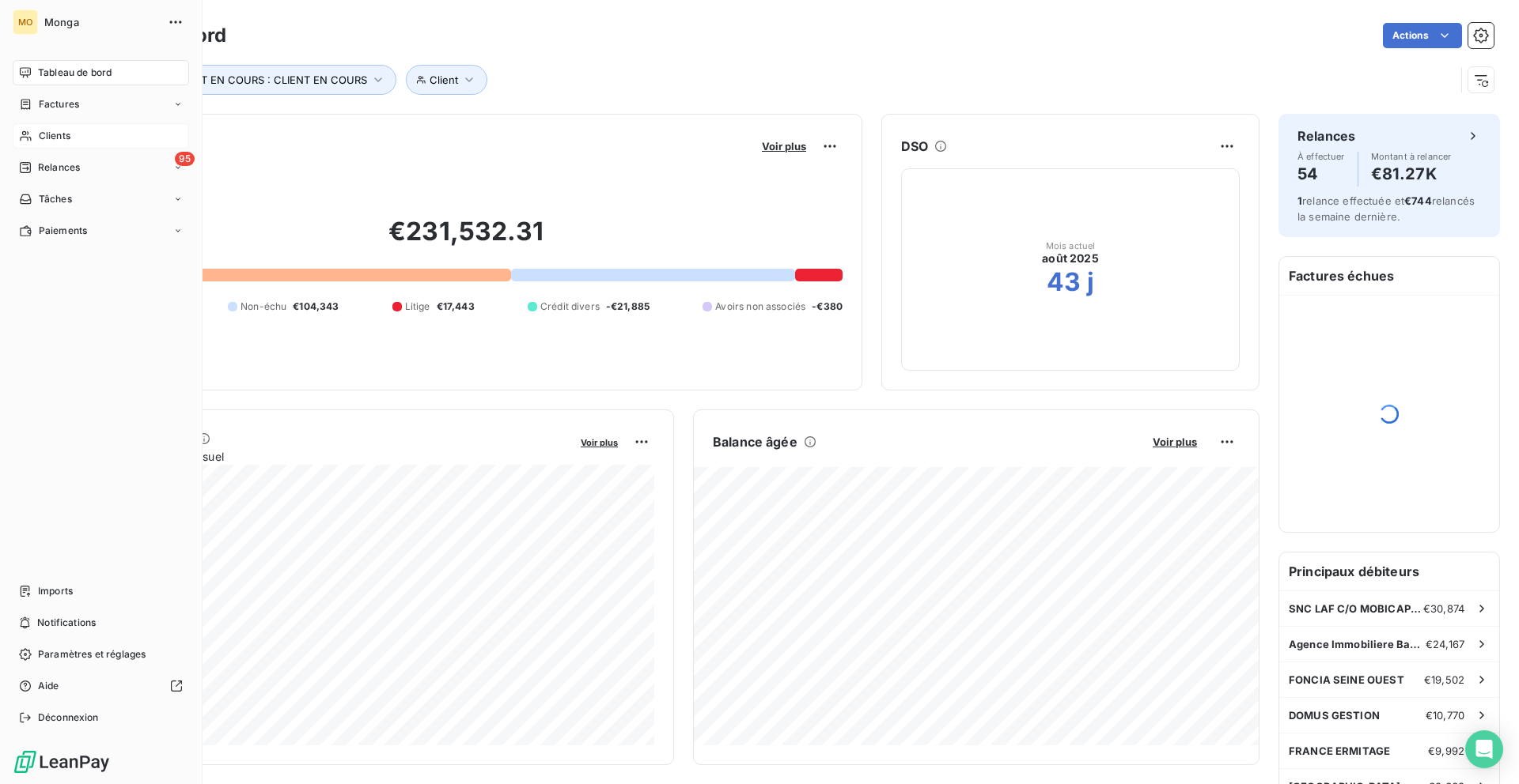
click at [35, 137] on div "Clients" at bounding box center [100, 135] width 176 height 25
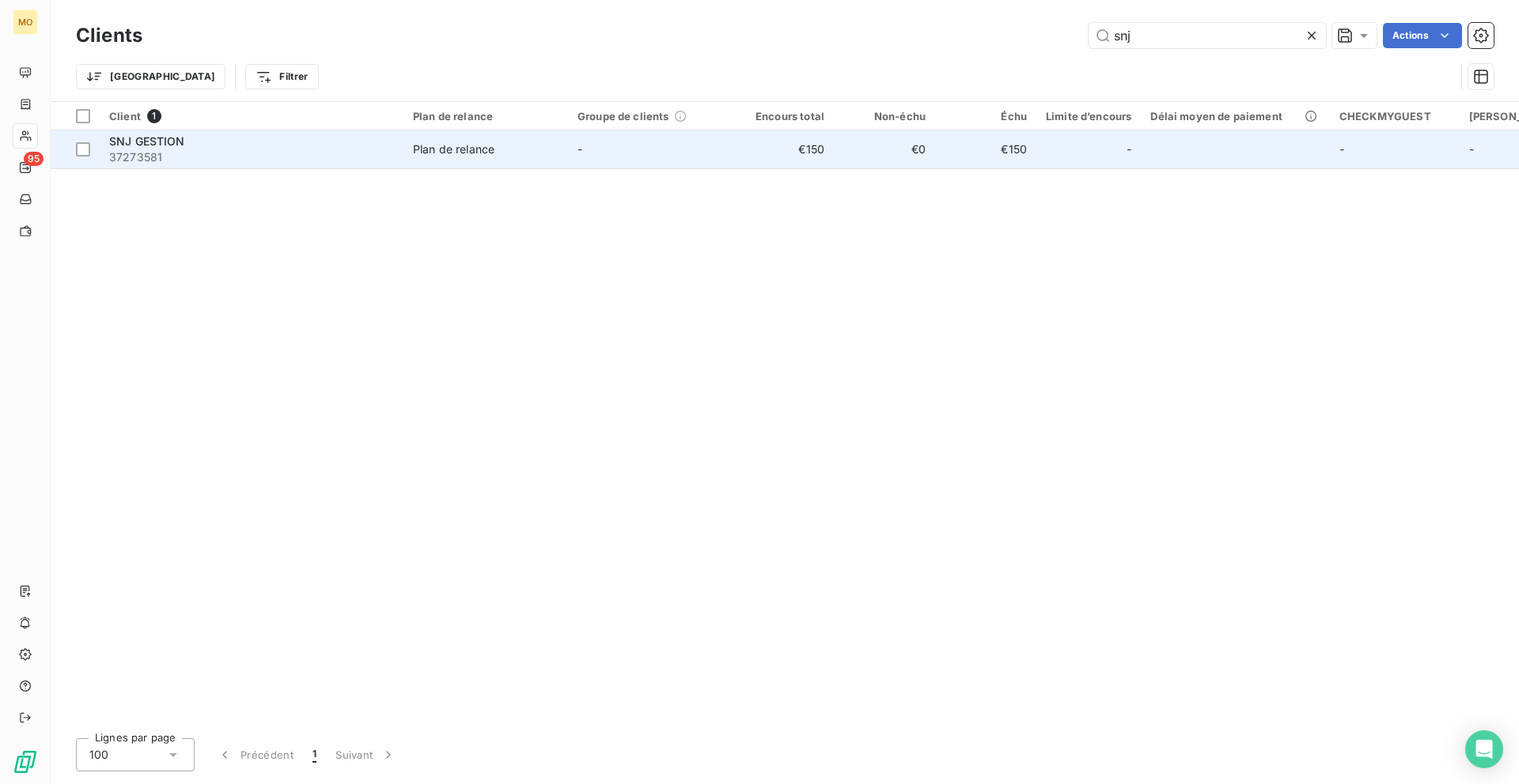
click at [605, 154] on td "-" at bounding box center [650, 149] width 164 height 37
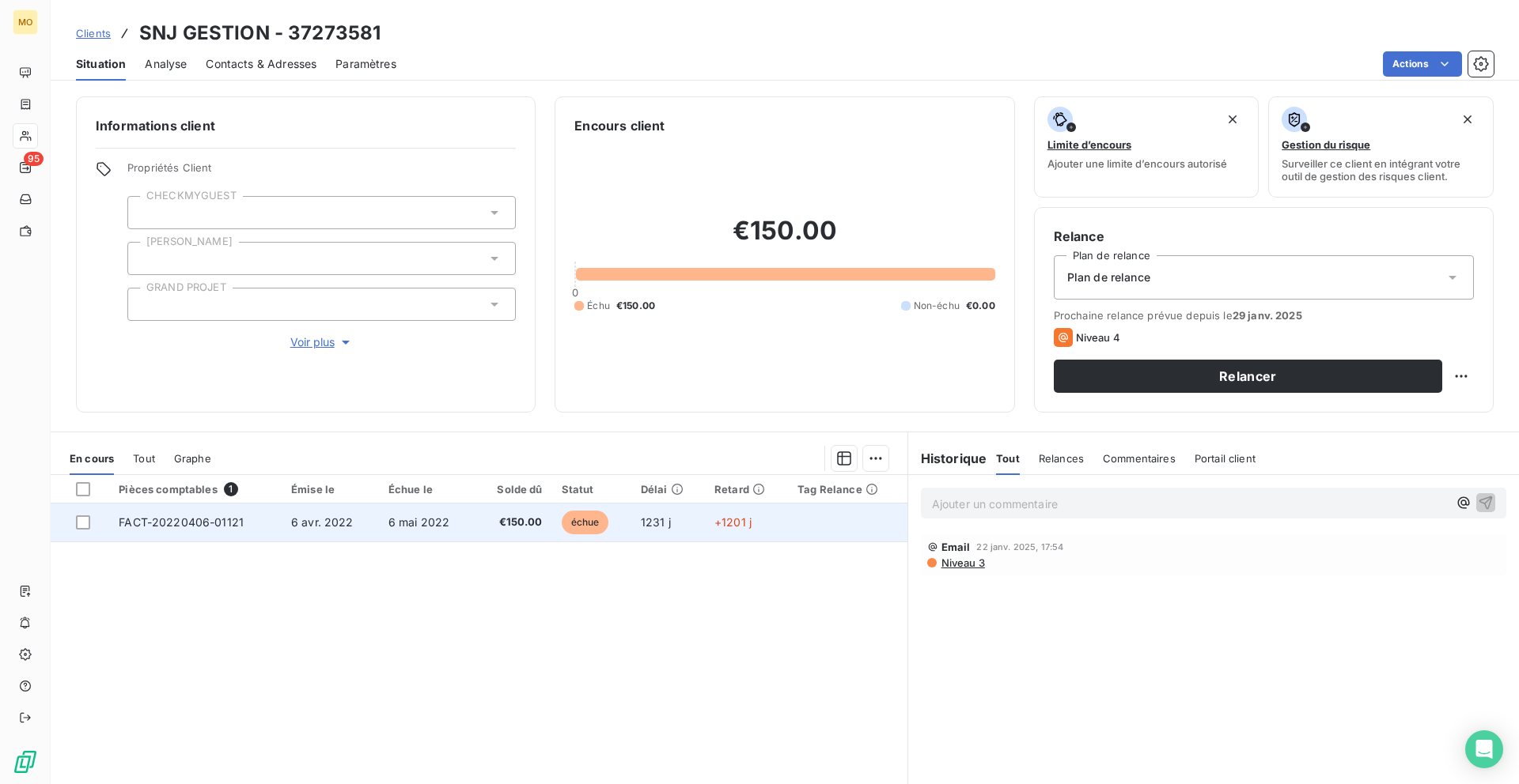
click at [475, 533] on td "€150.00" at bounding box center [513, 522] width 77 height 37
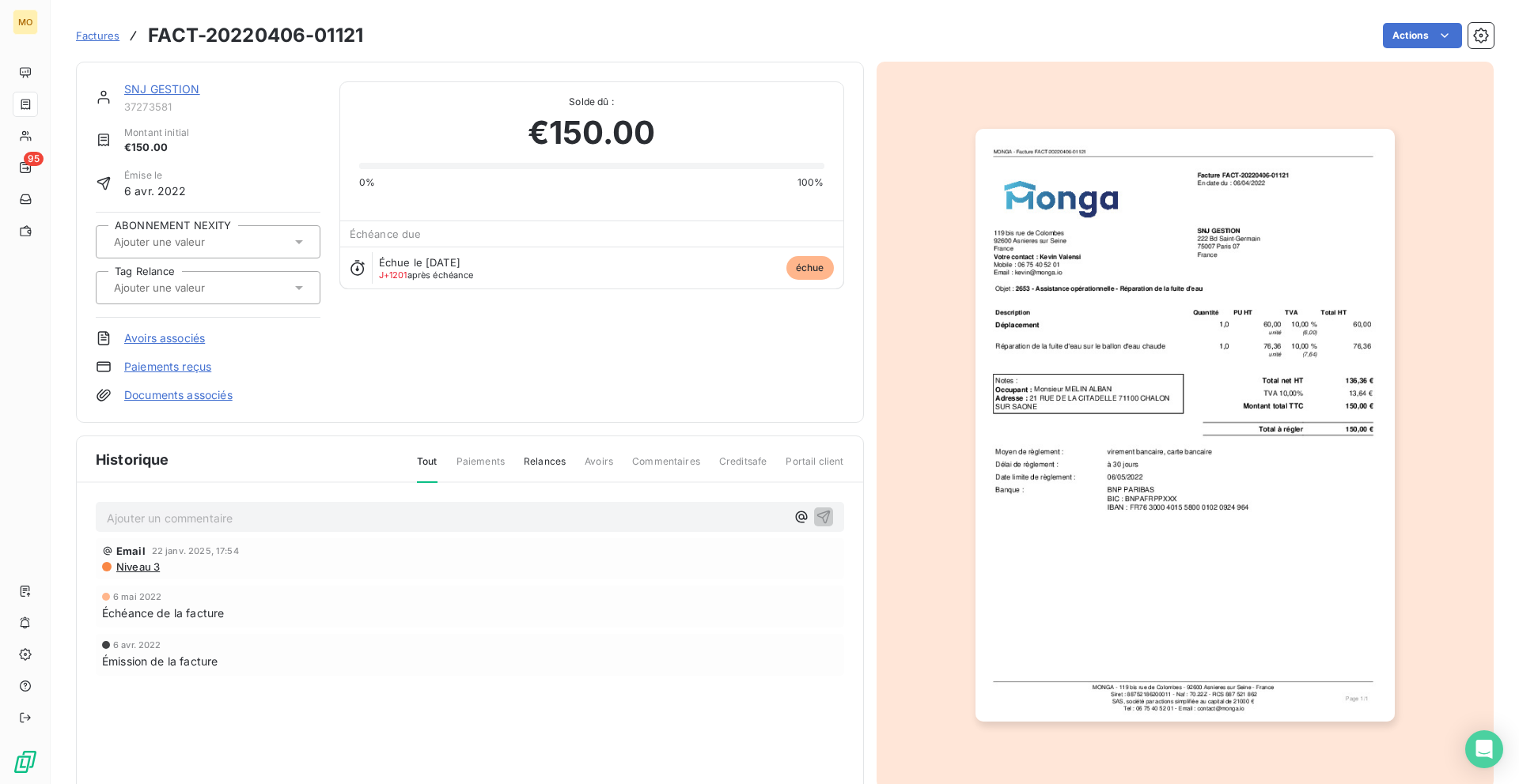
click at [1124, 277] on img "button" at bounding box center [1184, 425] width 419 height 593
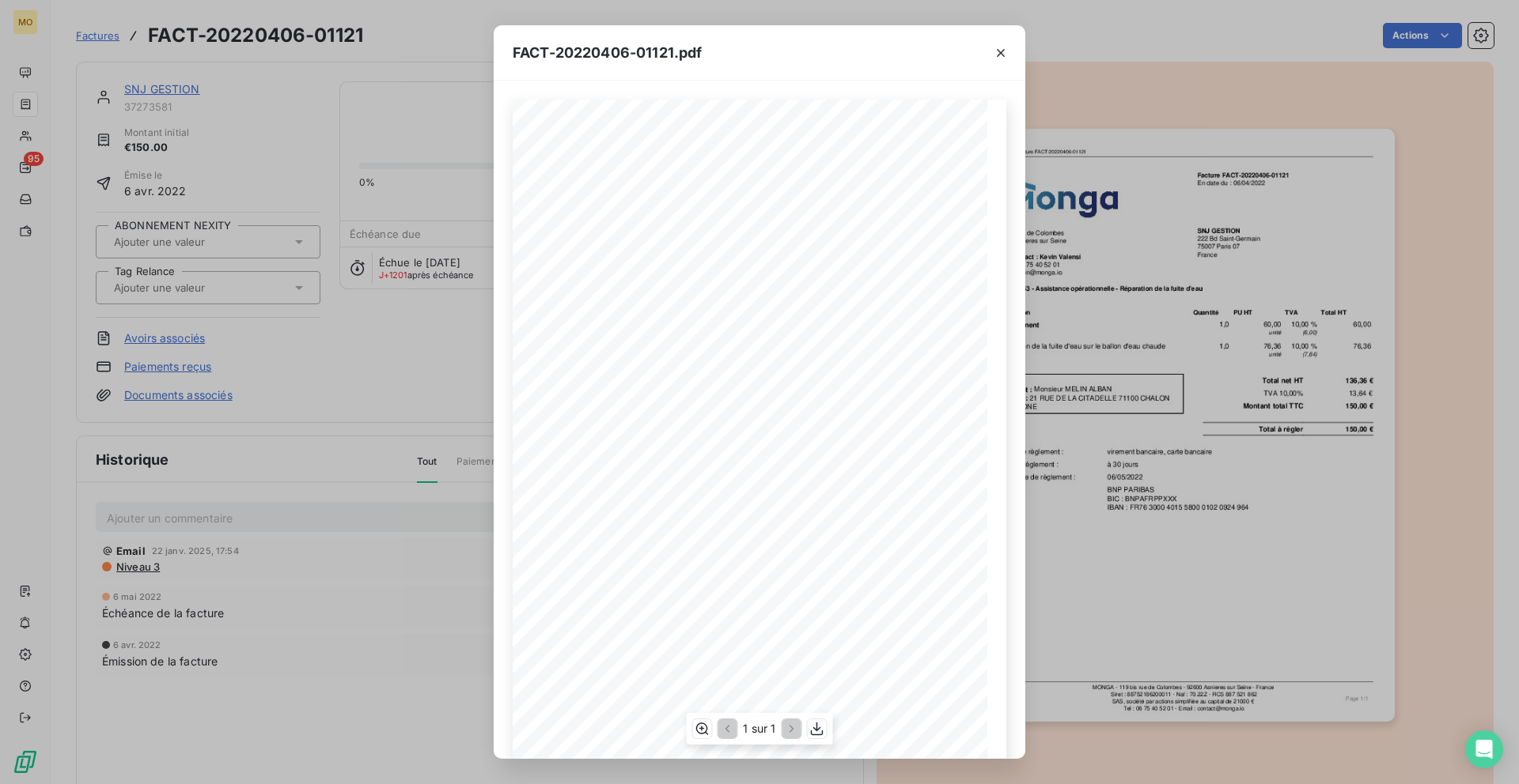
click at [561, 279] on span "Objet :" at bounding box center [557, 278] width 24 height 7
click at [234, 110] on div "FACT-20220406-01121.pdf MONGA - Facture FACT-20220406-01121 [STREET_ADDRESS] Vo…" at bounding box center [760, 392] width 1519 height 784
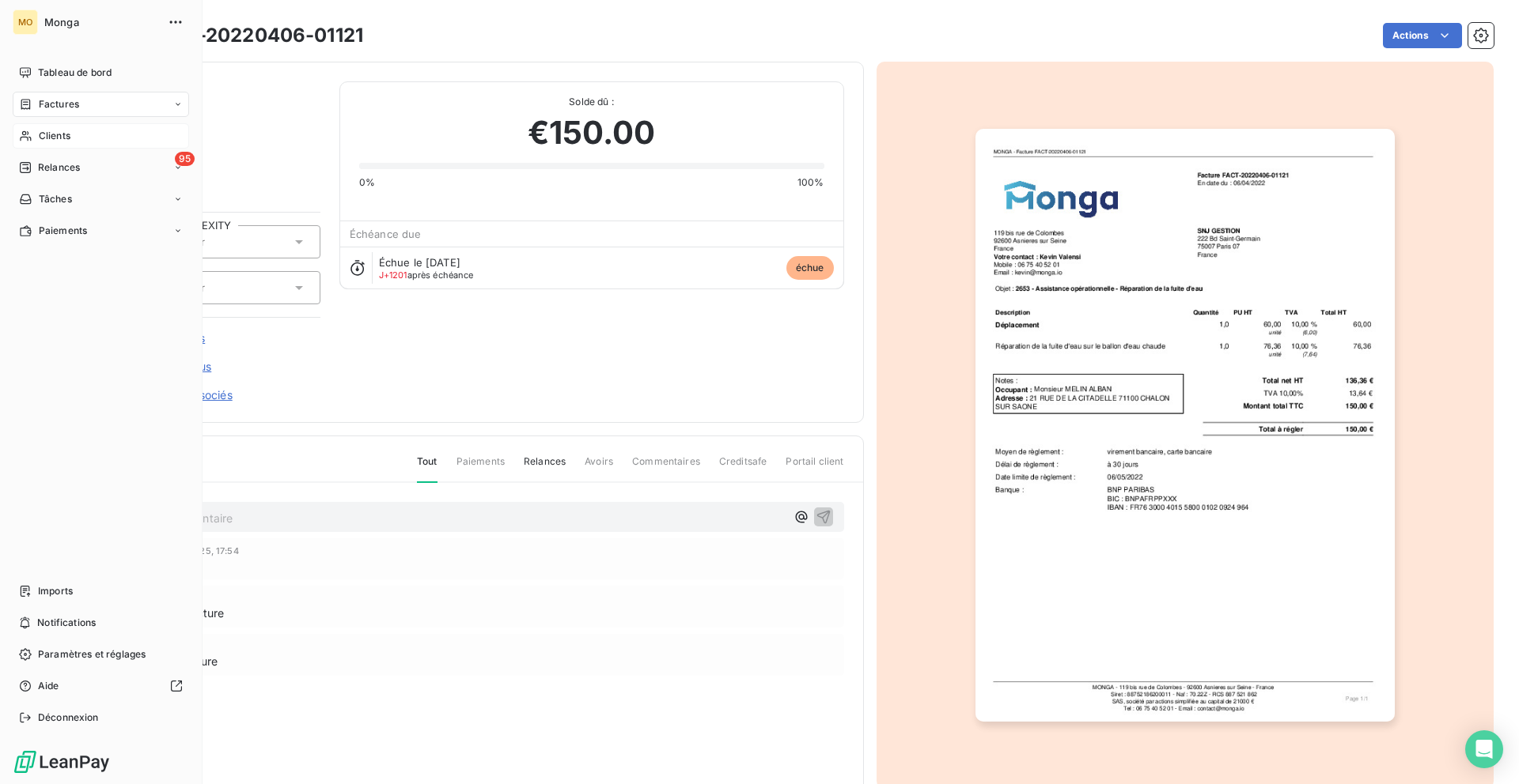
click at [20, 132] on icon at bounding box center [26, 135] width 13 height 12
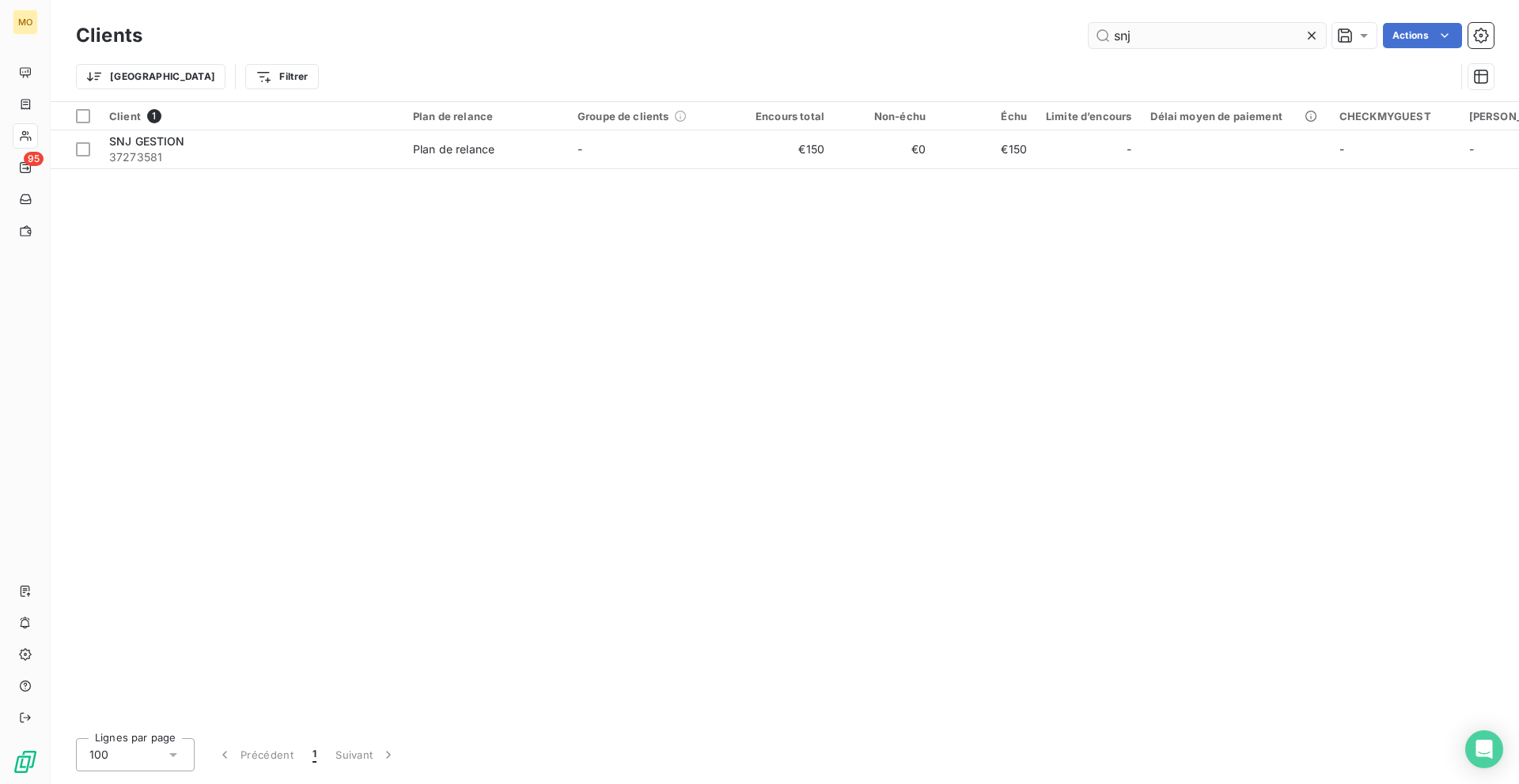
click at [1146, 42] on input "snj" at bounding box center [1207, 36] width 237 height 25
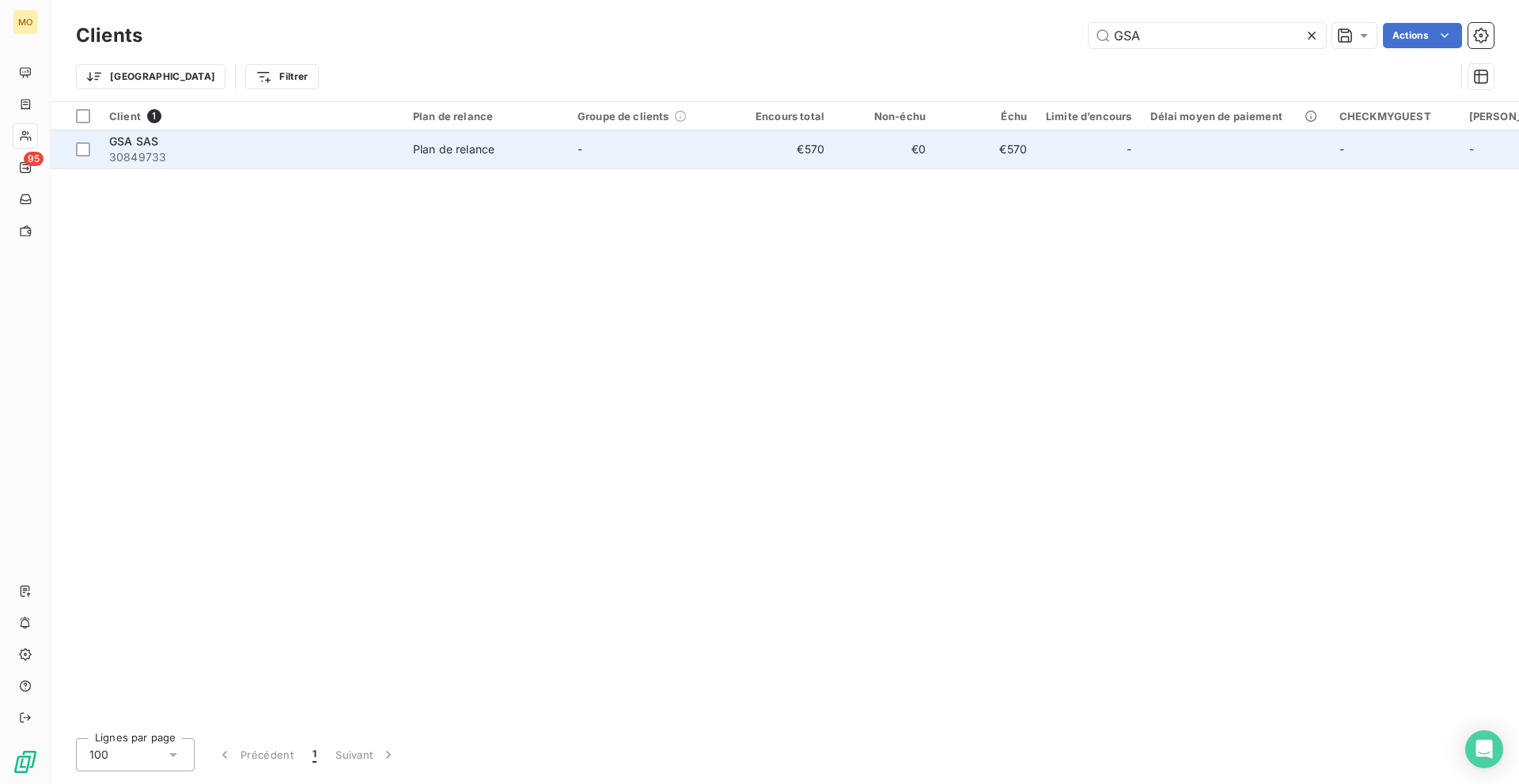
type input "GSA"
click at [508, 159] on td "Plan de relance" at bounding box center [486, 149] width 164 height 37
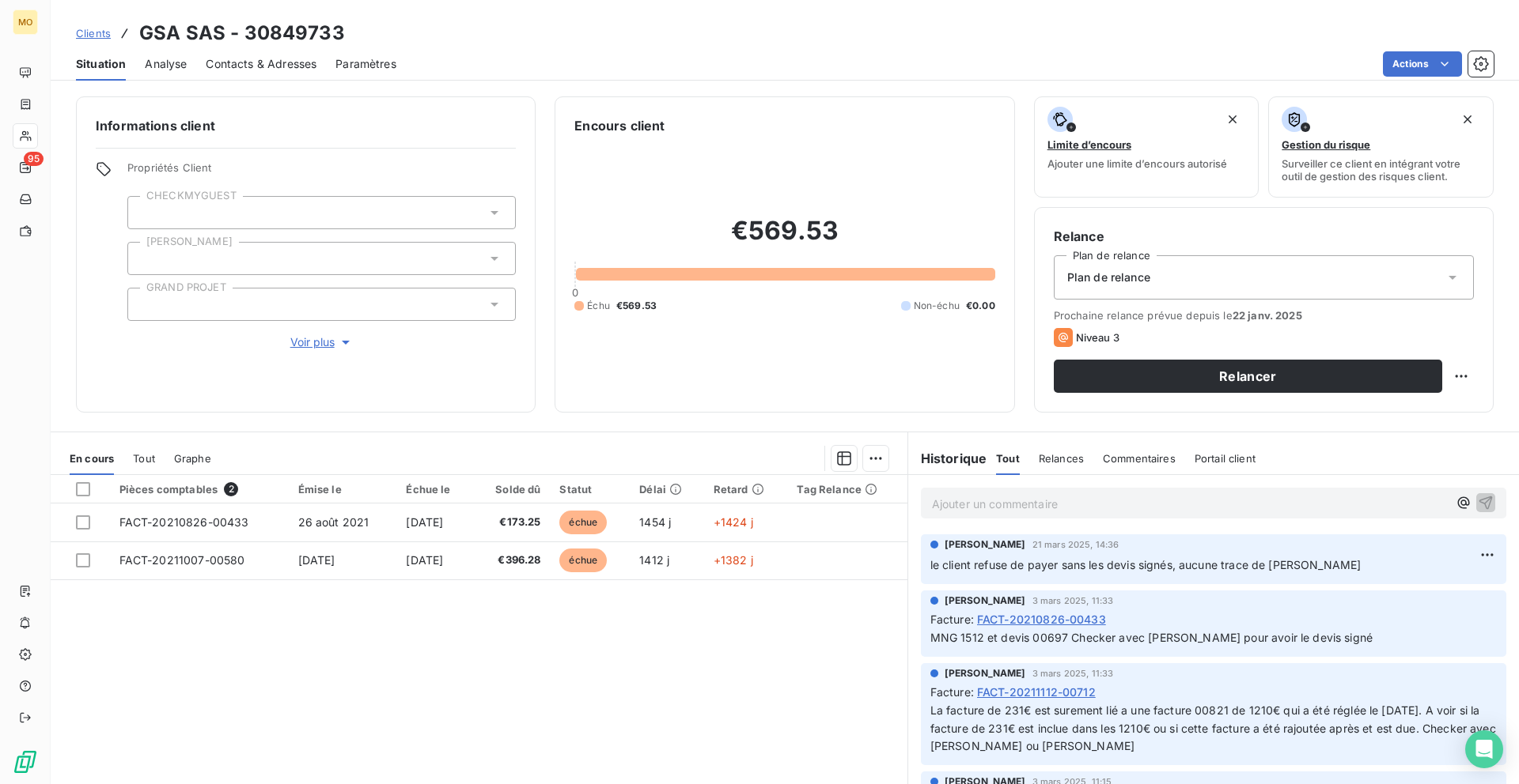
scroll to position [42, 0]
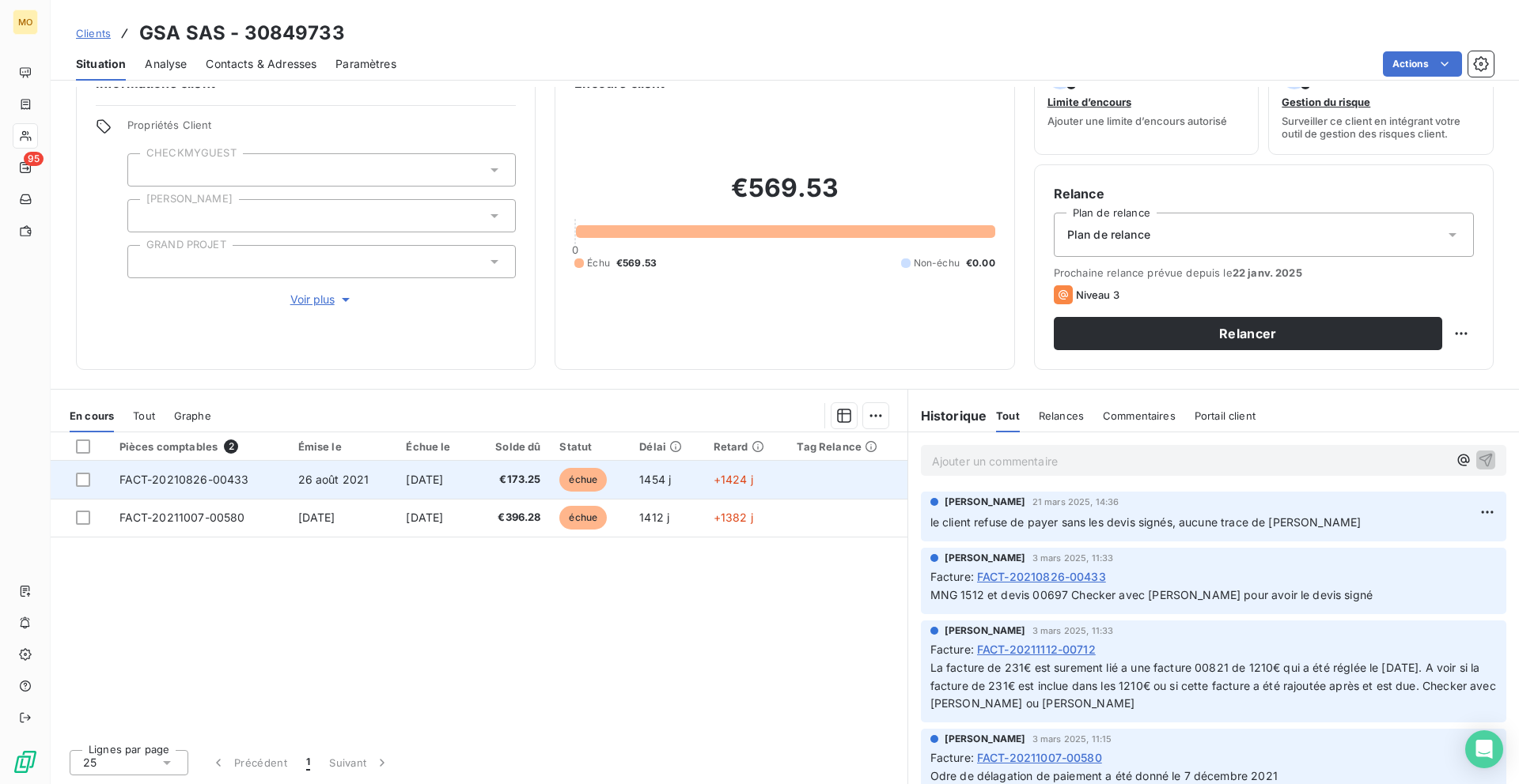
click at [304, 476] on span "26 août 2021" at bounding box center [334, 479] width 71 height 13
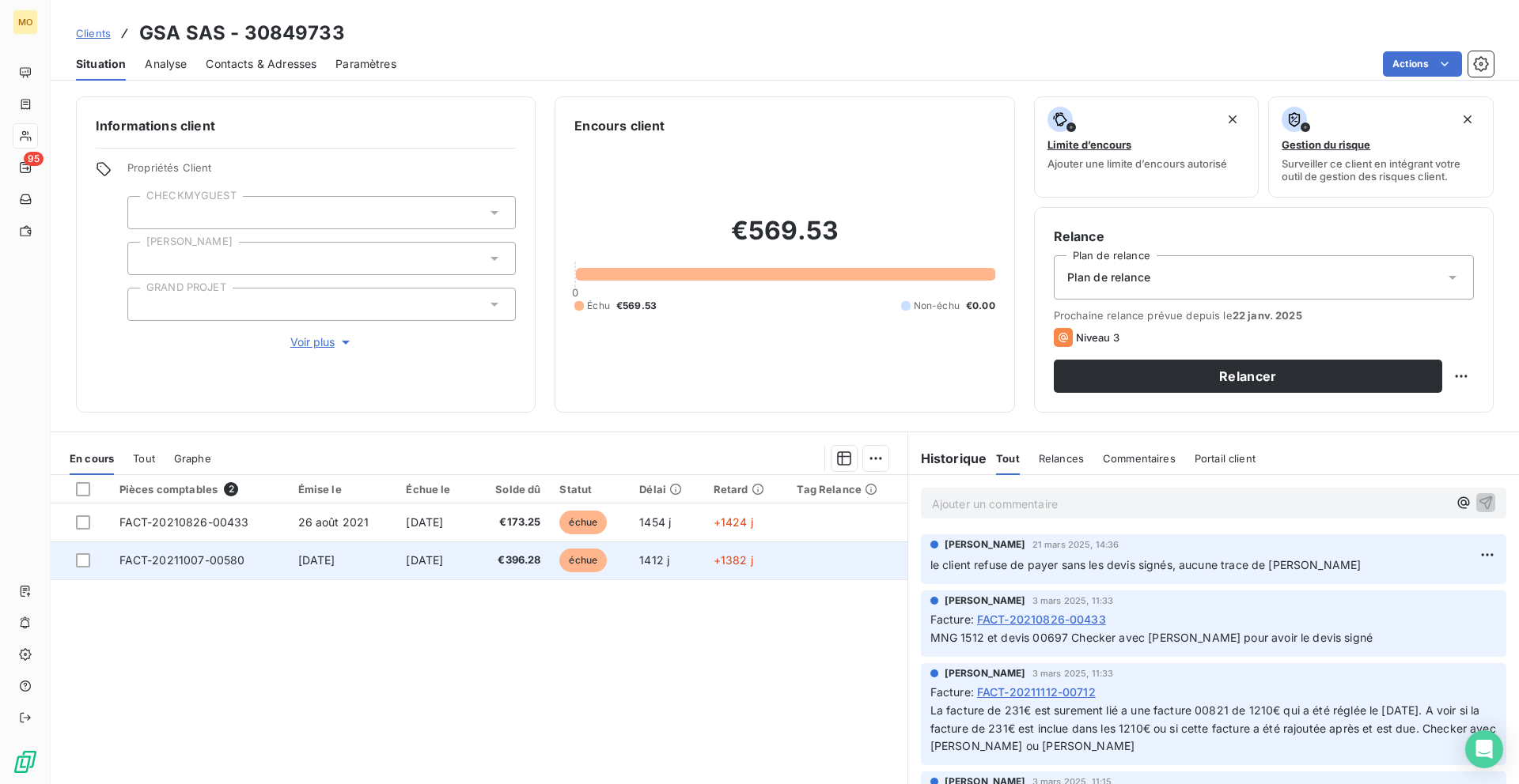
click at [401, 577] on td "[DATE]" at bounding box center [434, 560] width 76 height 37
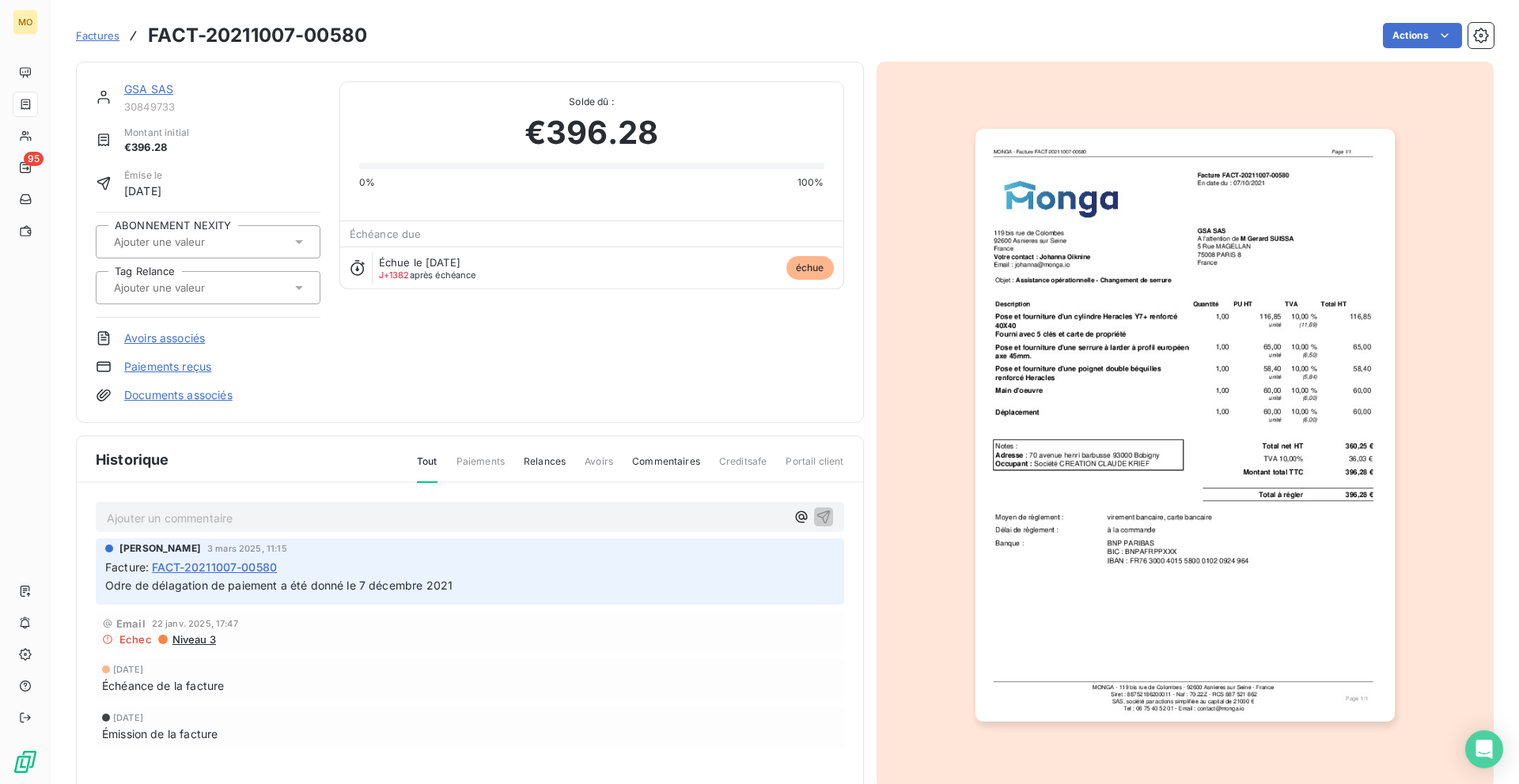
click at [1261, 476] on img "button" at bounding box center [1184, 425] width 419 height 593
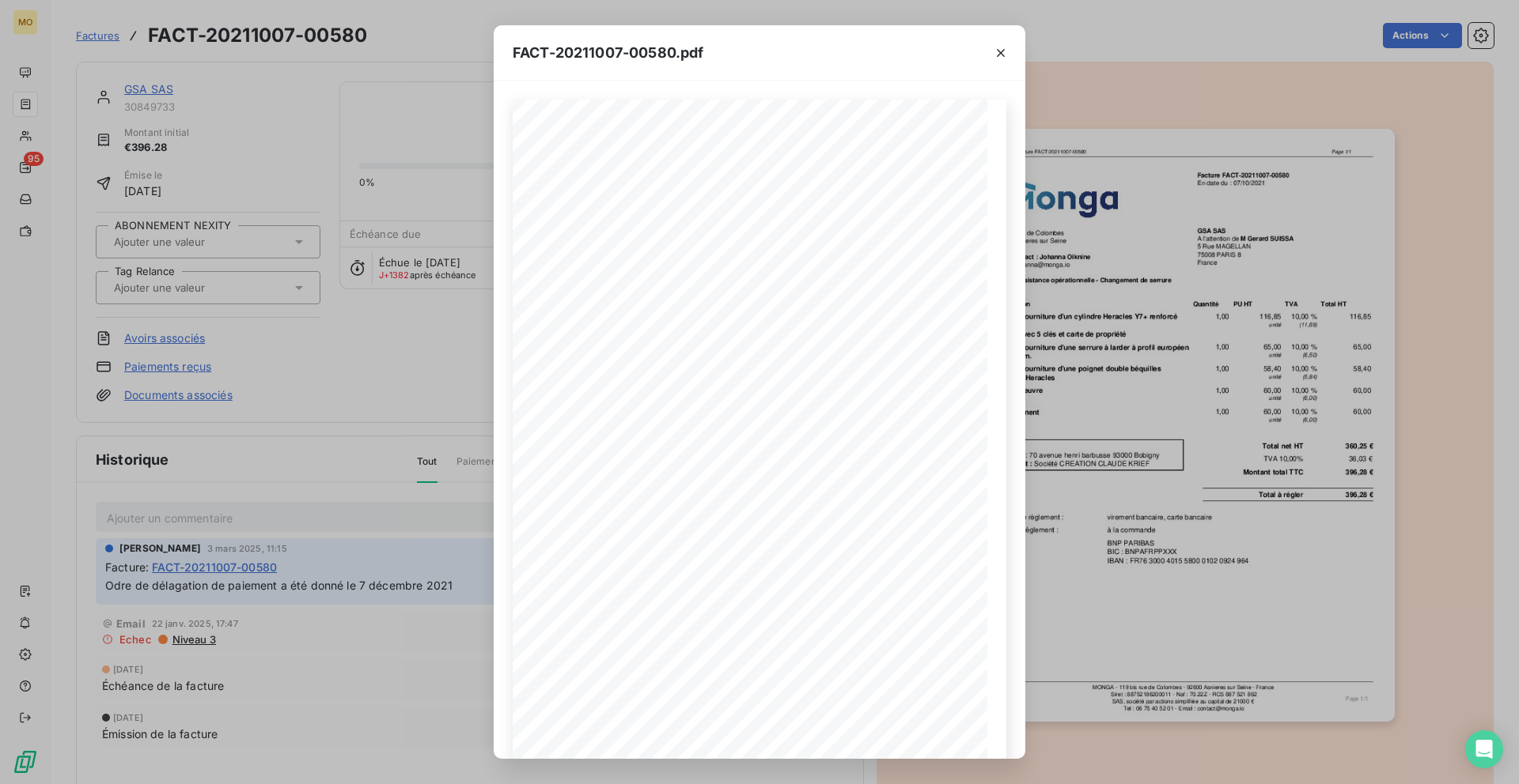
click at [362, 283] on div "FACT-20211007-00580.pdf MONGA - Facture FACT-20211007-00580 Page 1/1 [STREET_AD…" at bounding box center [760, 392] width 1519 height 784
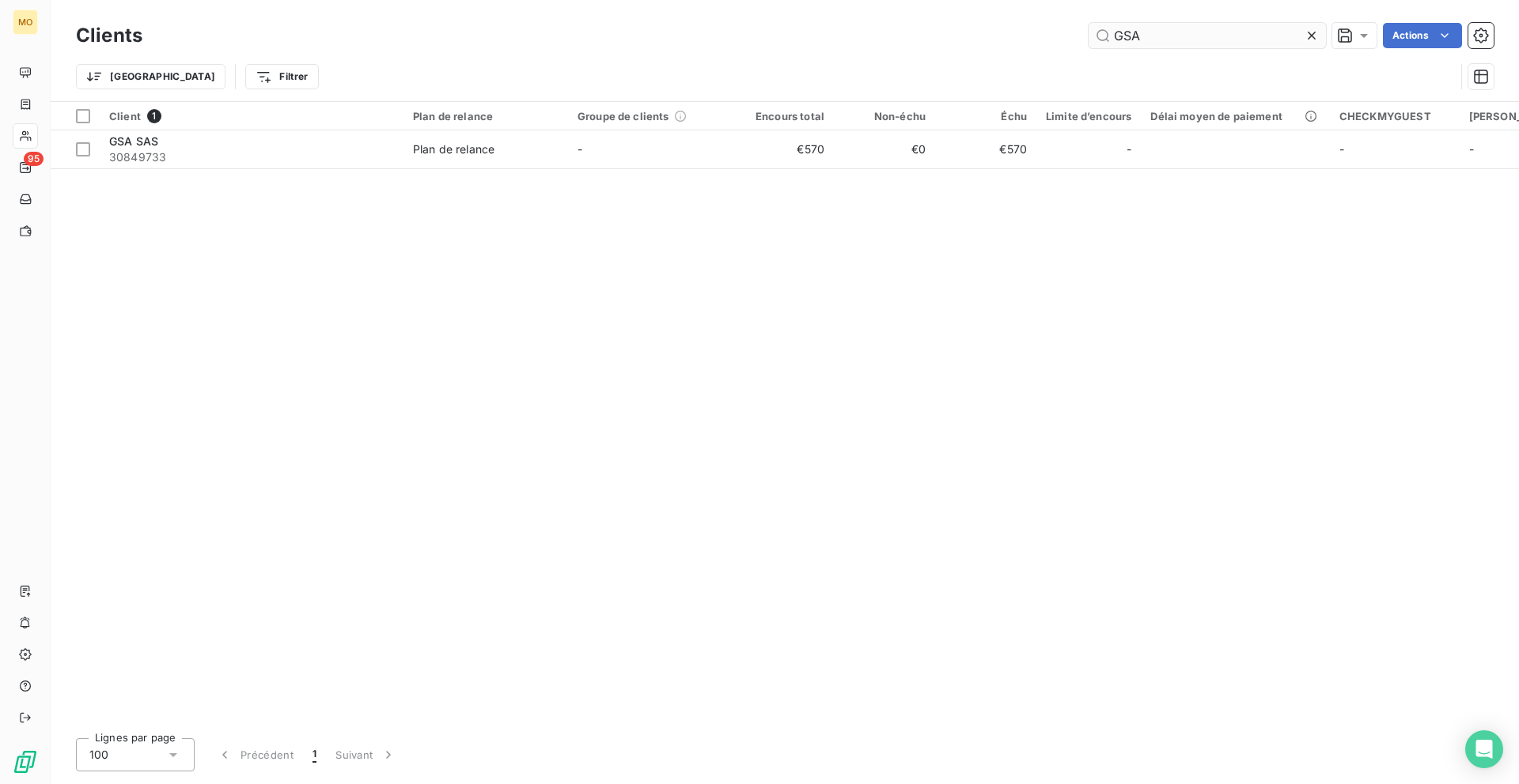
click at [1177, 38] on input "GSA" at bounding box center [1207, 36] width 237 height 25
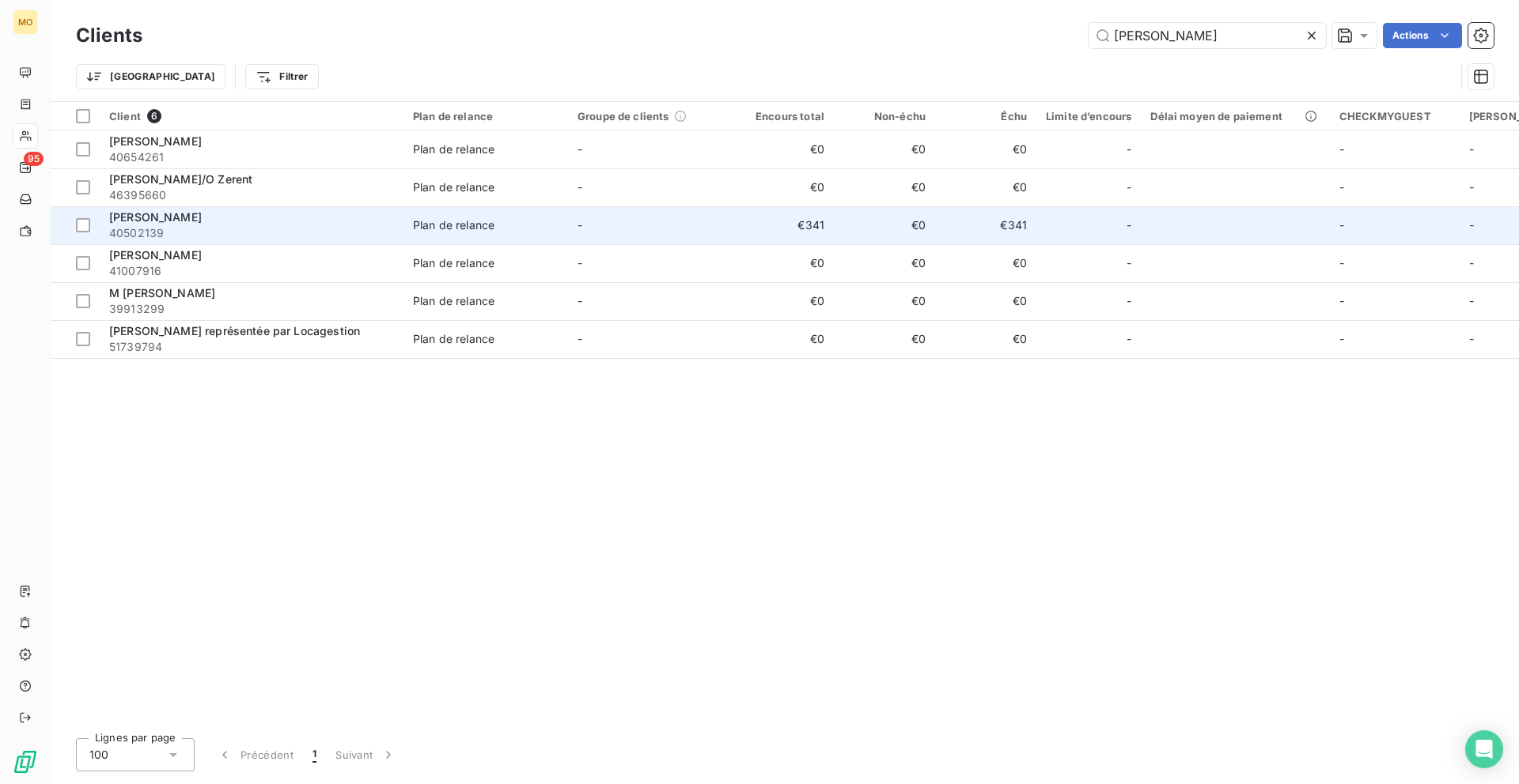
type input "[PERSON_NAME]"
click at [480, 217] on div "Plan de relance" at bounding box center [453, 225] width 82 height 15
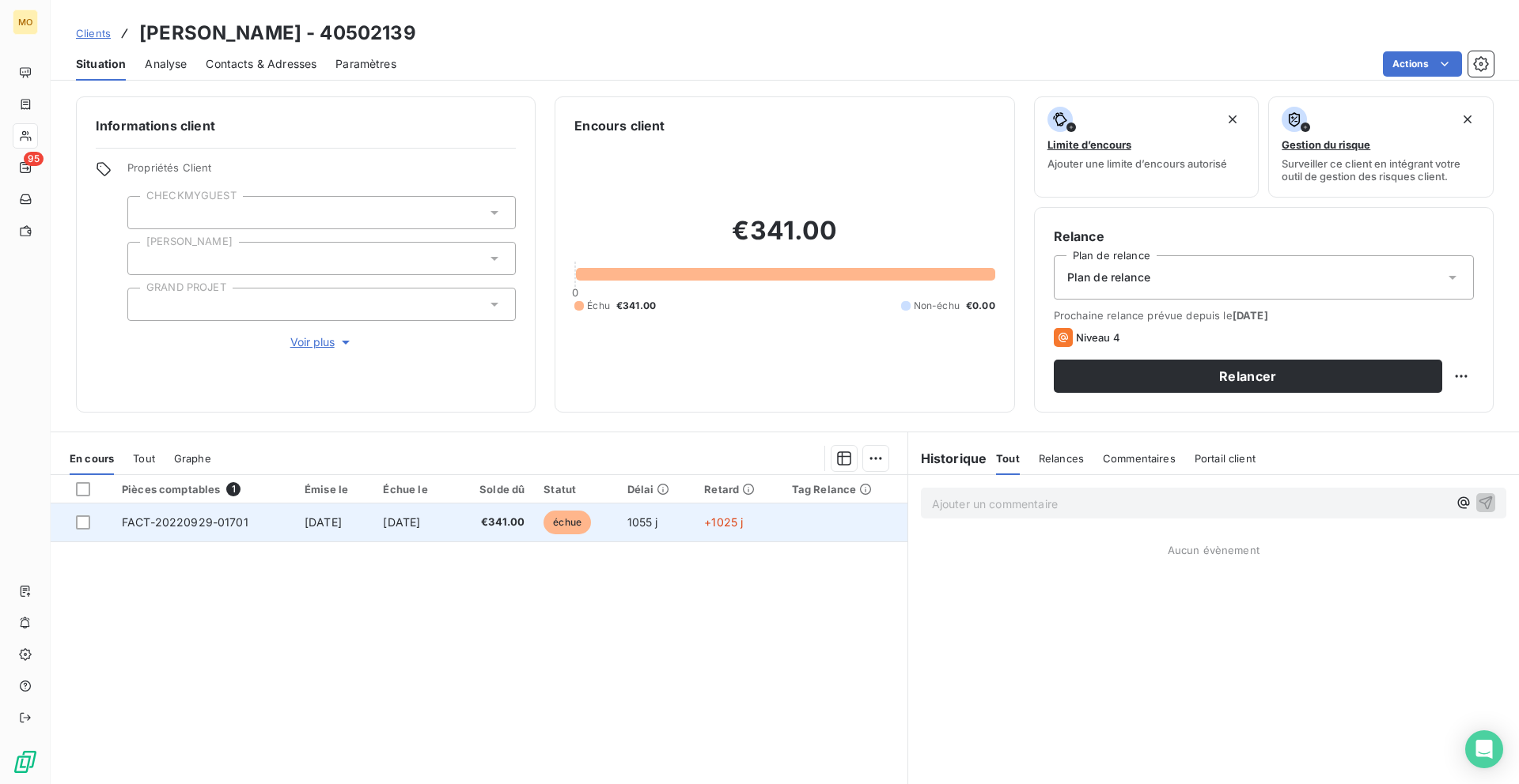
click at [386, 532] on td "[DATE]" at bounding box center [412, 522] width 80 height 37
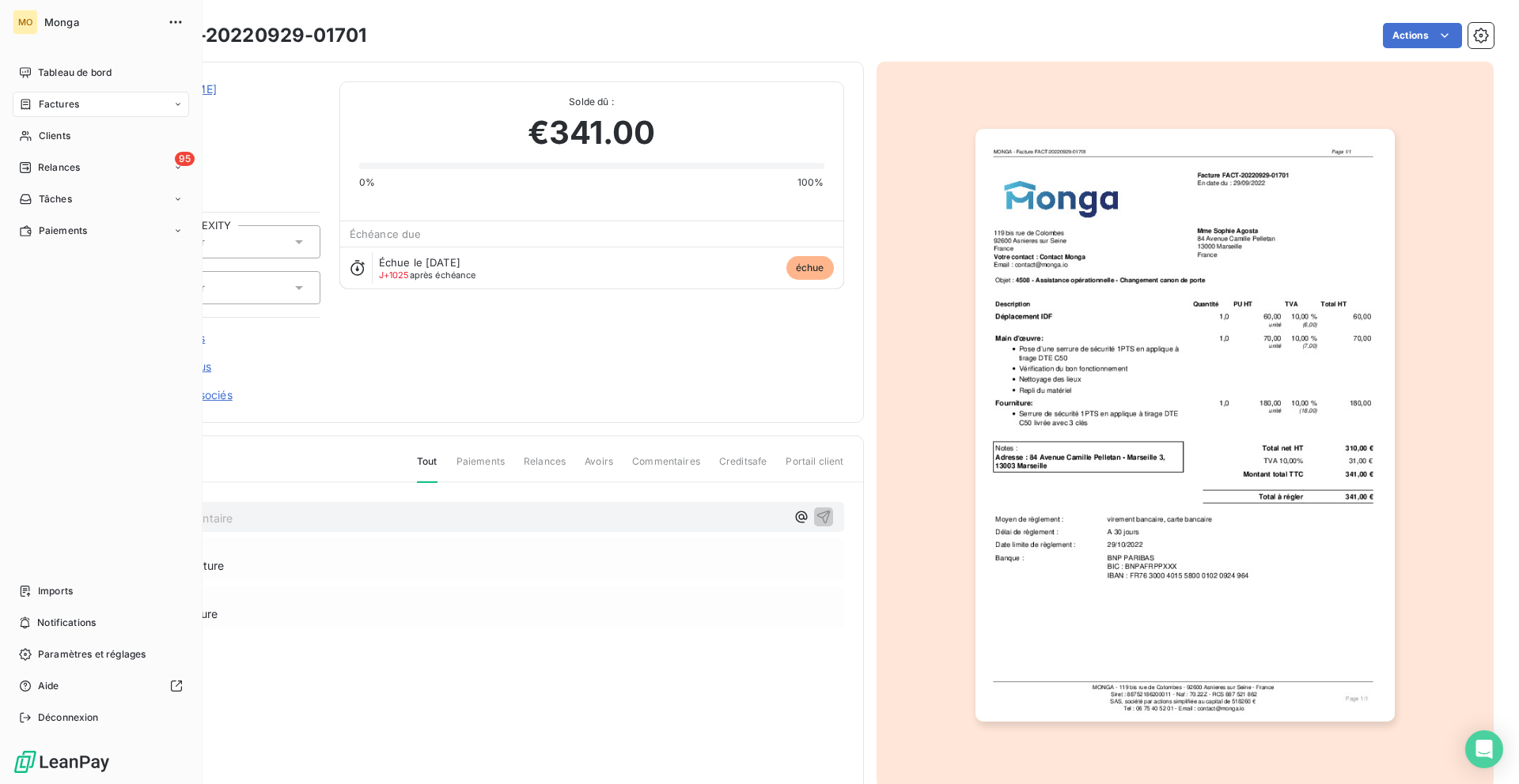
click at [42, 95] on div "Factures" at bounding box center [100, 104] width 176 height 25
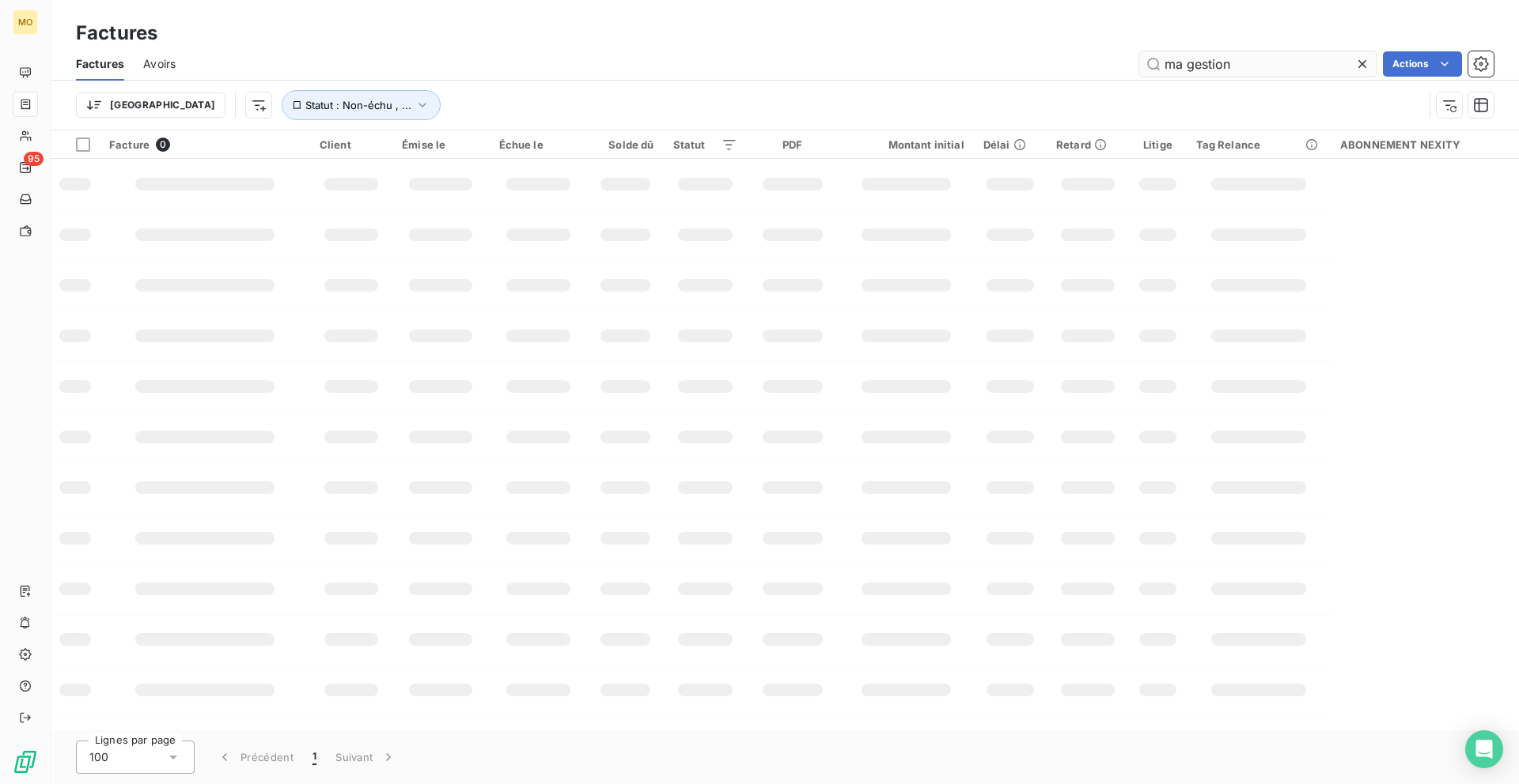
click at [1196, 76] on input "ma gestion" at bounding box center [1258, 63] width 237 height 25
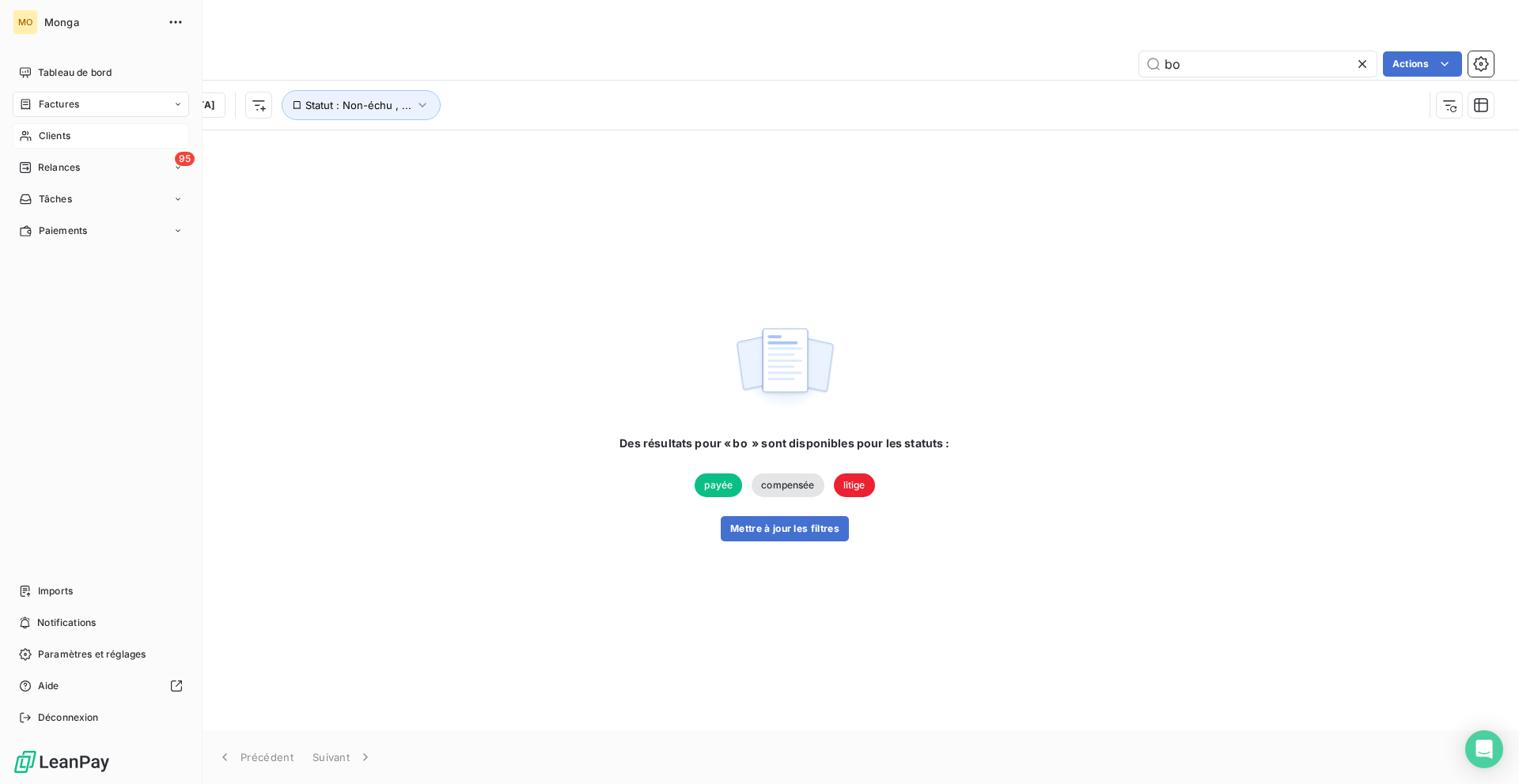
type input "bo"
click at [28, 134] on icon at bounding box center [26, 136] width 12 height 11
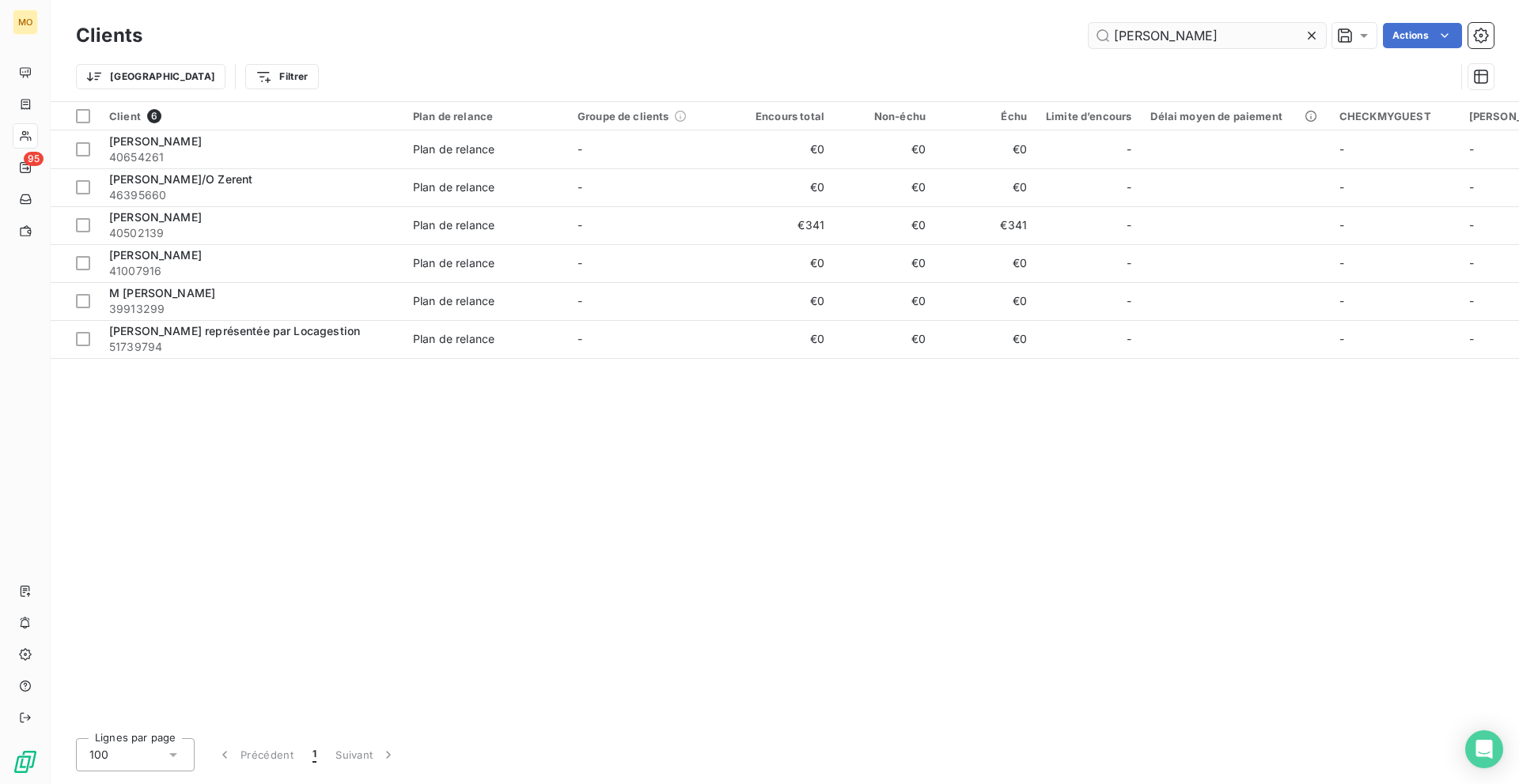
click at [1112, 37] on input "[PERSON_NAME]" at bounding box center [1207, 36] width 237 height 25
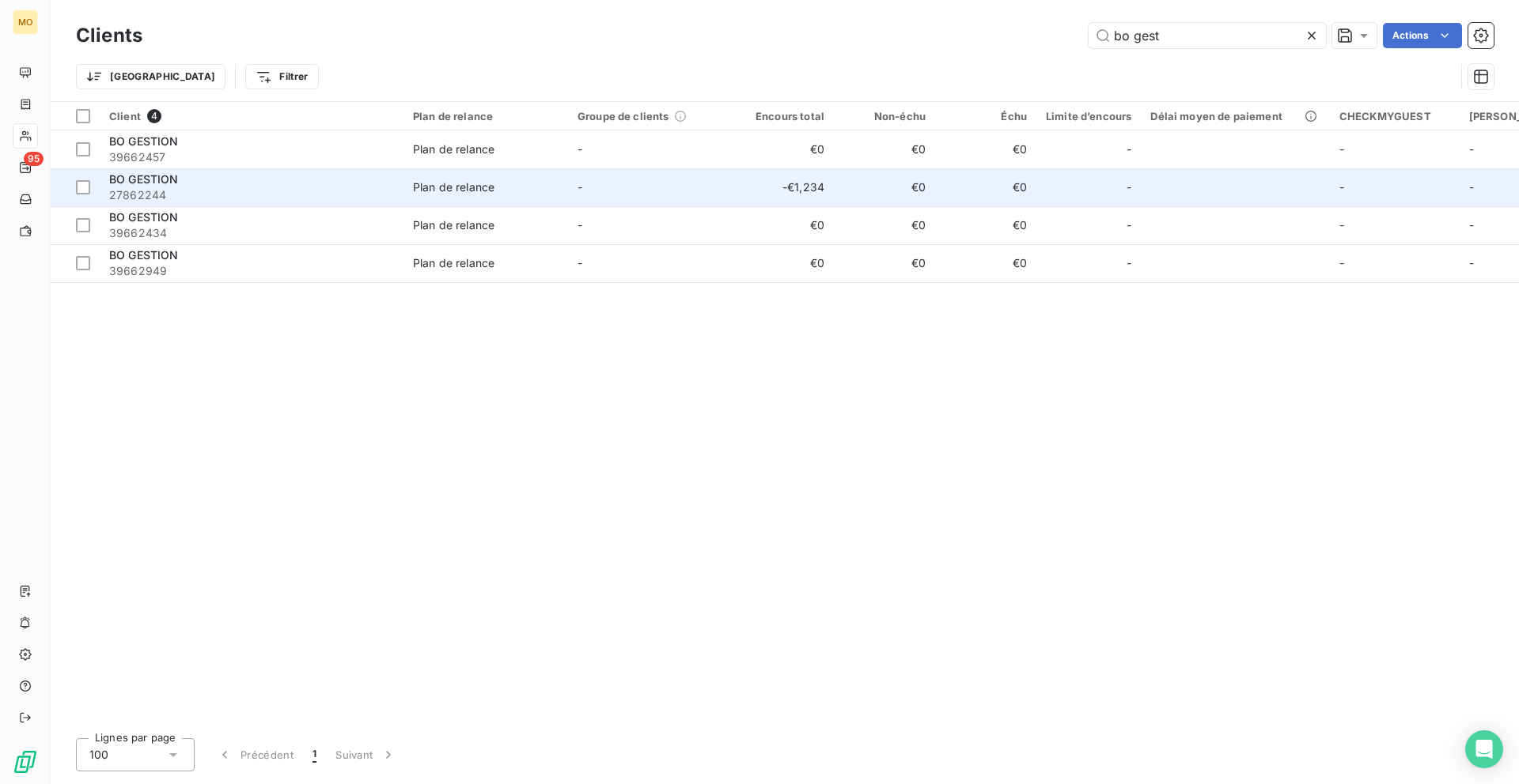
type input "bo gest"
click at [214, 182] on div "BO GESTION" at bounding box center [252, 180] width 285 height 15
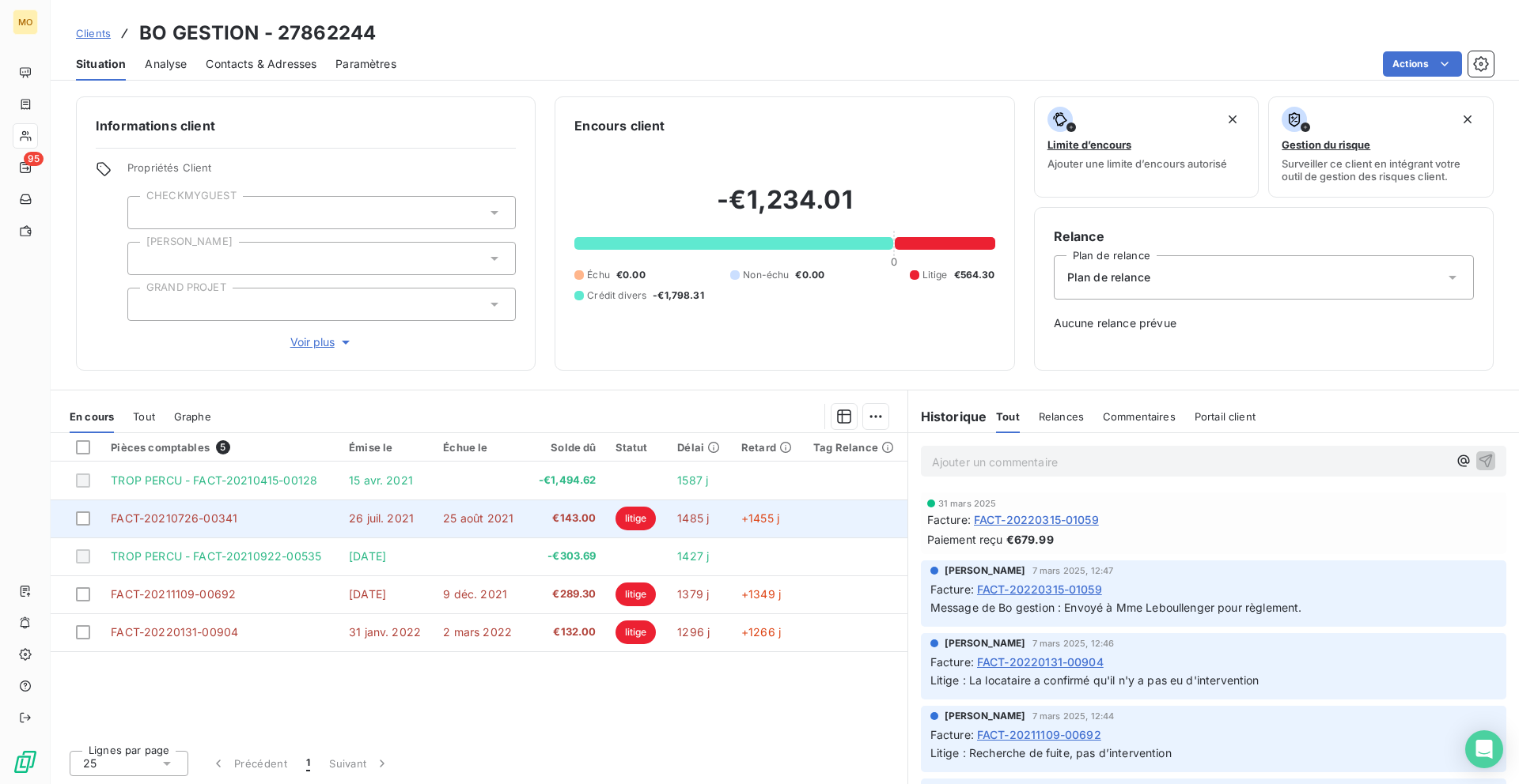
click at [399, 528] on td "26 juil. 2021" at bounding box center [386, 518] width 94 height 37
